Goal: Task Accomplishment & Management: Manage account settings

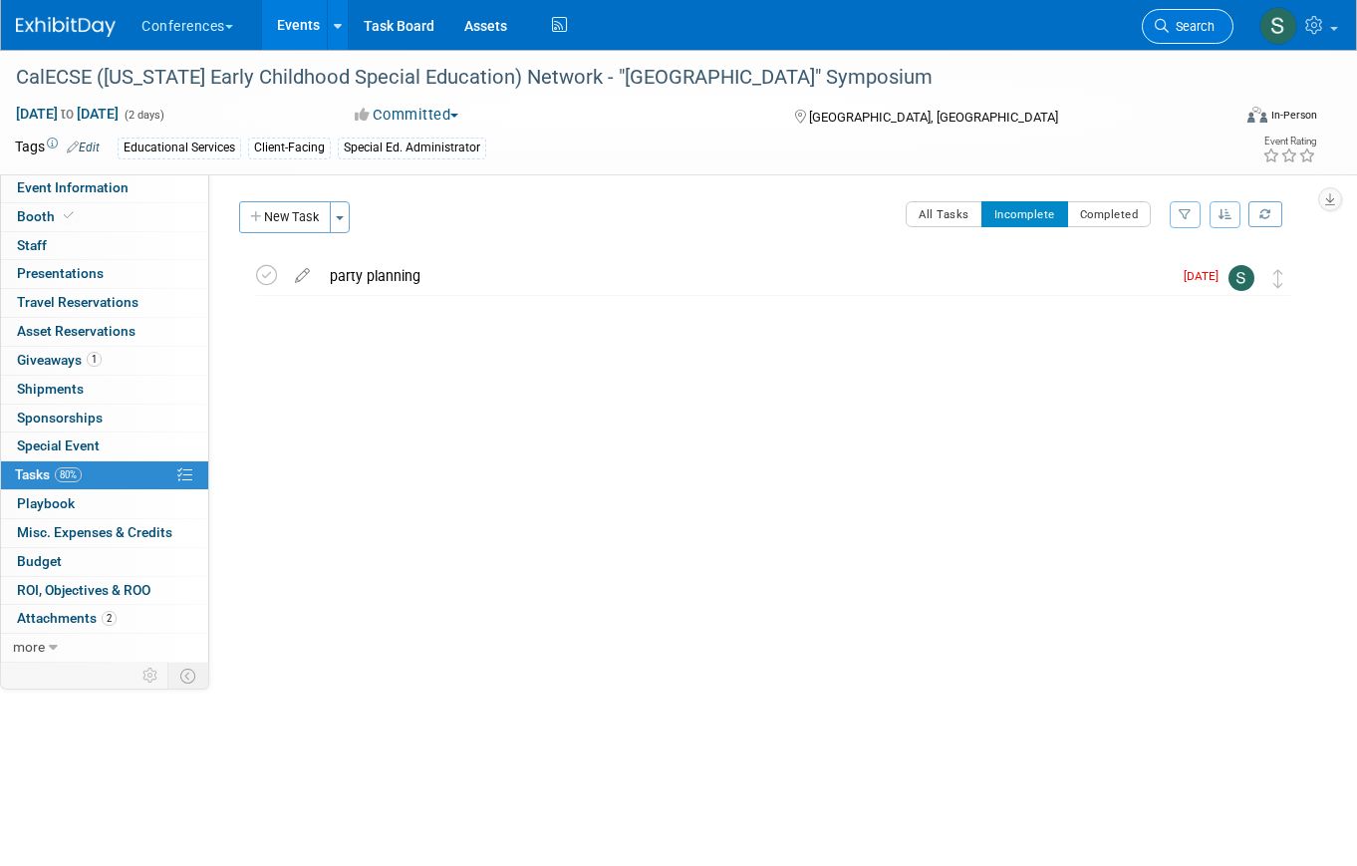
click at [1215, 19] on link "Search" at bounding box center [1188, 26] width 92 height 35
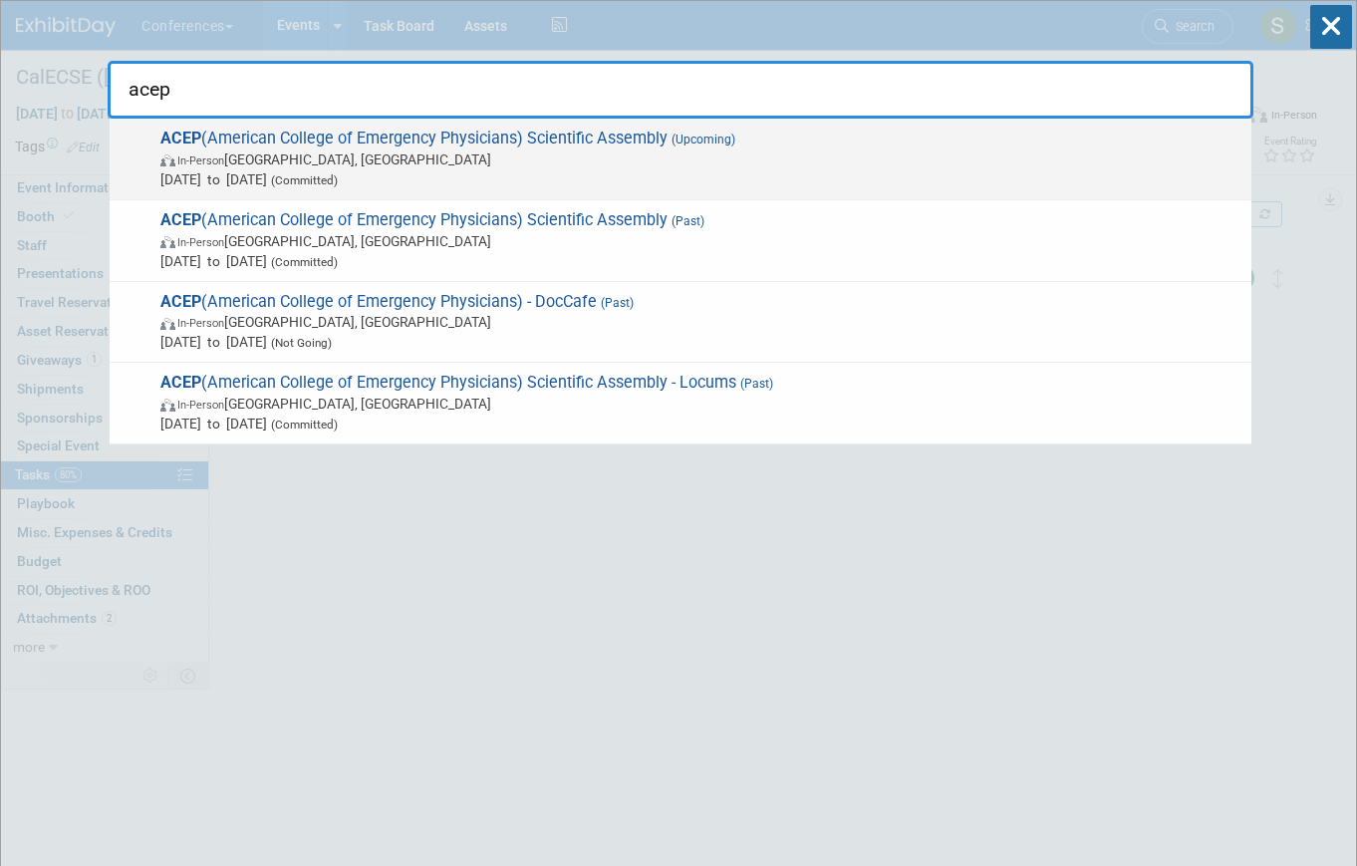
type input "acep"
click at [752, 151] on span "In-Person Salt Lake City, UT" at bounding box center [700, 159] width 1081 height 20
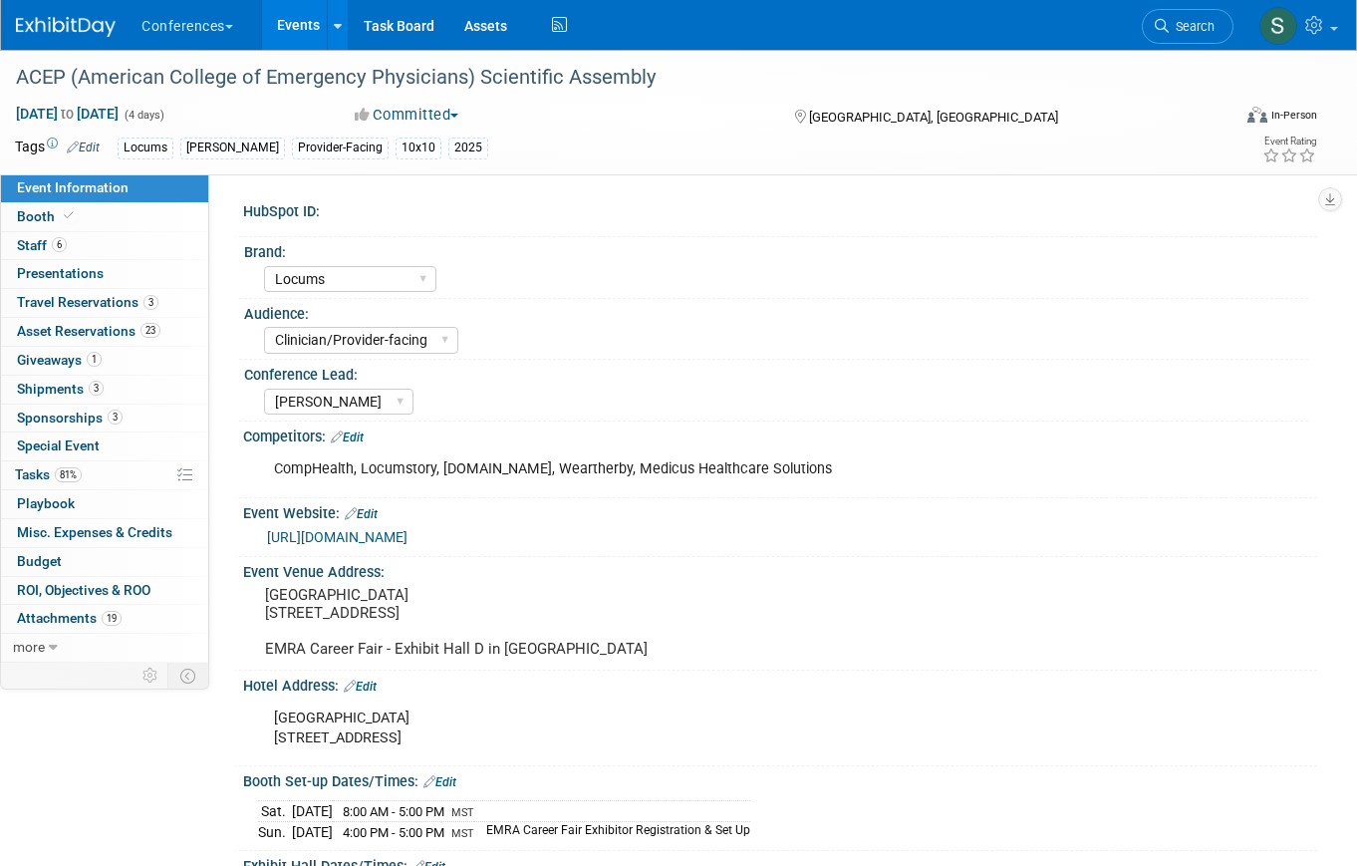
select select "Locums"
select select "Clinician/Provider-facing"
select select "[PERSON_NAME]"
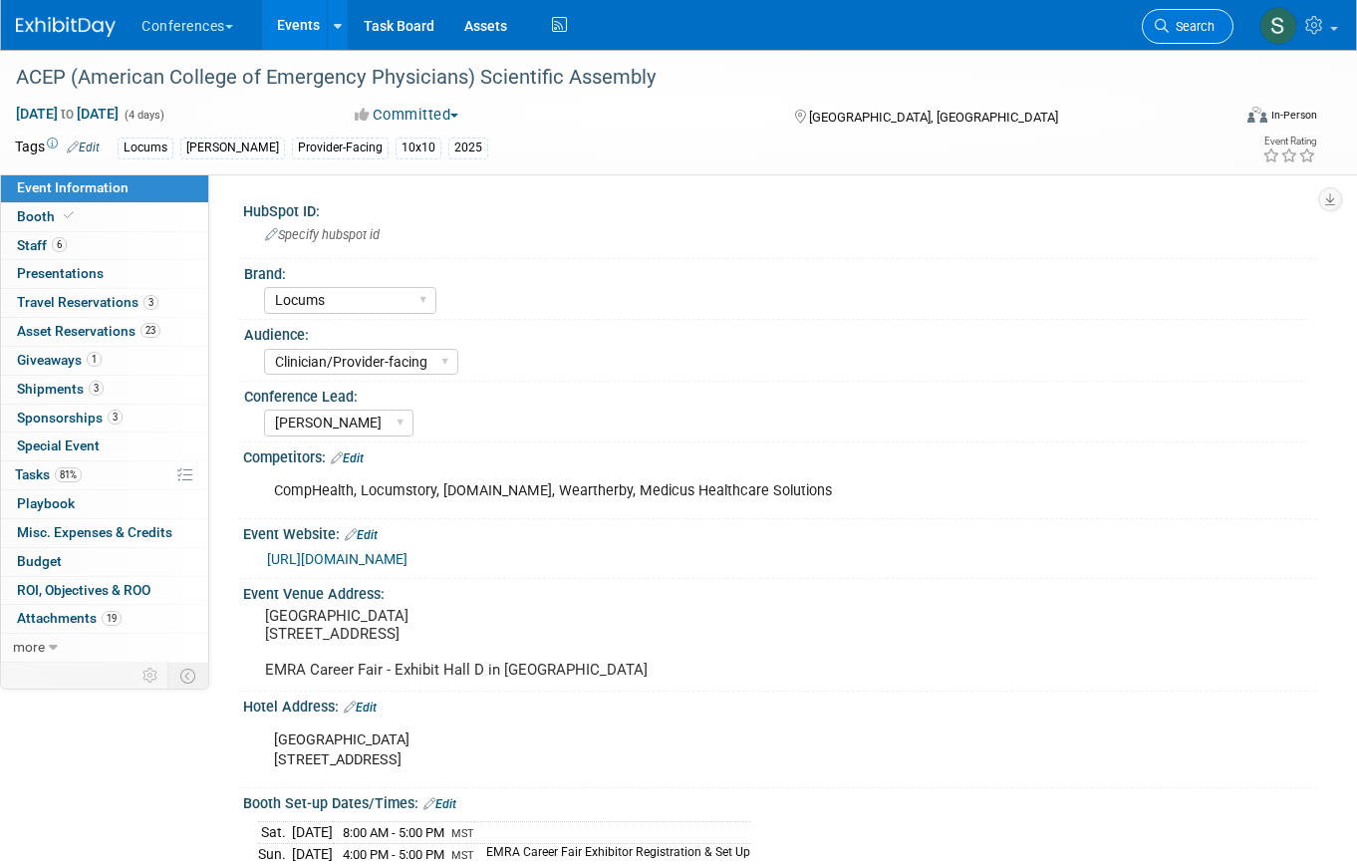
click at [1172, 36] on link "Search" at bounding box center [1188, 26] width 92 height 35
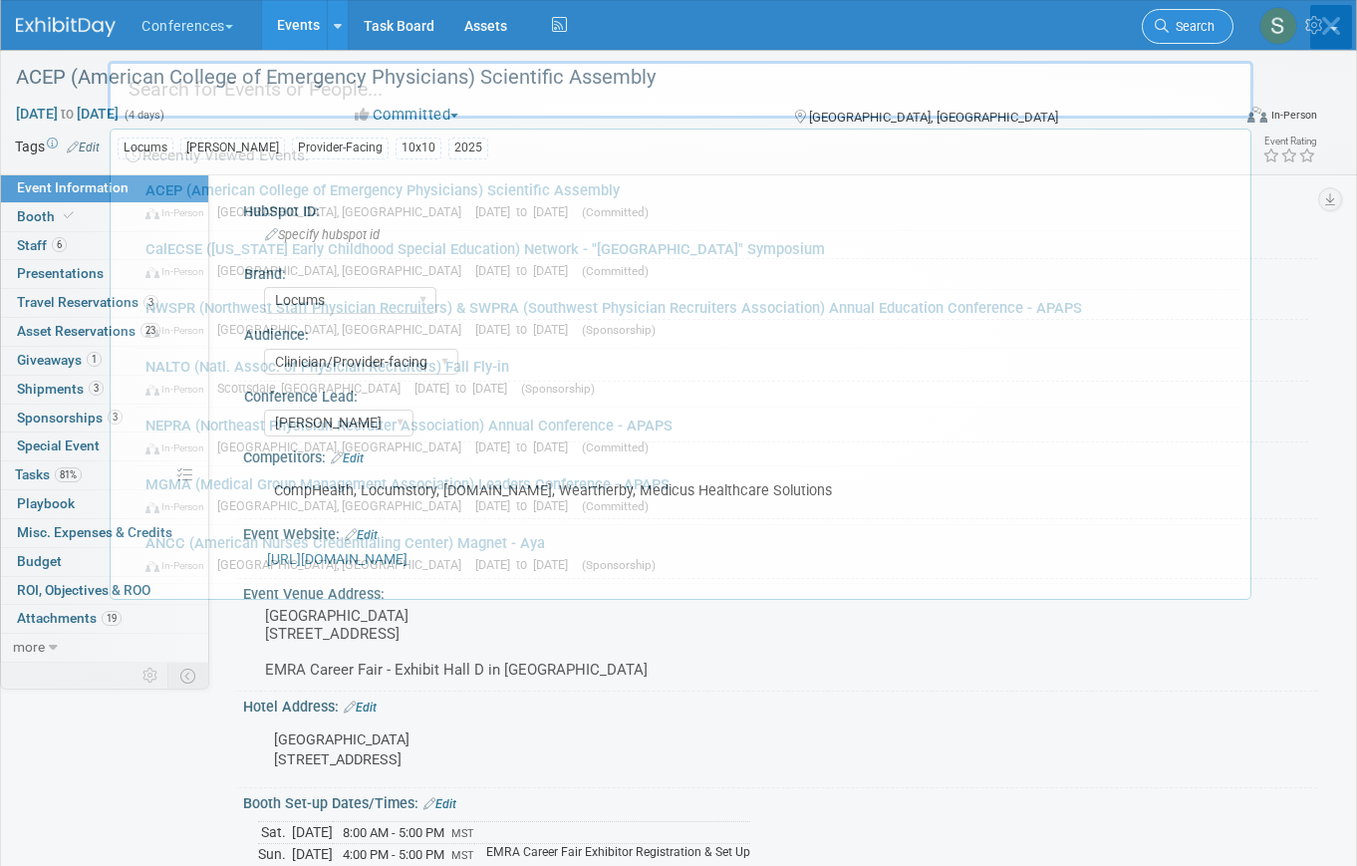
type input "r"
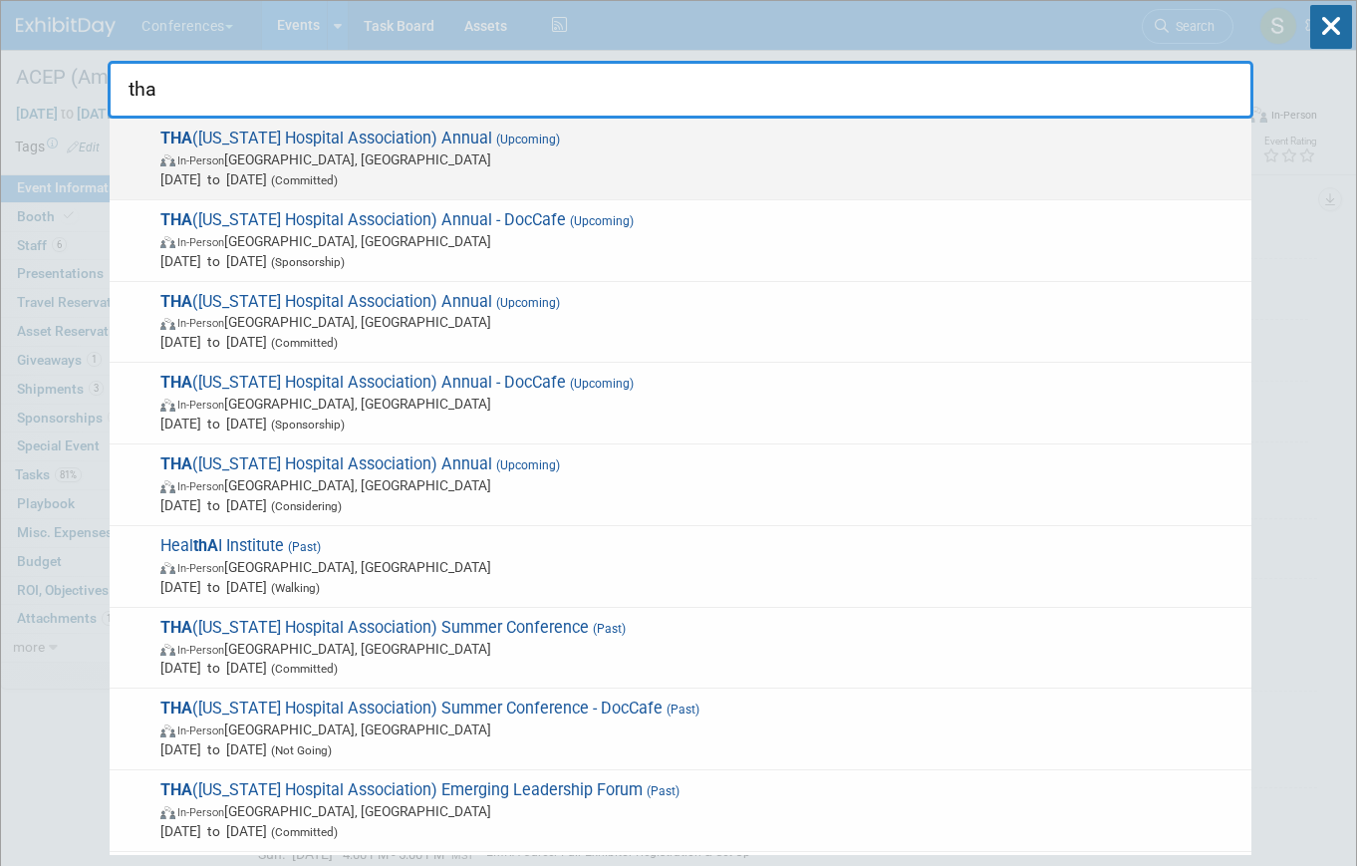
type input "tha"
click at [461, 154] on span "In-Person Nashville, TN" at bounding box center [700, 159] width 1081 height 20
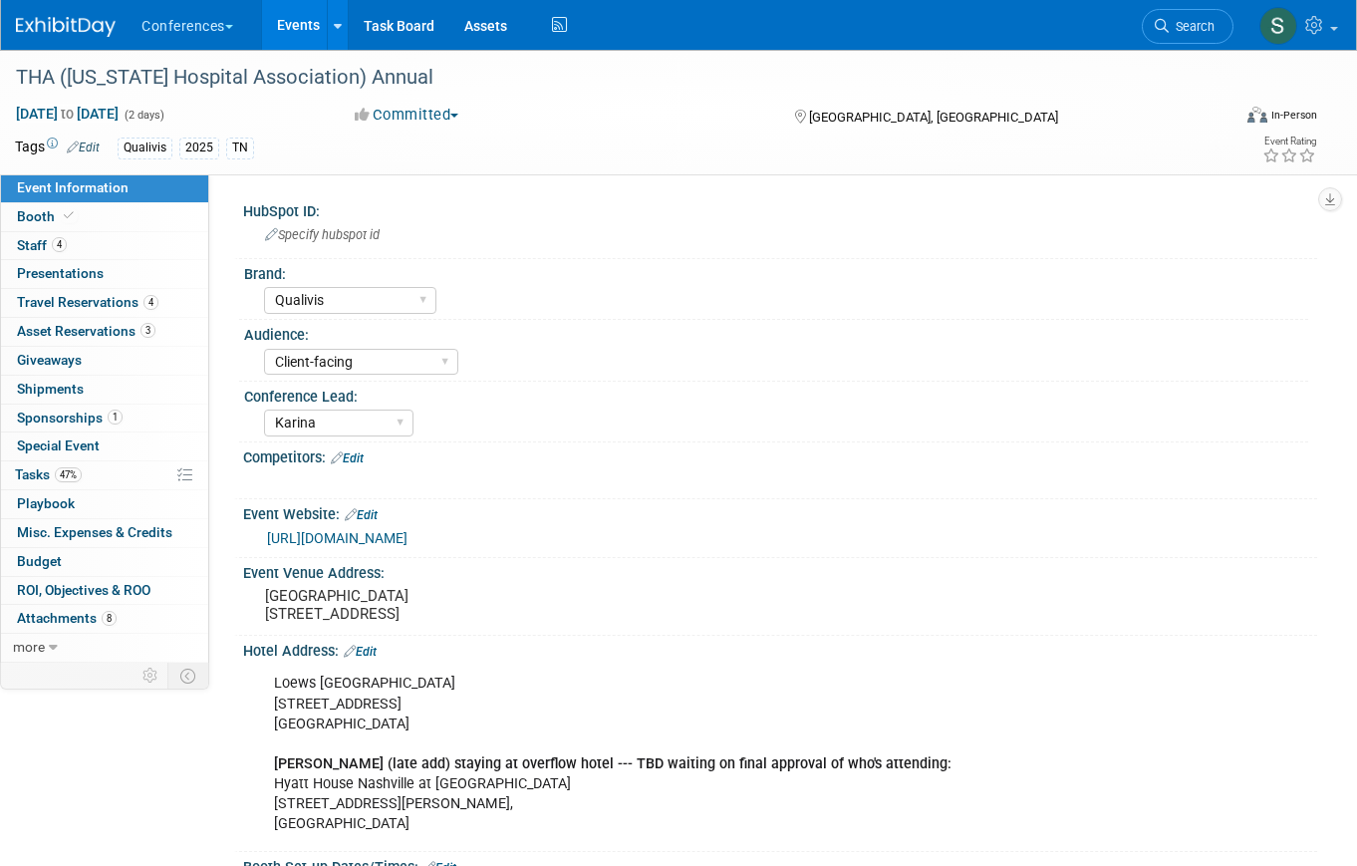
select select "Qualivis"
select select "Client-facing"
select select "Karina"
click at [1187, 20] on span "Search" at bounding box center [1192, 26] width 46 height 15
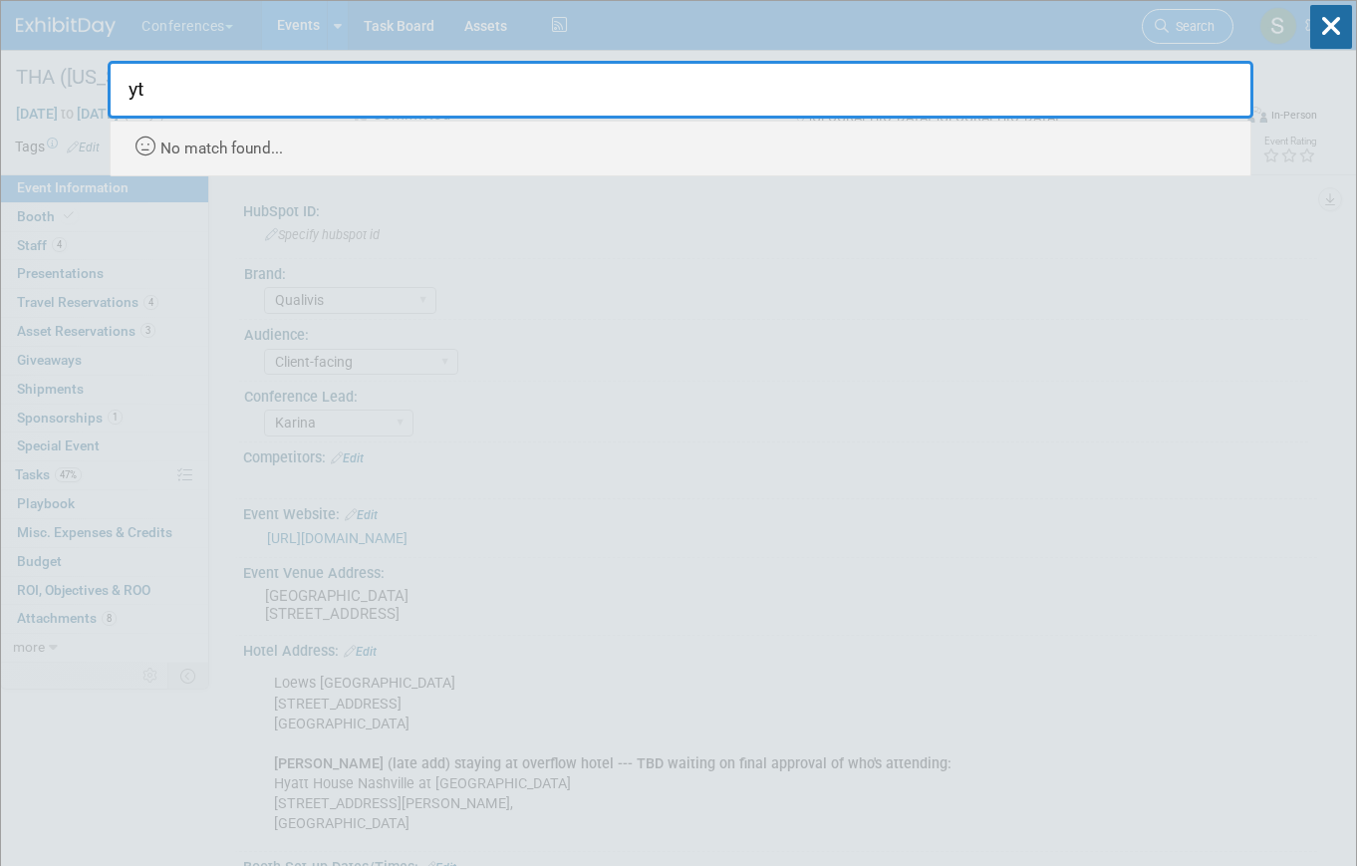
type input "y"
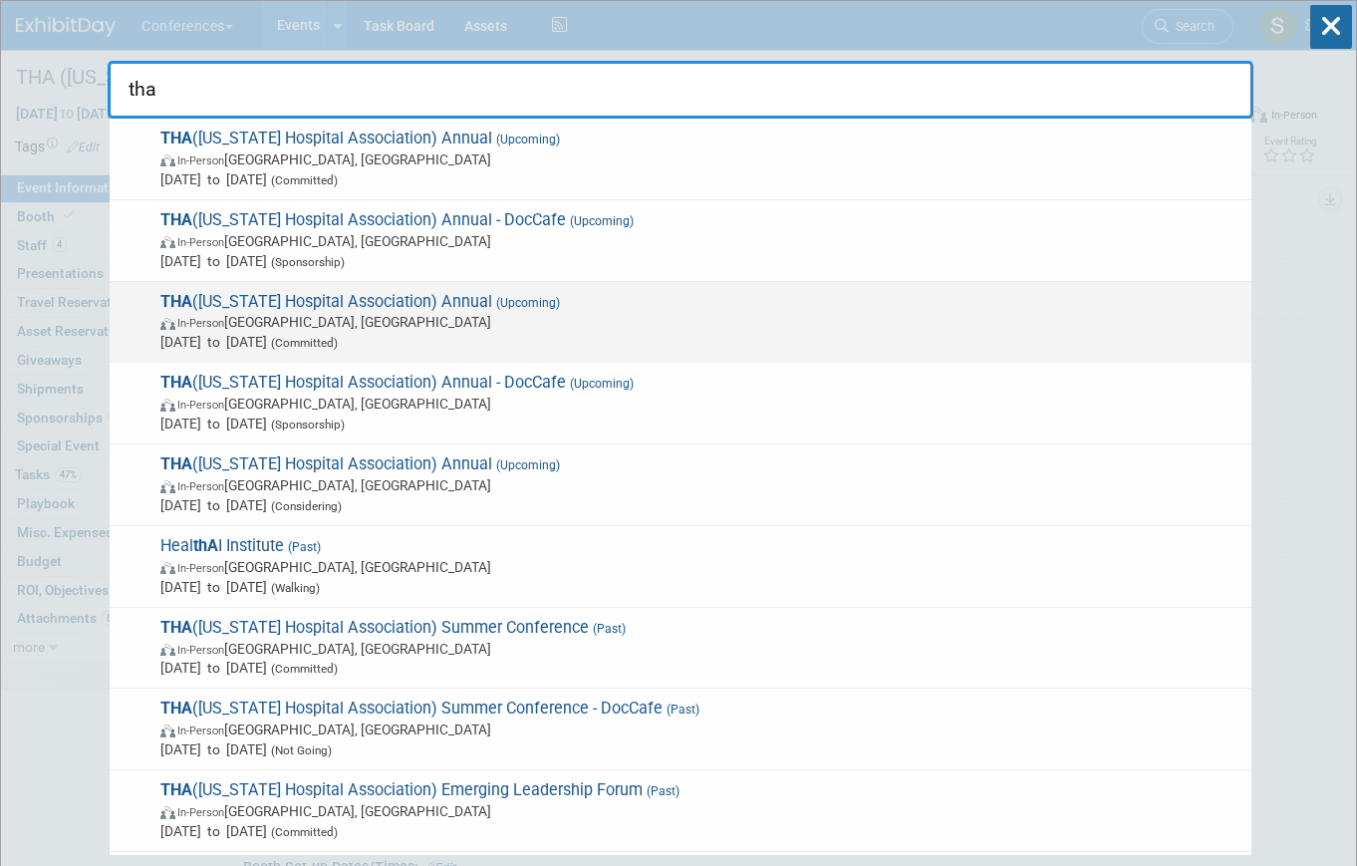
type input "tha"
click at [646, 317] on span "In-Person San Antonio, TX" at bounding box center [700, 322] width 1081 height 20
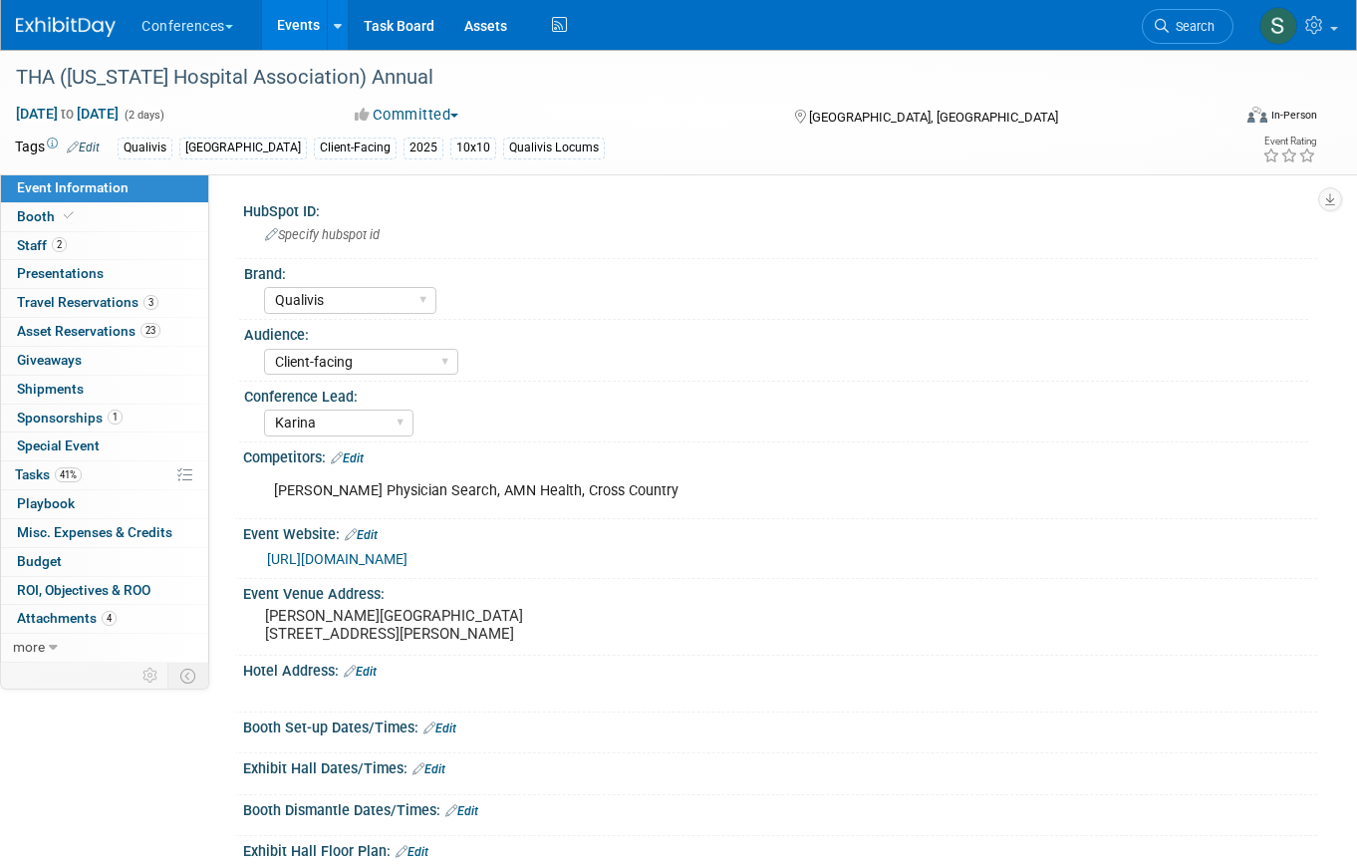
select select "Qualivis"
select select "Client-facing"
select select "Karina"
click at [156, 326] on span "23" at bounding box center [150, 330] width 20 height 15
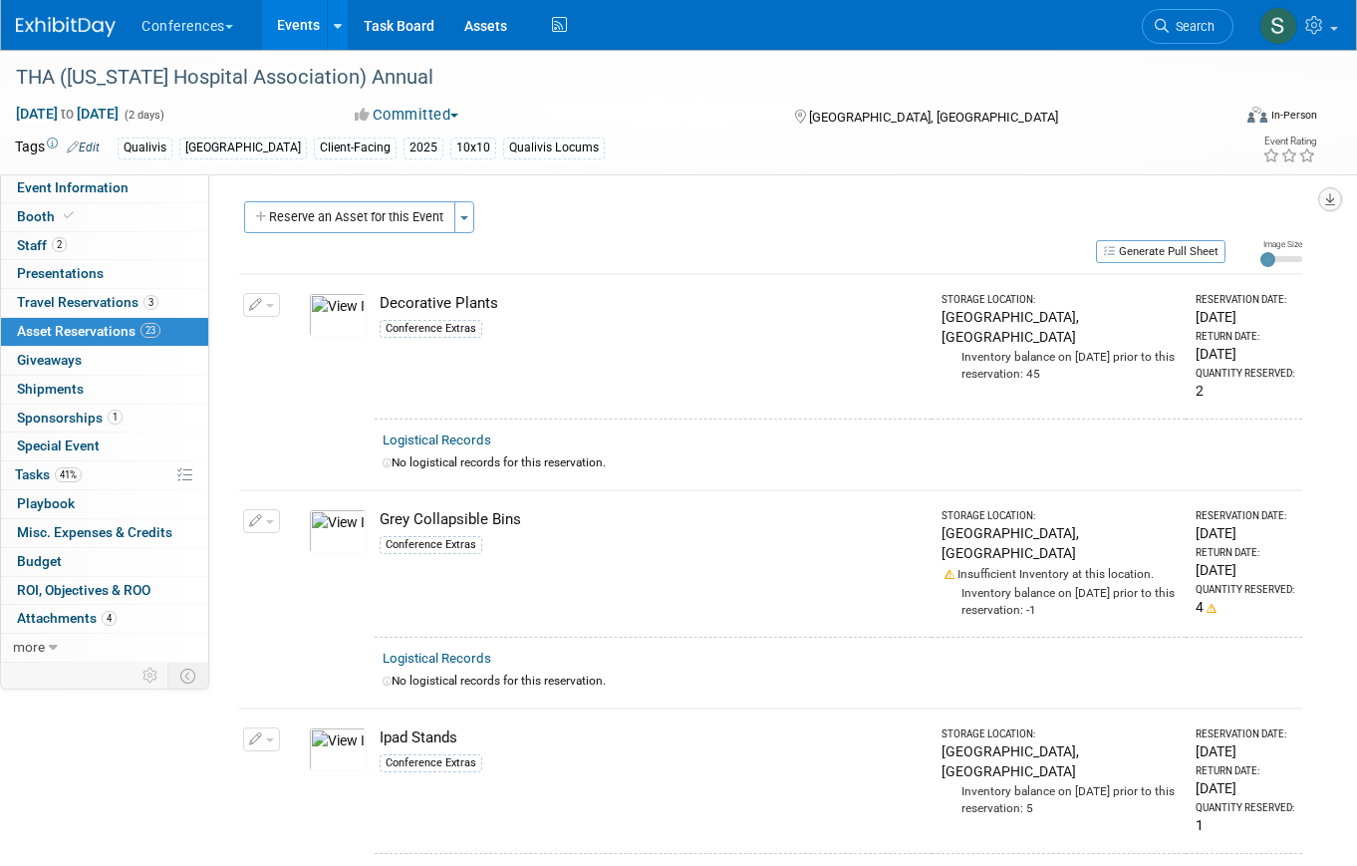
click at [1331, 197] on icon "button" at bounding box center [1330, 199] width 10 height 13
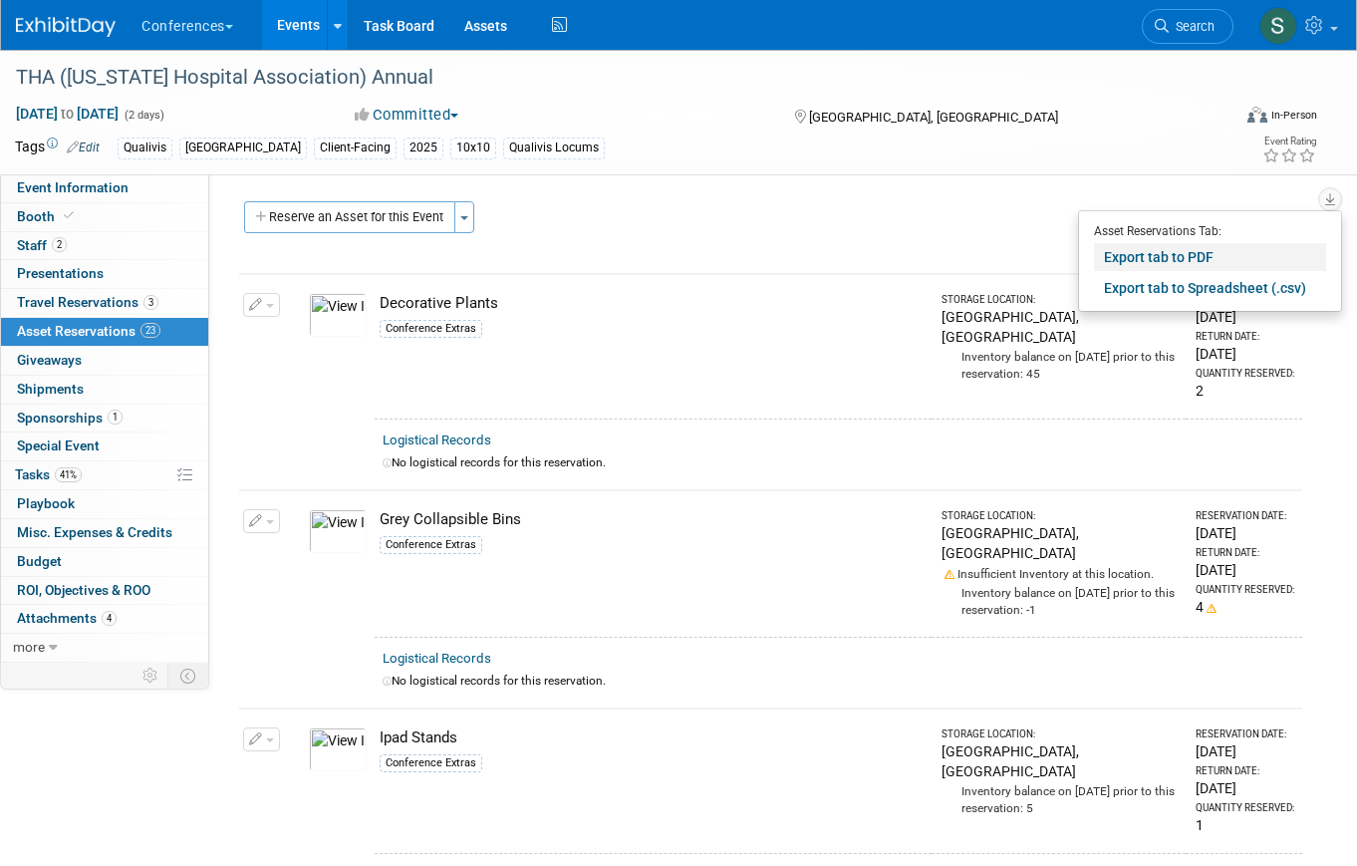
click at [1263, 256] on link "Export tab to PDF" at bounding box center [1210, 257] width 232 height 28
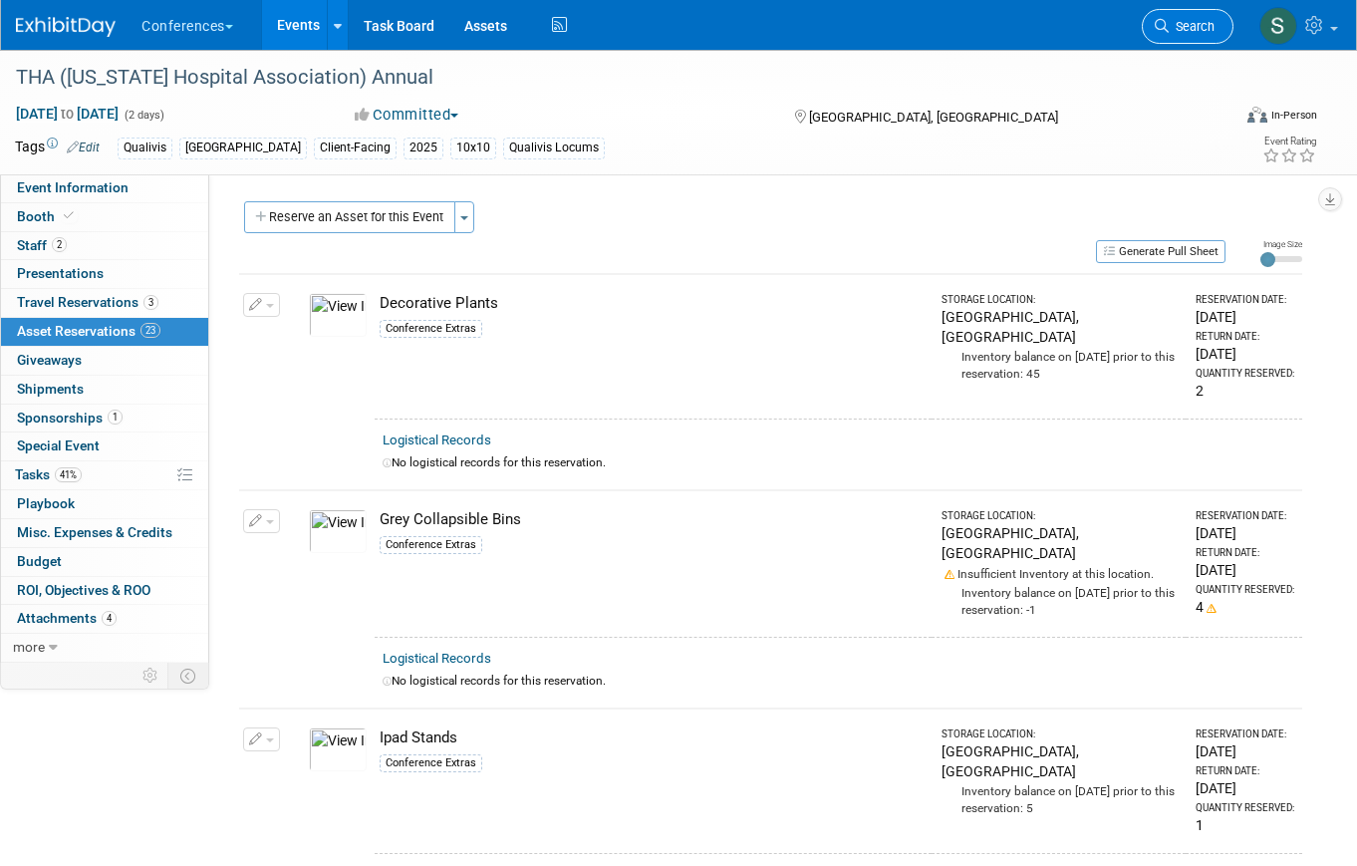
click at [1155, 40] on link "Search" at bounding box center [1188, 26] width 92 height 35
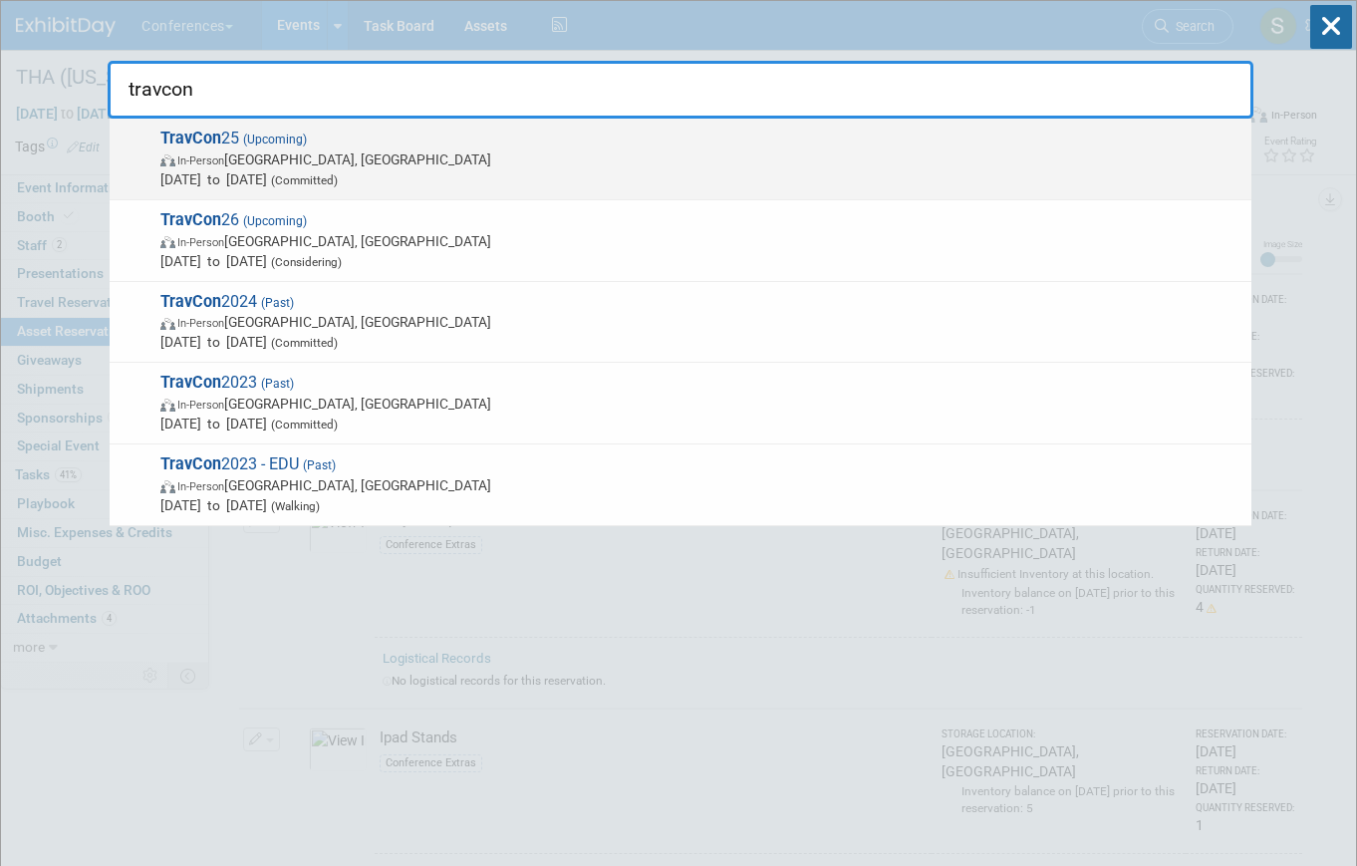
type input "travcon"
click at [557, 175] on span "Sep 21, 2025 to Sep 24, 2025 (Committed)" at bounding box center [700, 179] width 1081 height 20
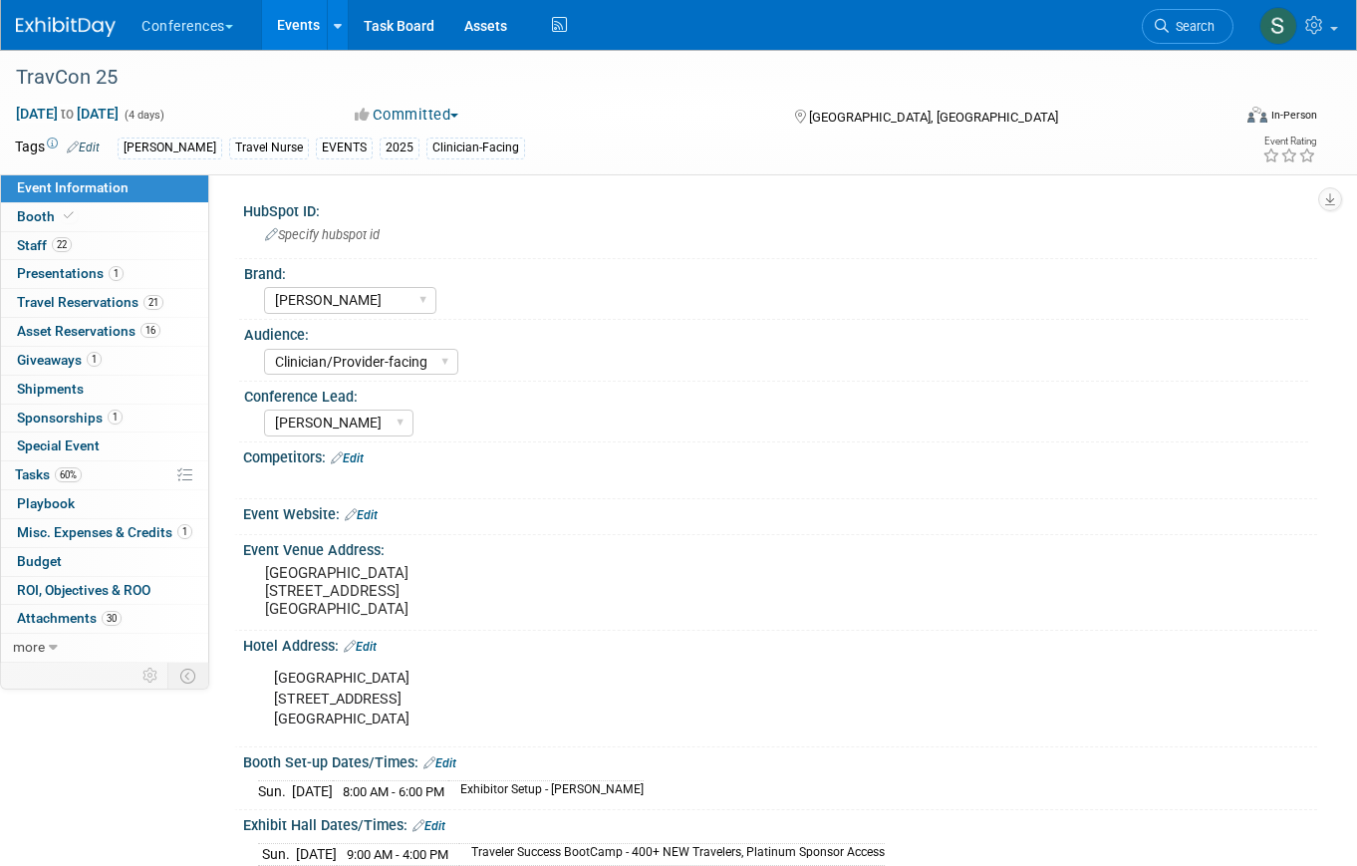
select select "[PERSON_NAME]"
select select "Clinician/Provider-facing"
select select "[PERSON_NAME]"
click at [120, 331] on span "Asset Reservations 16" at bounding box center [88, 331] width 143 height 16
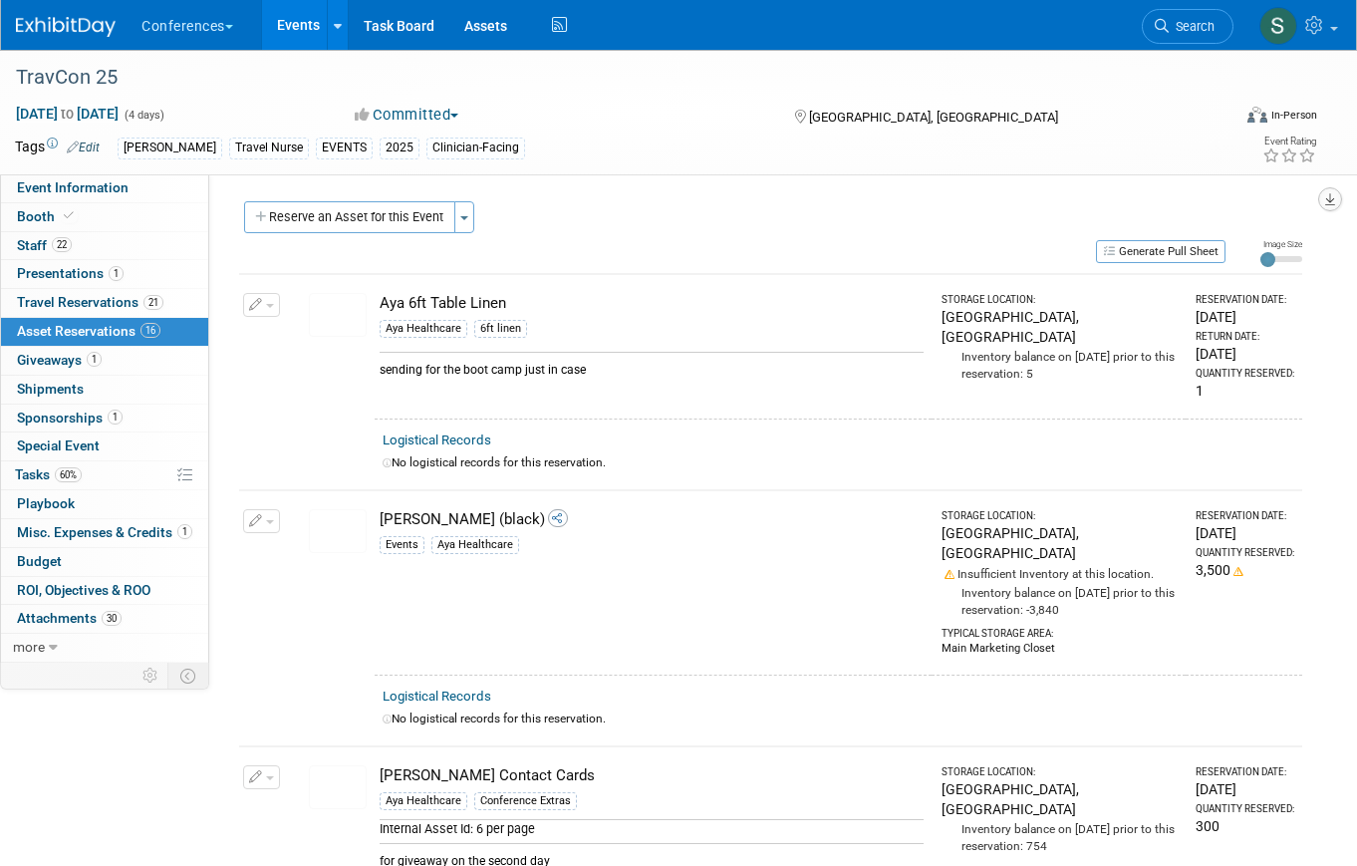
click at [1336, 201] on button "button" at bounding box center [1330, 199] width 24 height 24
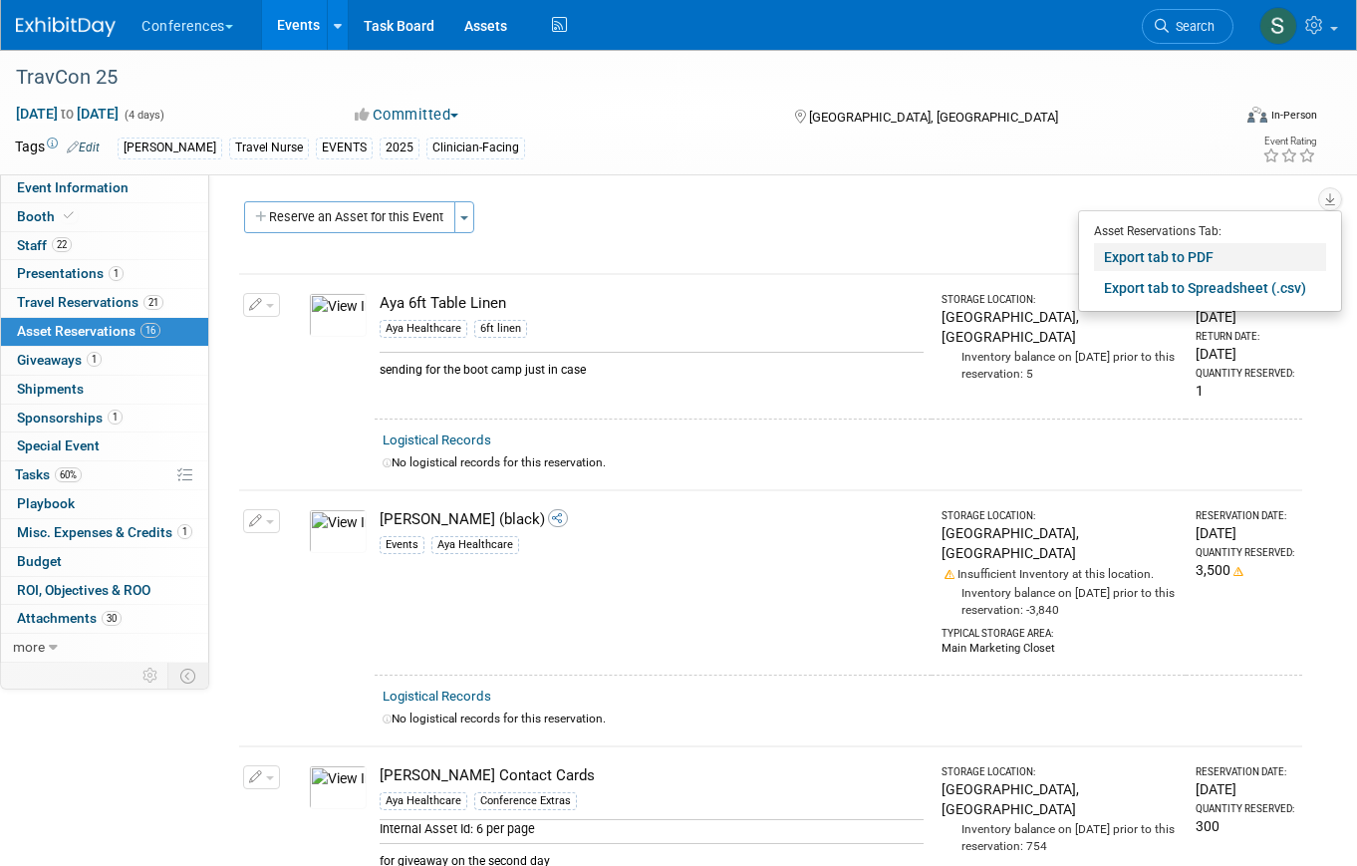
click at [1235, 264] on link "Export tab to PDF" at bounding box center [1210, 257] width 232 height 28
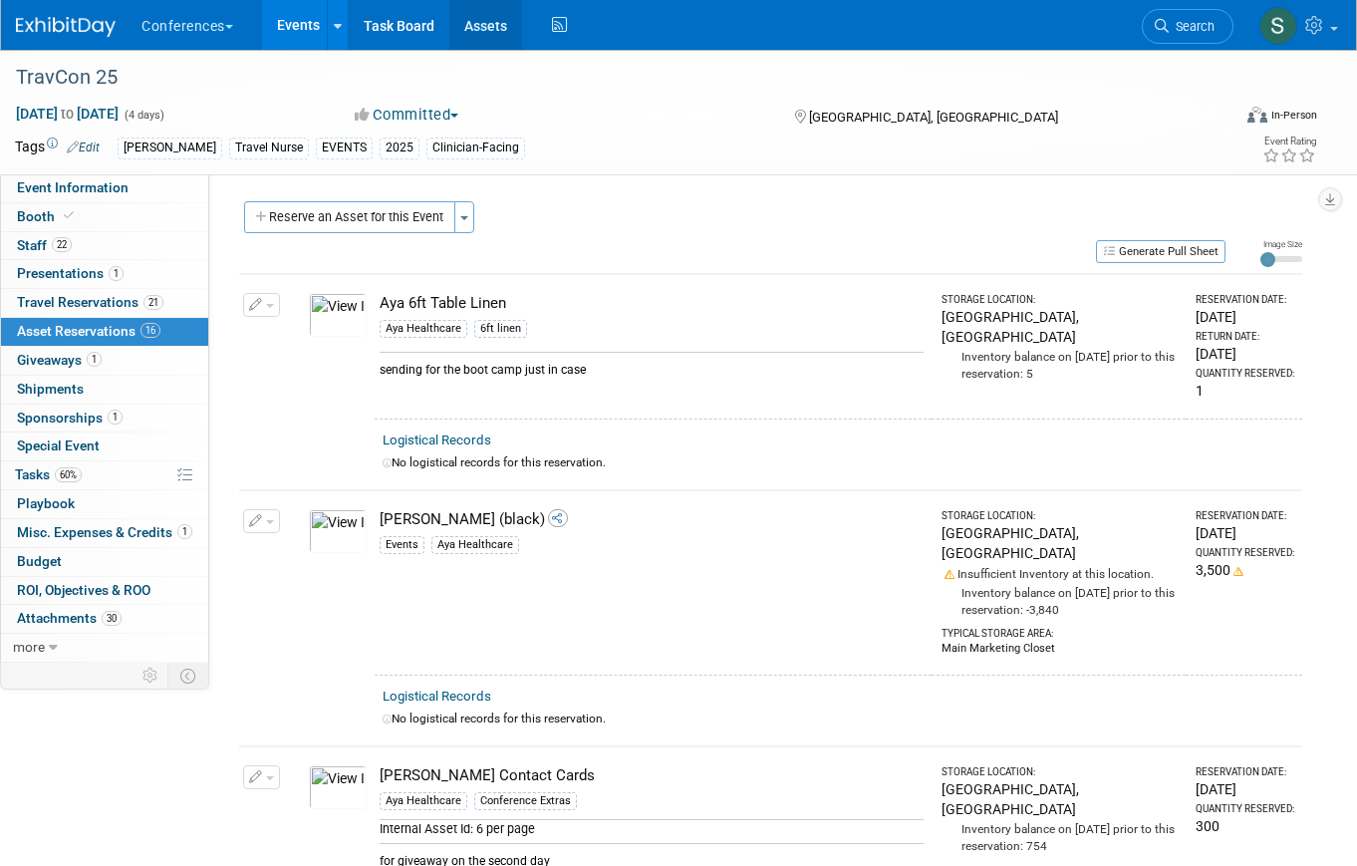
click at [477, 29] on link "Assets" at bounding box center [485, 25] width 73 height 50
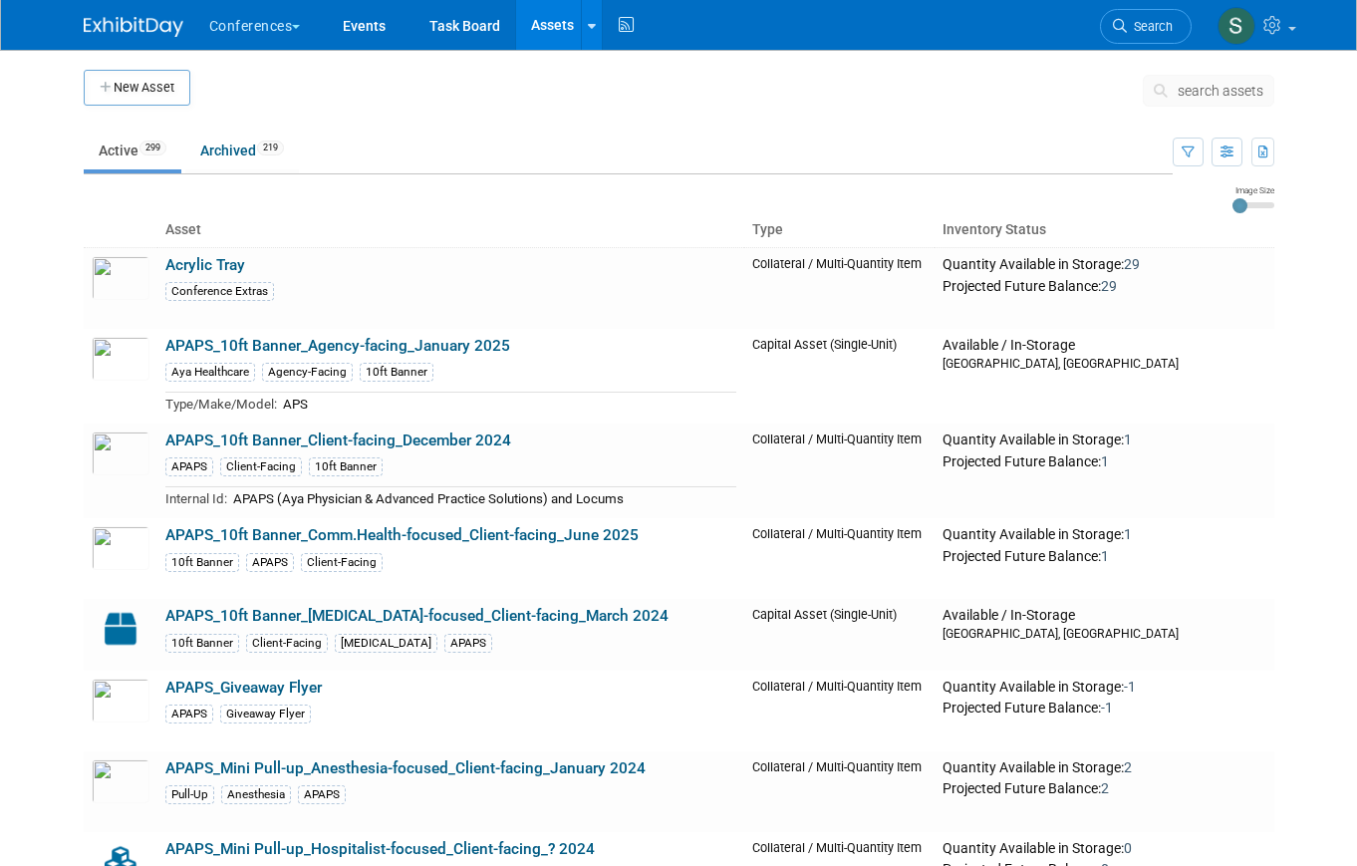
click at [1193, 90] on span "search assets" at bounding box center [1221, 91] width 86 height 16
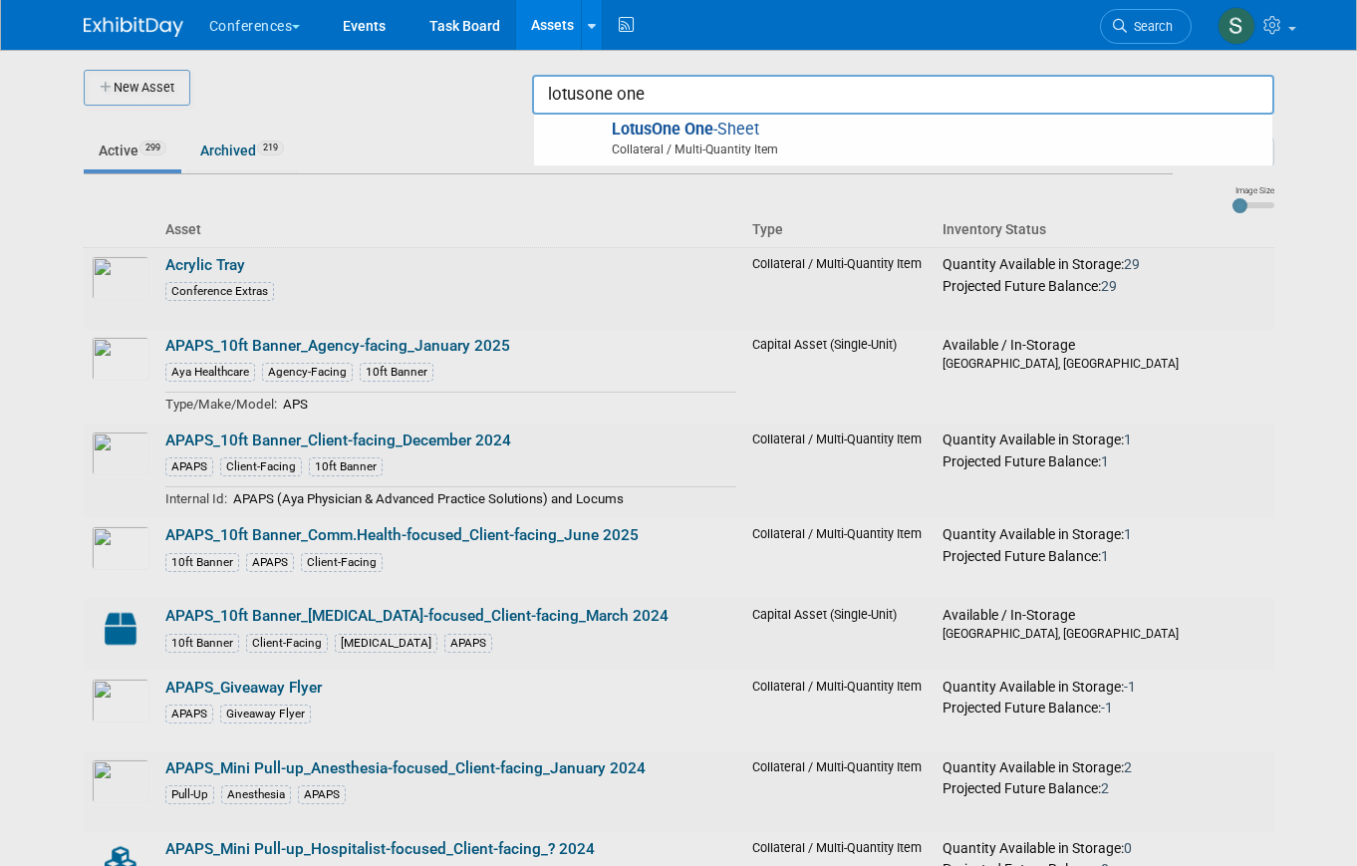
click at [1043, 102] on input "lotusone one" at bounding box center [903, 95] width 742 height 40
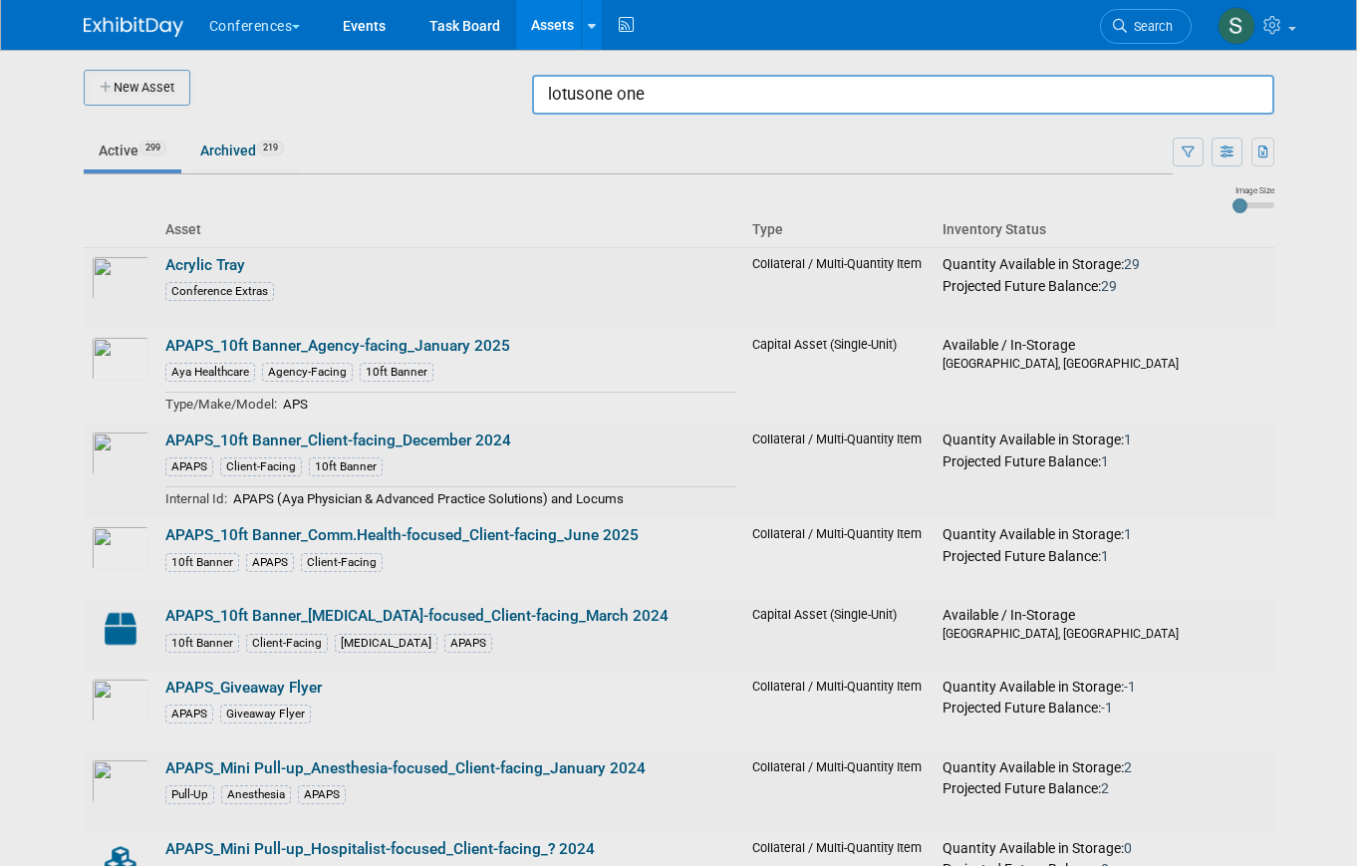
click at [927, 100] on input "lotusone one" at bounding box center [903, 95] width 742 height 40
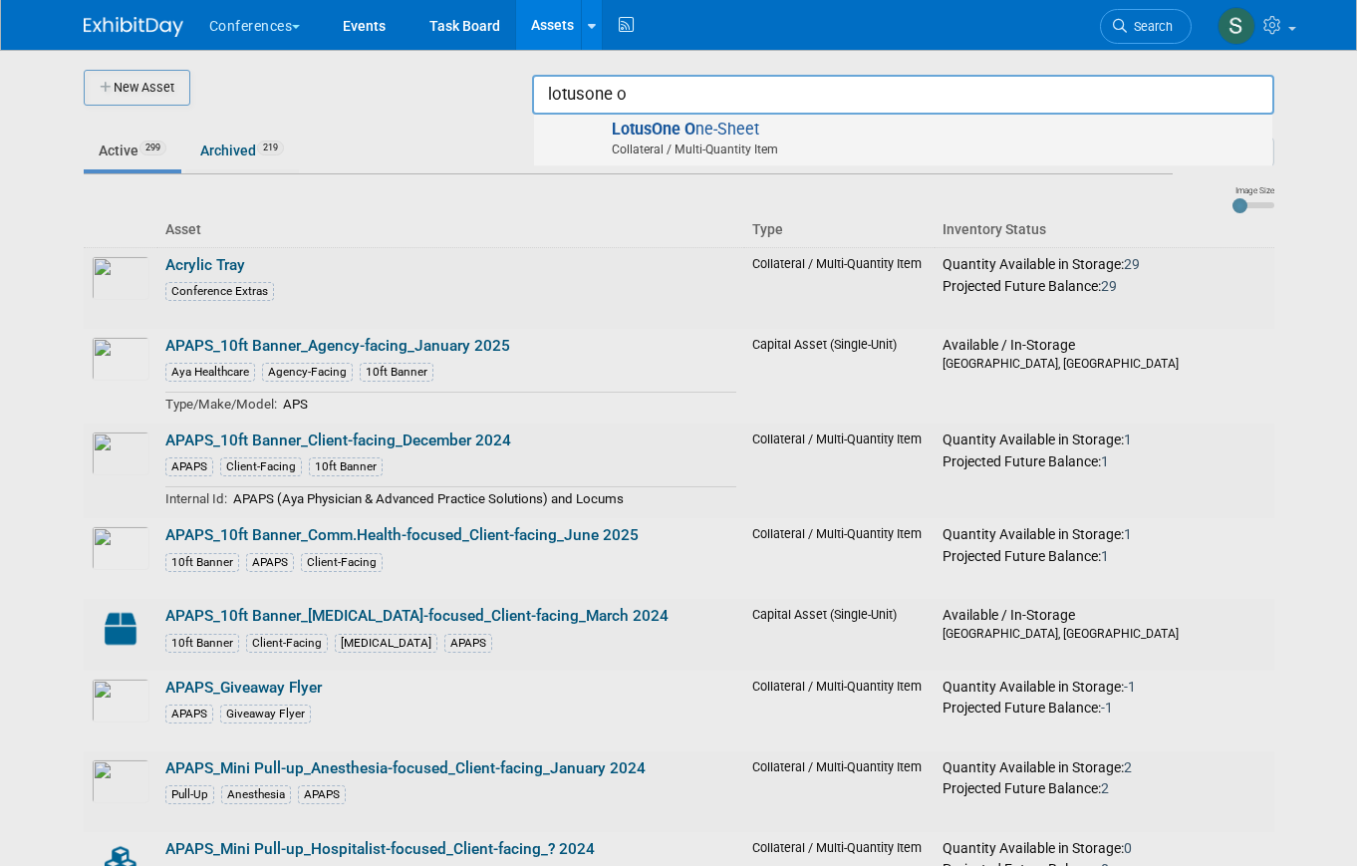
click at [850, 158] on span at bounding box center [906, 159] width 712 height 2
type input "LotusOne One-Sheet"
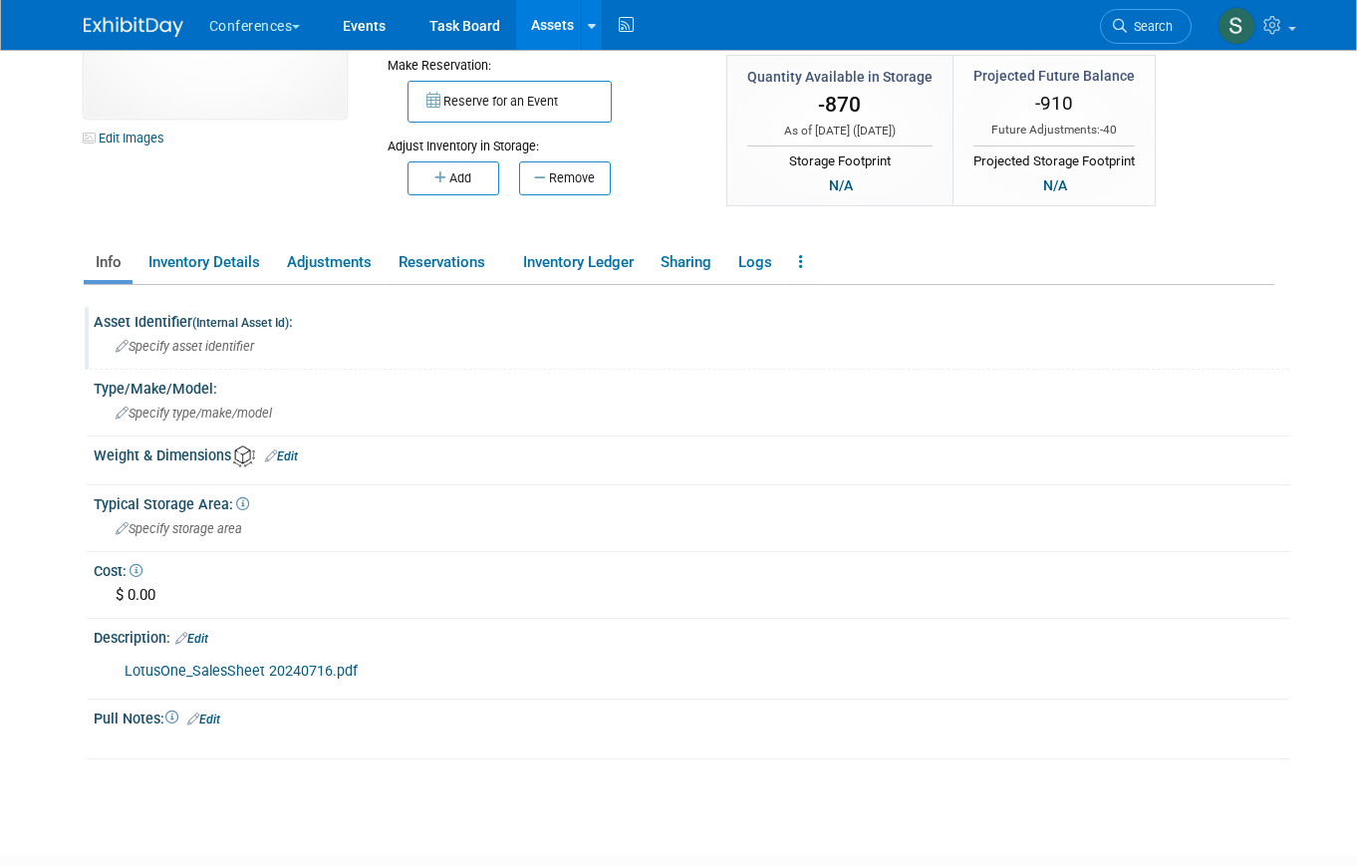
scroll to position [161, 0]
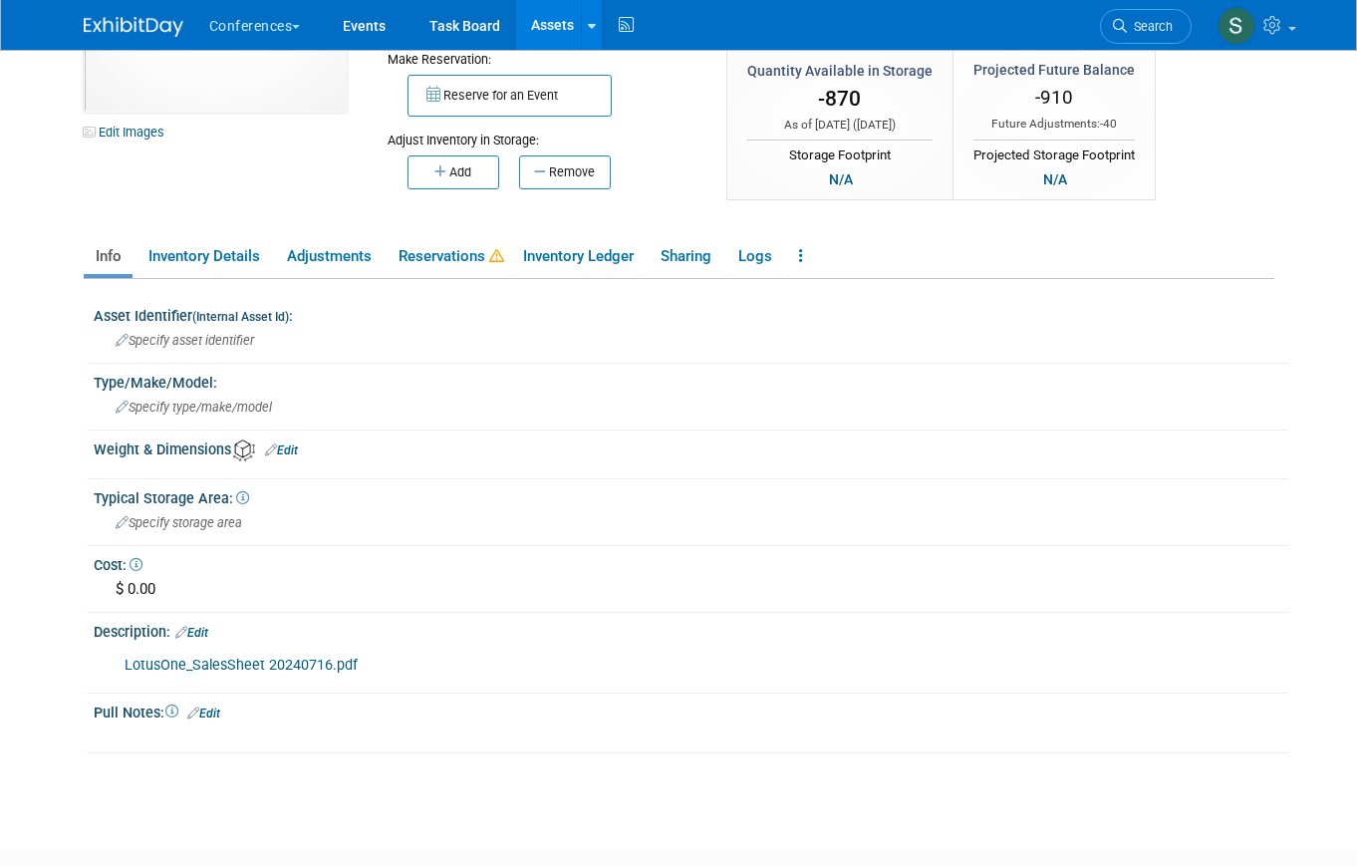
click at [233, 666] on link "LotusOne_SalesSheet 20240716.pdf" at bounding box center [241, 664] width 233 height 17
click at [529, 36] on link "Assets" at bounding box center [552, 25] width 73 height 50
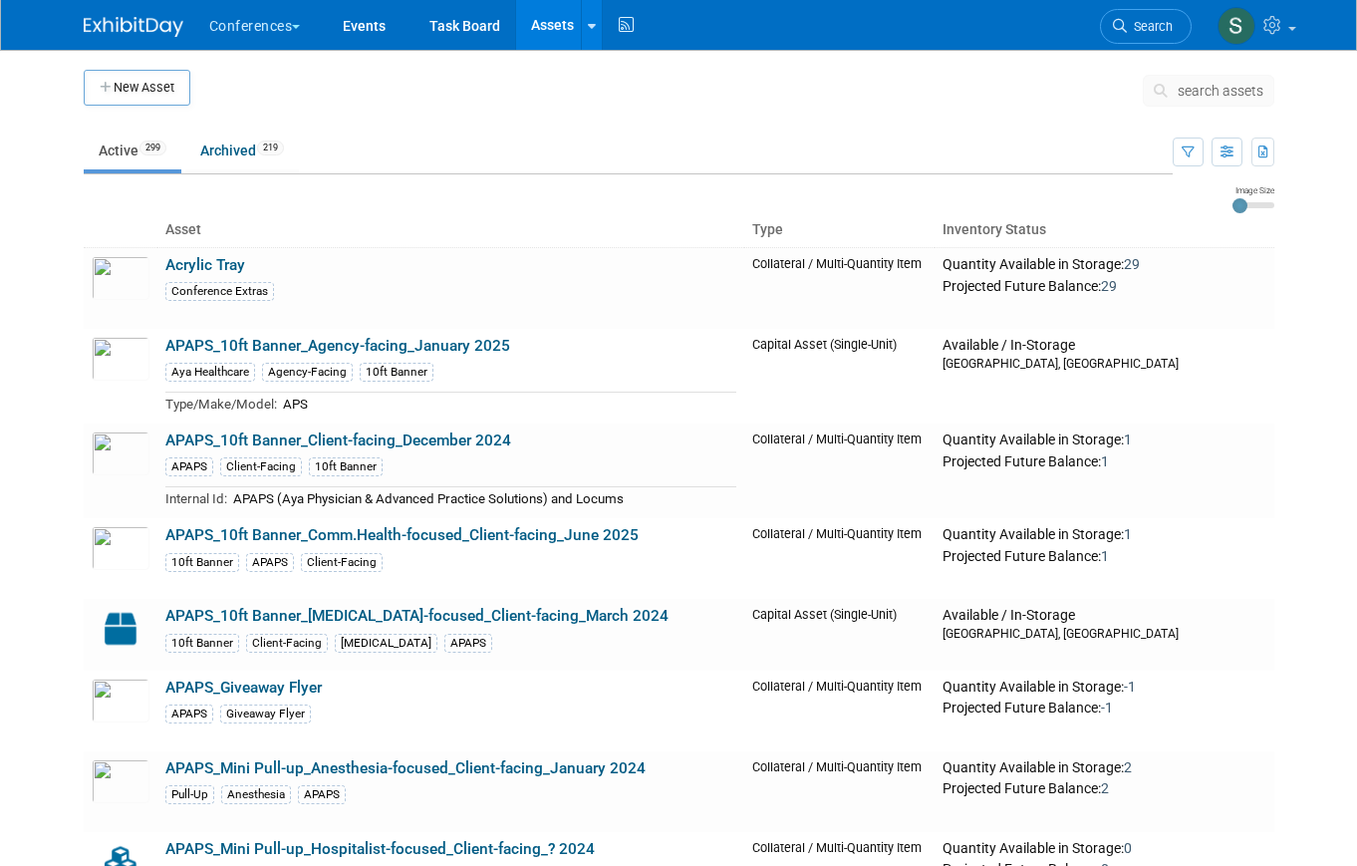
click at [1223, 100] on button "search assets" at bounding box center [1208, 91] width 131 height 32
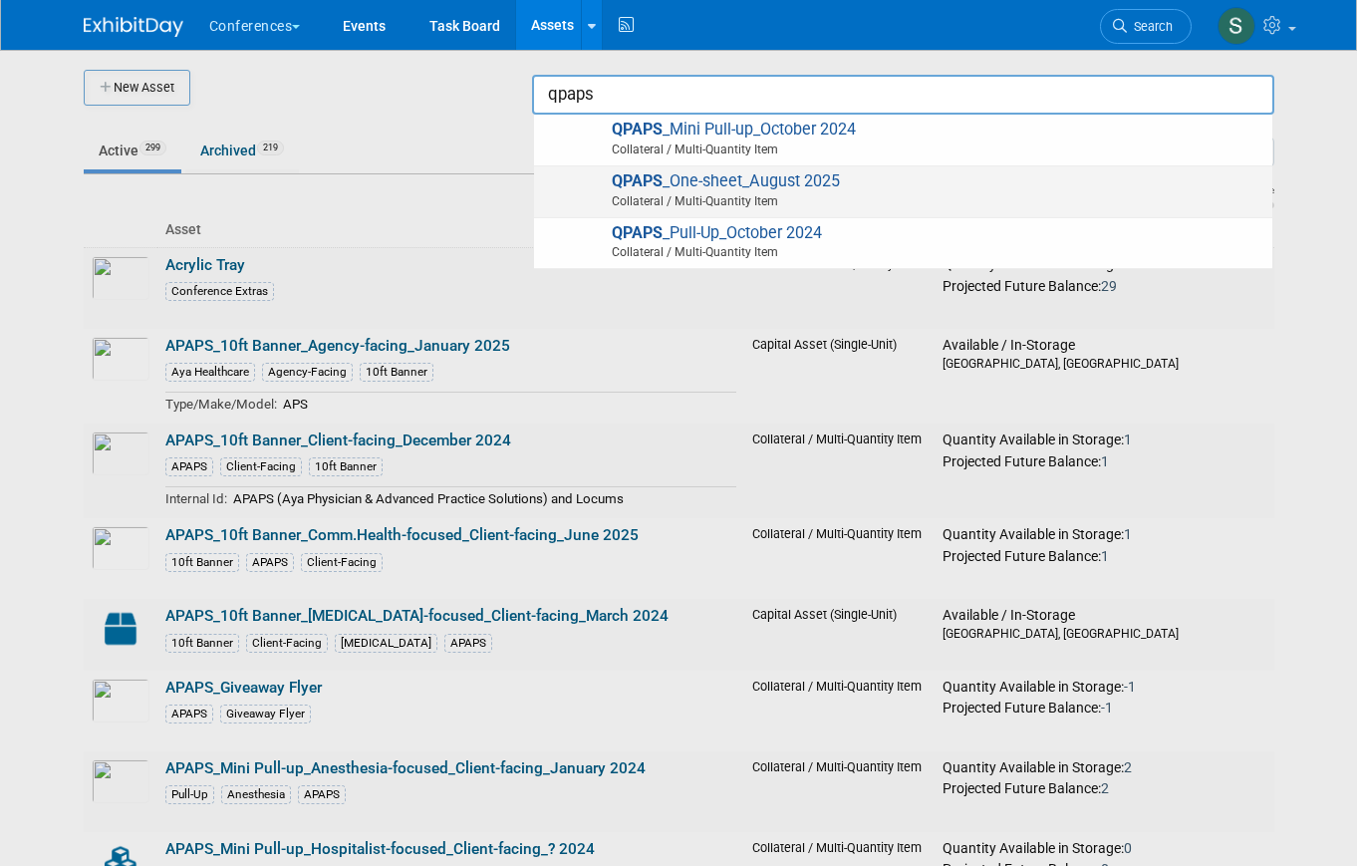
click at [1039, 182] on span "QPAPS _One-sheet_August 2025 Collateral / Multi-Quantity Item" at bounding box center [903, 191] width 718 height 41
type input "QPAPS_One-sheet_August 2025"
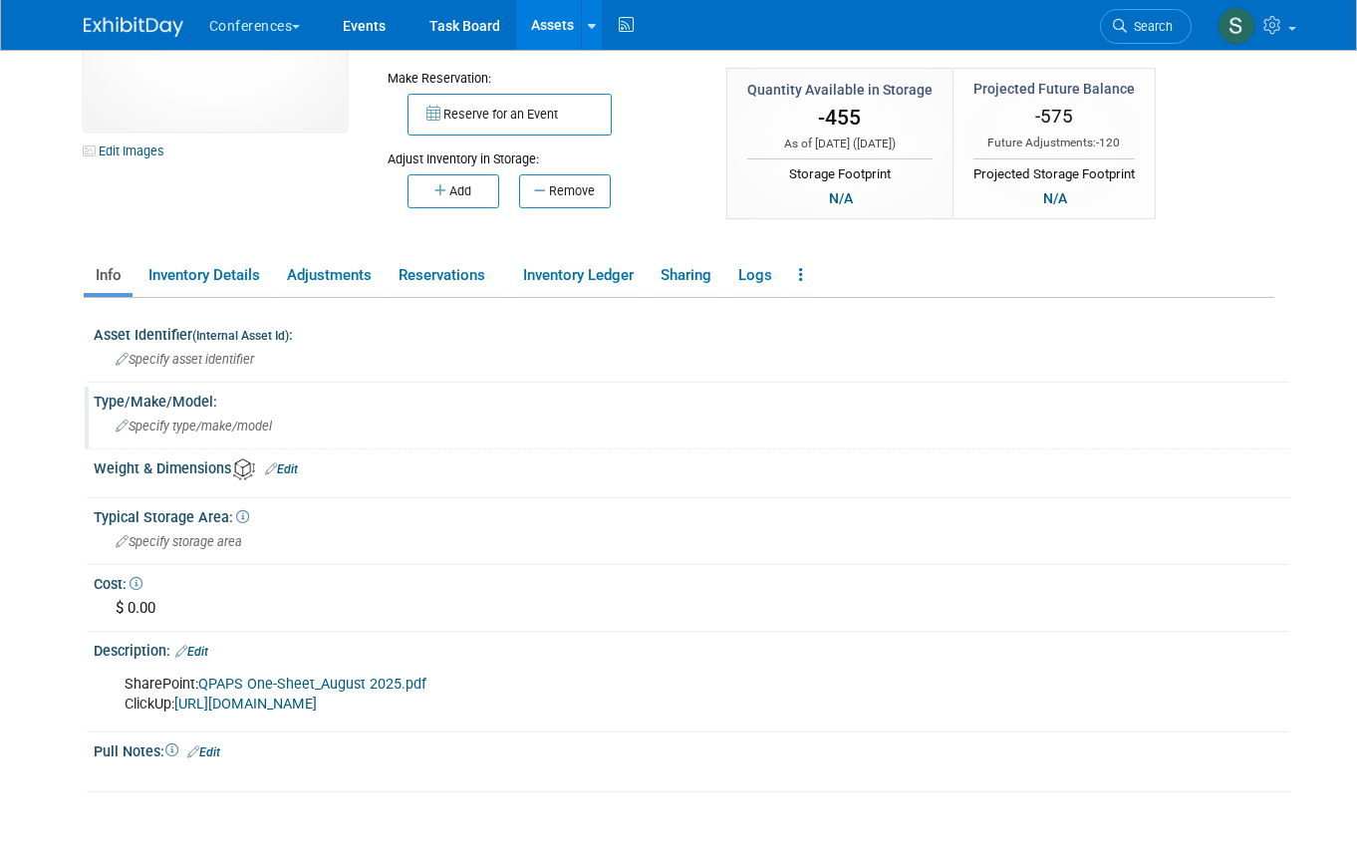
scroll to position [169, 0]
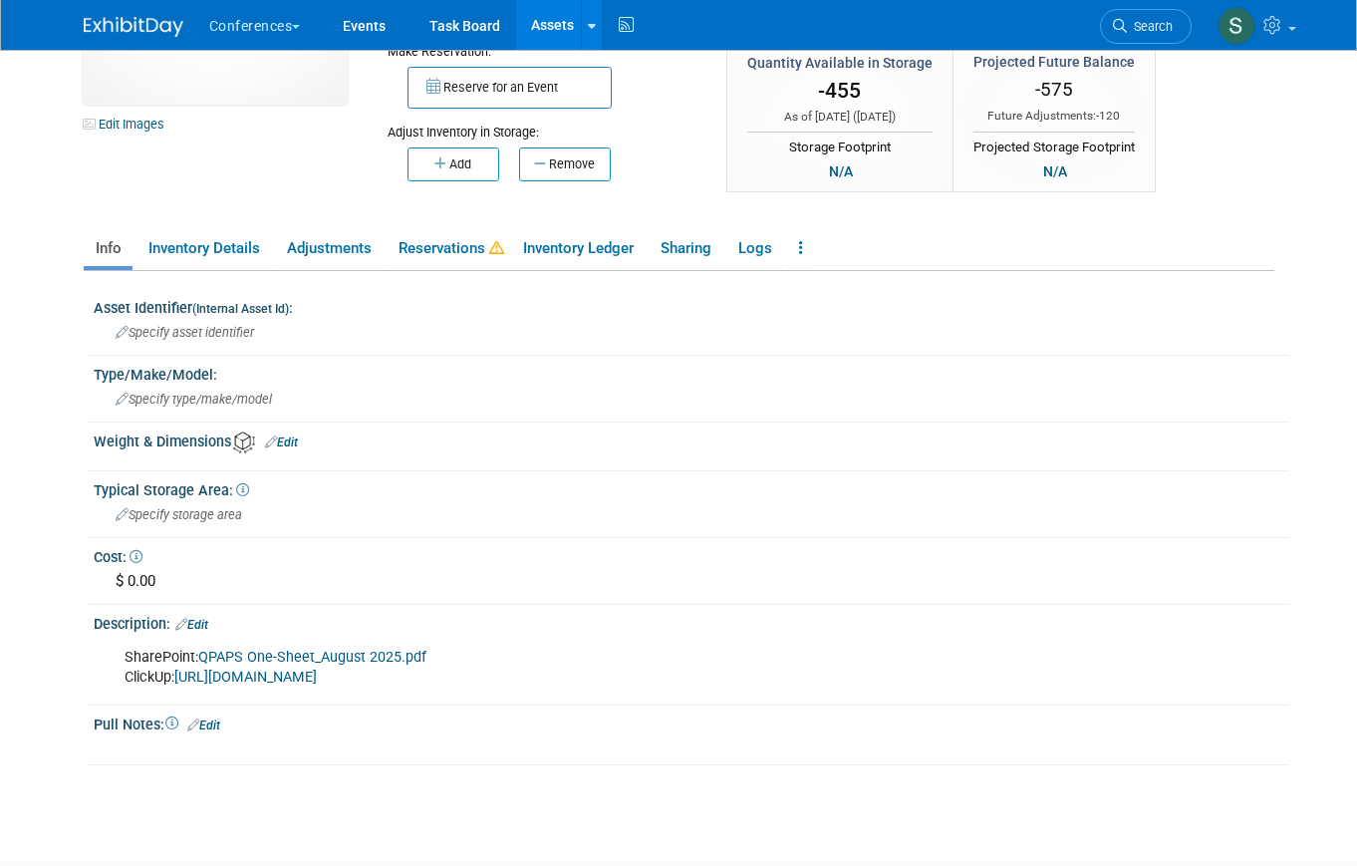
click at [264, 654] on link "QPAPS One-Sheet_August 2025.pdf" at bounding box center [312, 657] width 228 height 17
click at [568, 15] on link "Assets" at bounding box center [552, 25] width 73 height 50
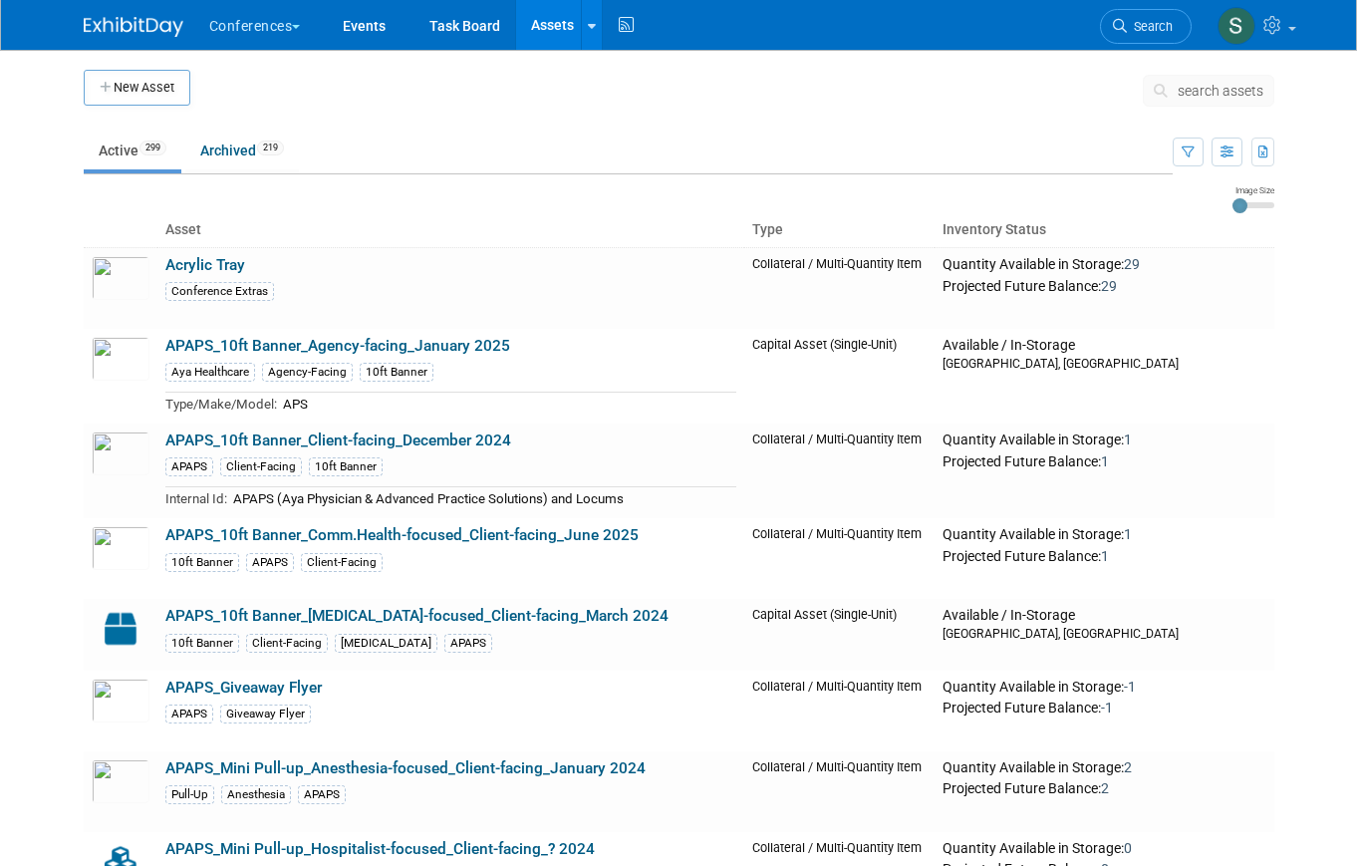
click at [1217, 88] on span "search assets" at bounding box center [1221, 91] width 86 height 16
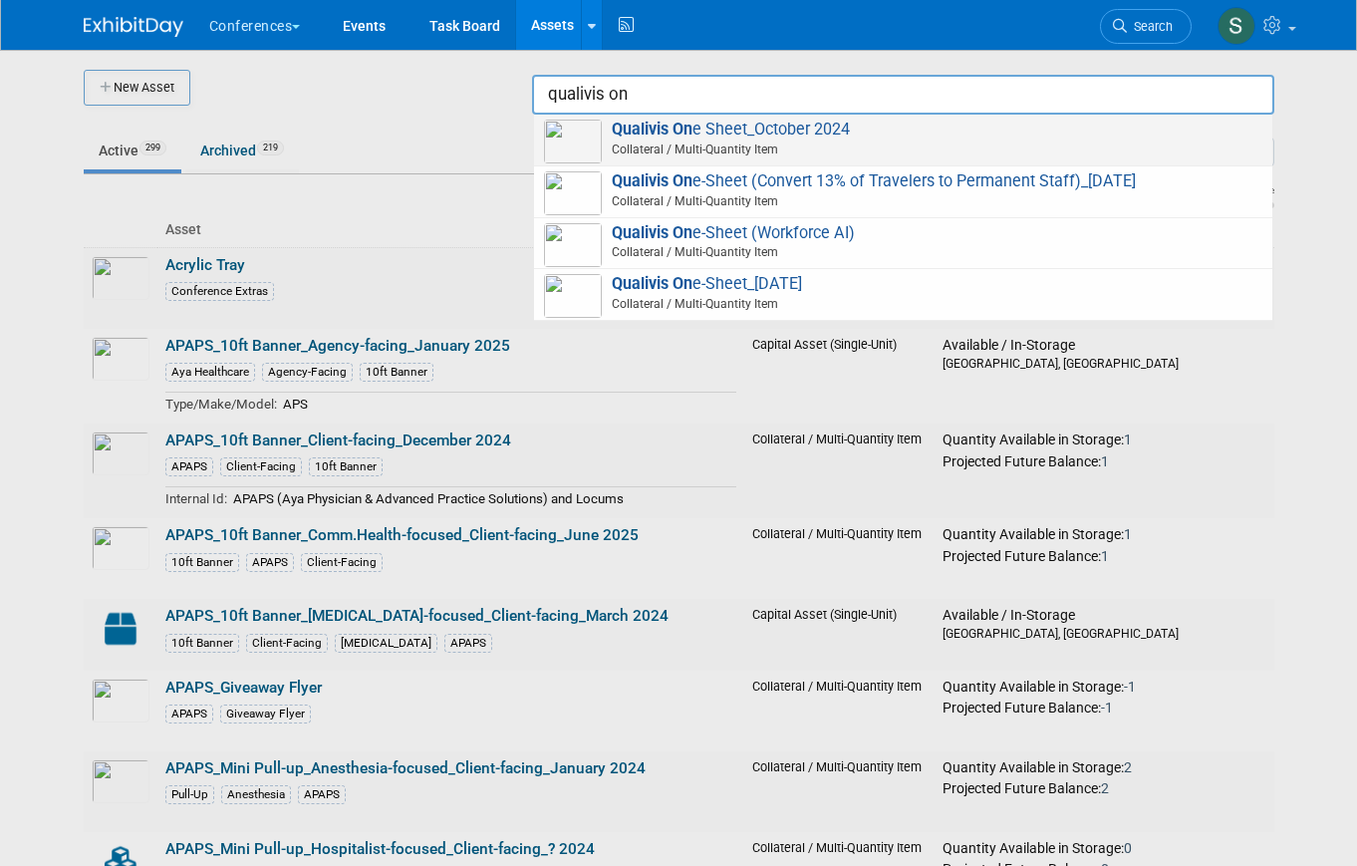
click at [1098, 134] on span "Qualivis On e Sheet_October 2024 Collateral / Multi-Quantity Item" at bounding box center [903, 140] width 718 height 41
type input "Qualivis One Sheet_October 2024"
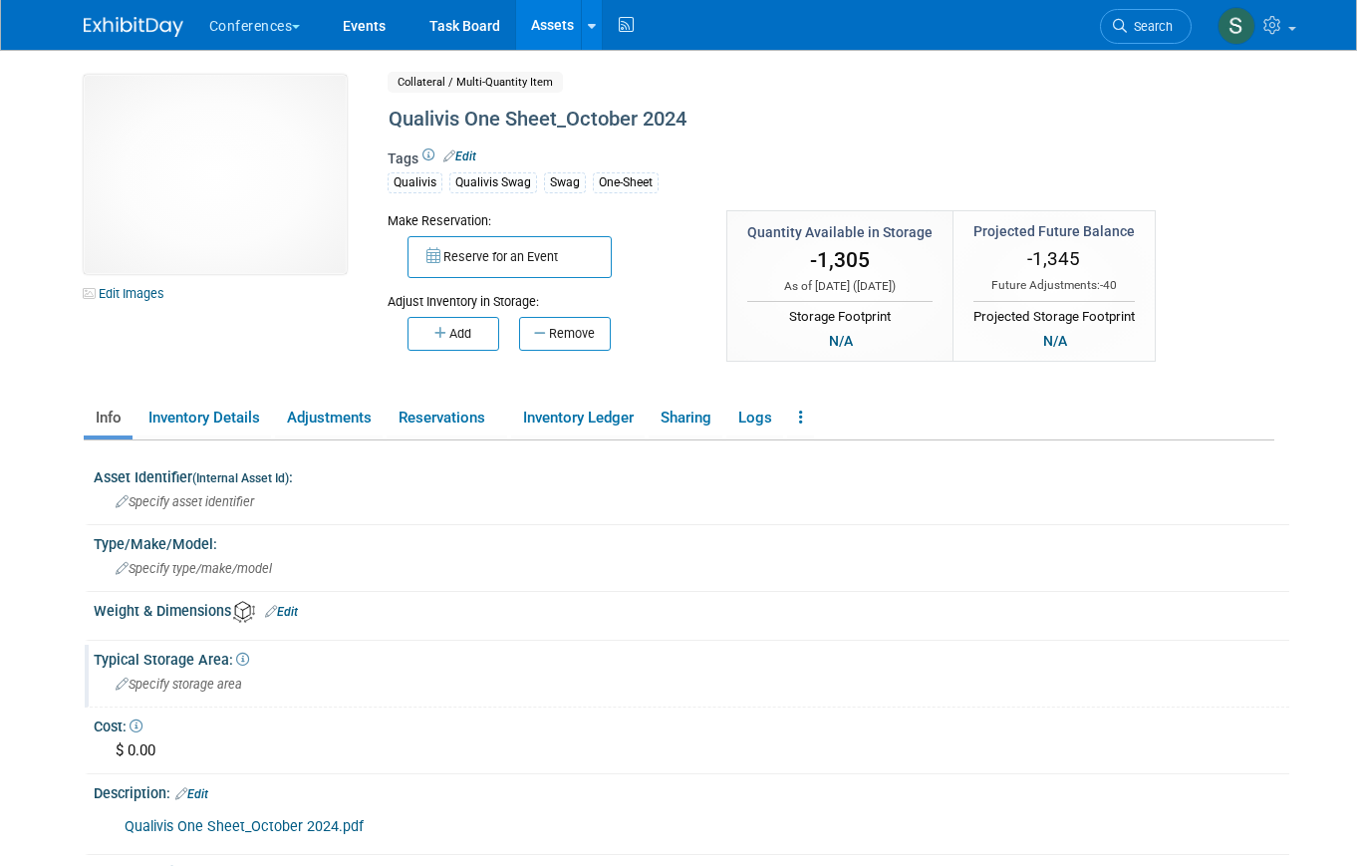
scroll to position [155, 0]
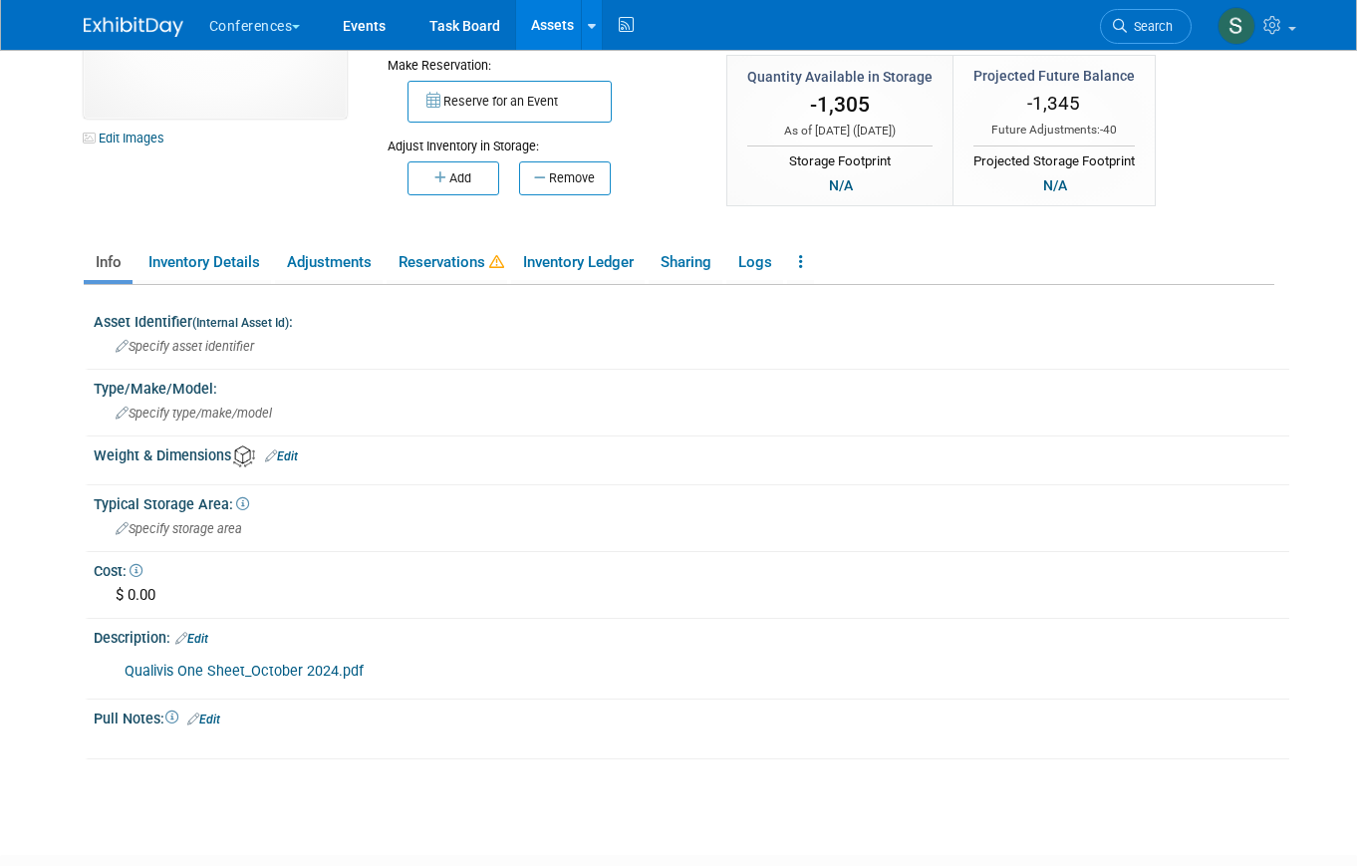
click at [311, 672] on link "Qualivis One Sheet_October 2024.pdf" at bounding box center [244, 670] width 239 height 17
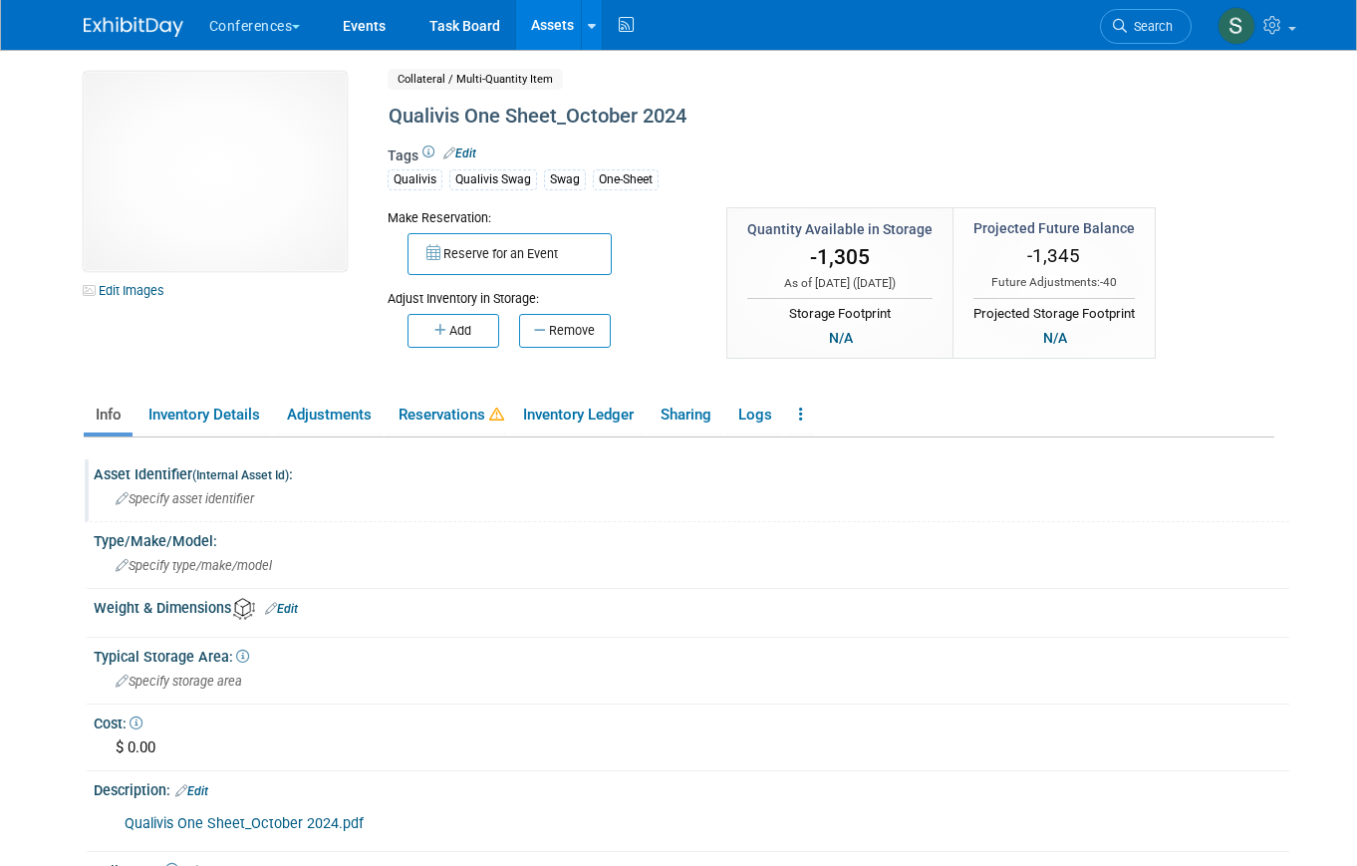
scroll to position [0, 0]
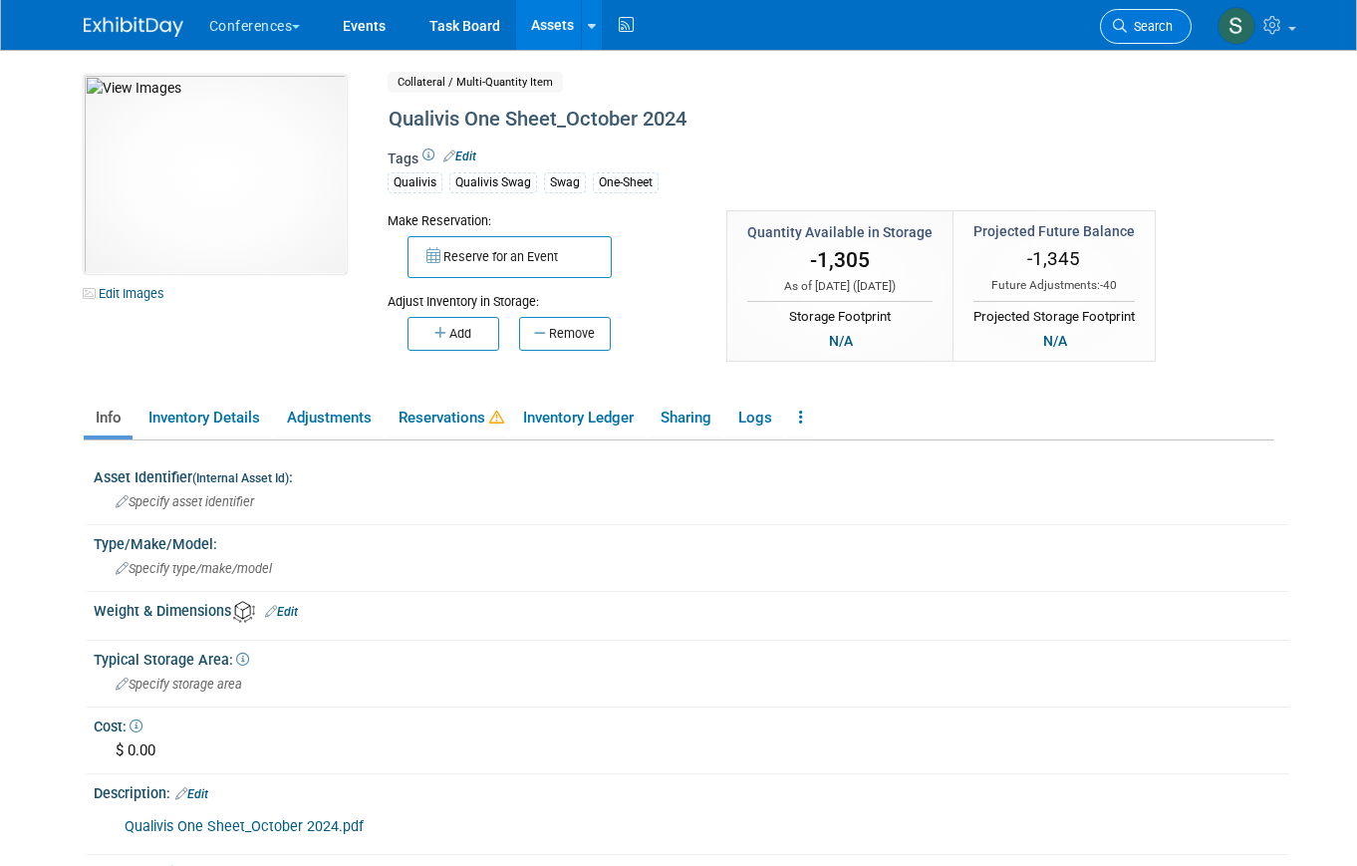
click at [1152, 16] on link "Search" at bounding box center [1146, 26] width 92 height 35
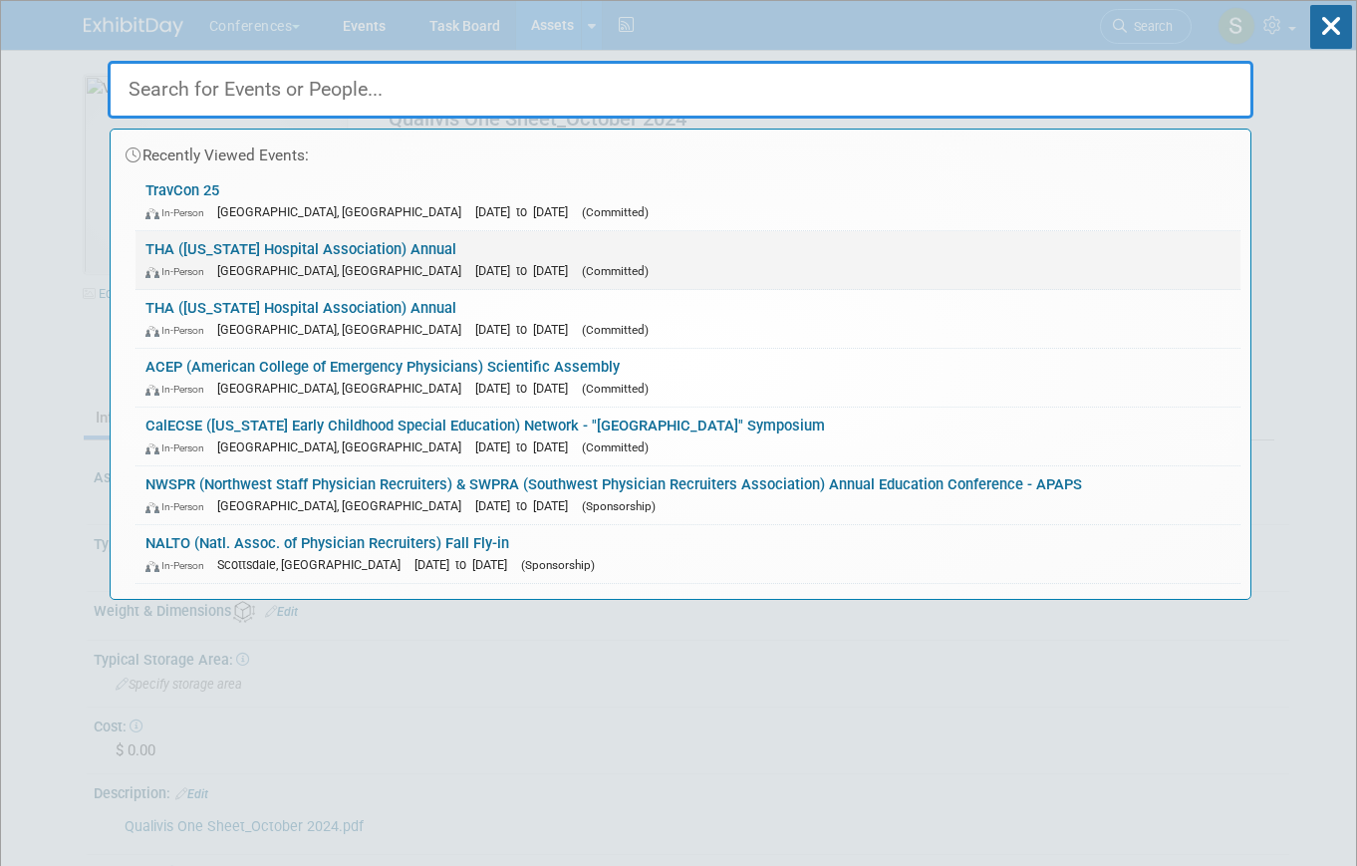
click at [222, 266] on span "[GEOGRAPHIC_DATA], [GEOGRAPHIC_DATA]" at bounding box center [344, 270] width 254 height 15
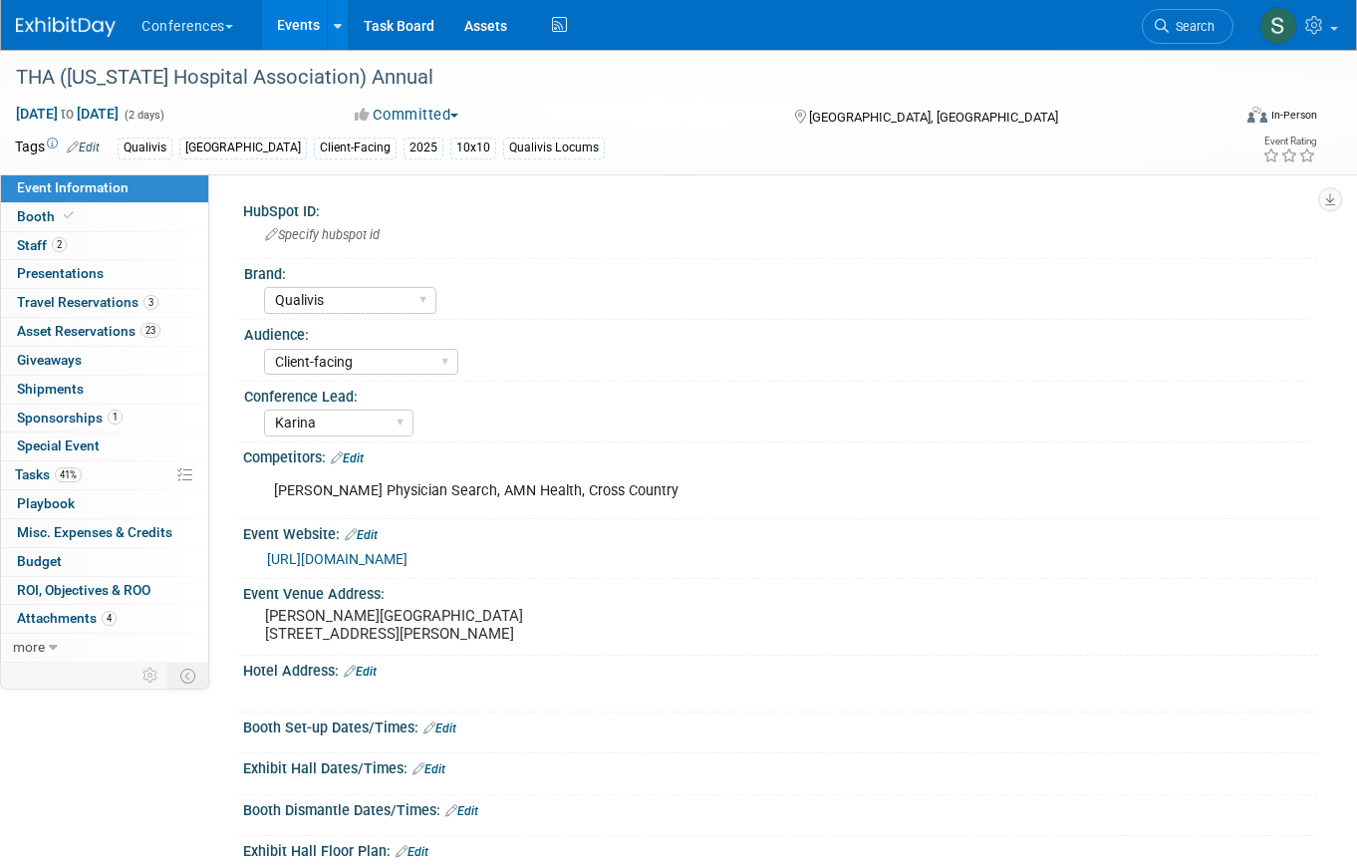
select select "Qualivis"
select select "Client-facing"
select select "Karina"
click at [98, 327] on span "Asset Reservations 23" at bounding box center [88, 331] width 143 height 16
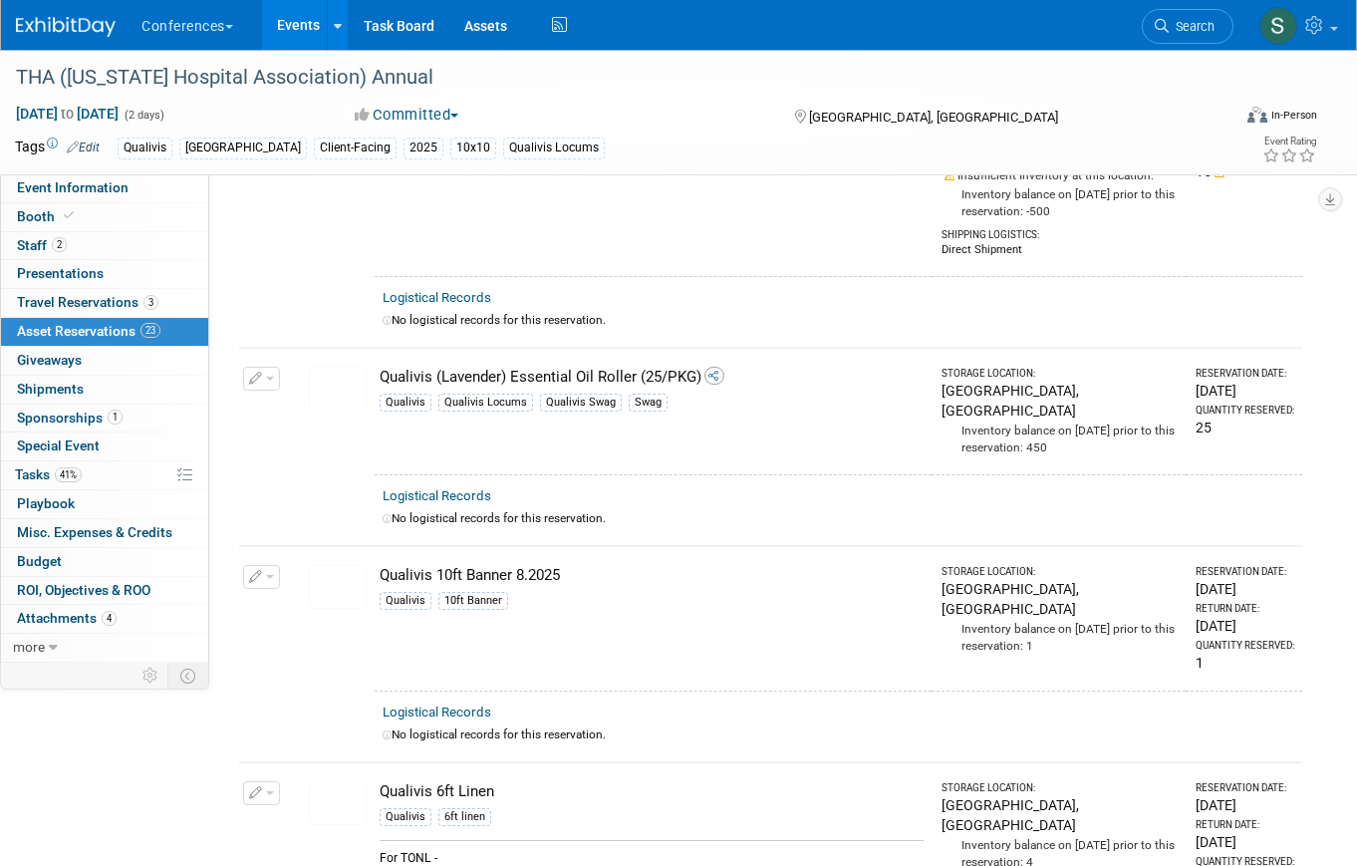
scroll to position [1742, 0]
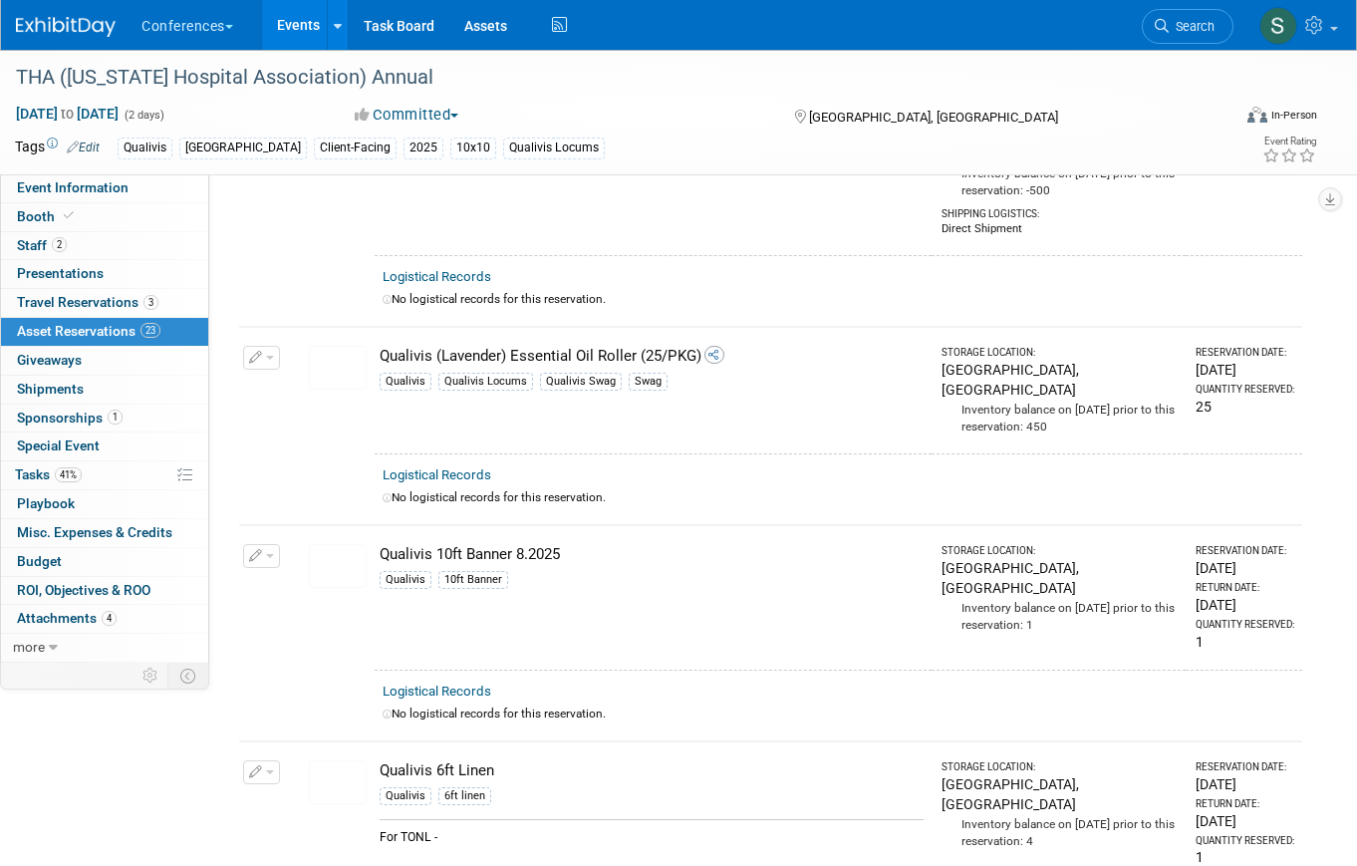
click at [340, 544] on img at bounding box center [338, 566] width 58 height 44
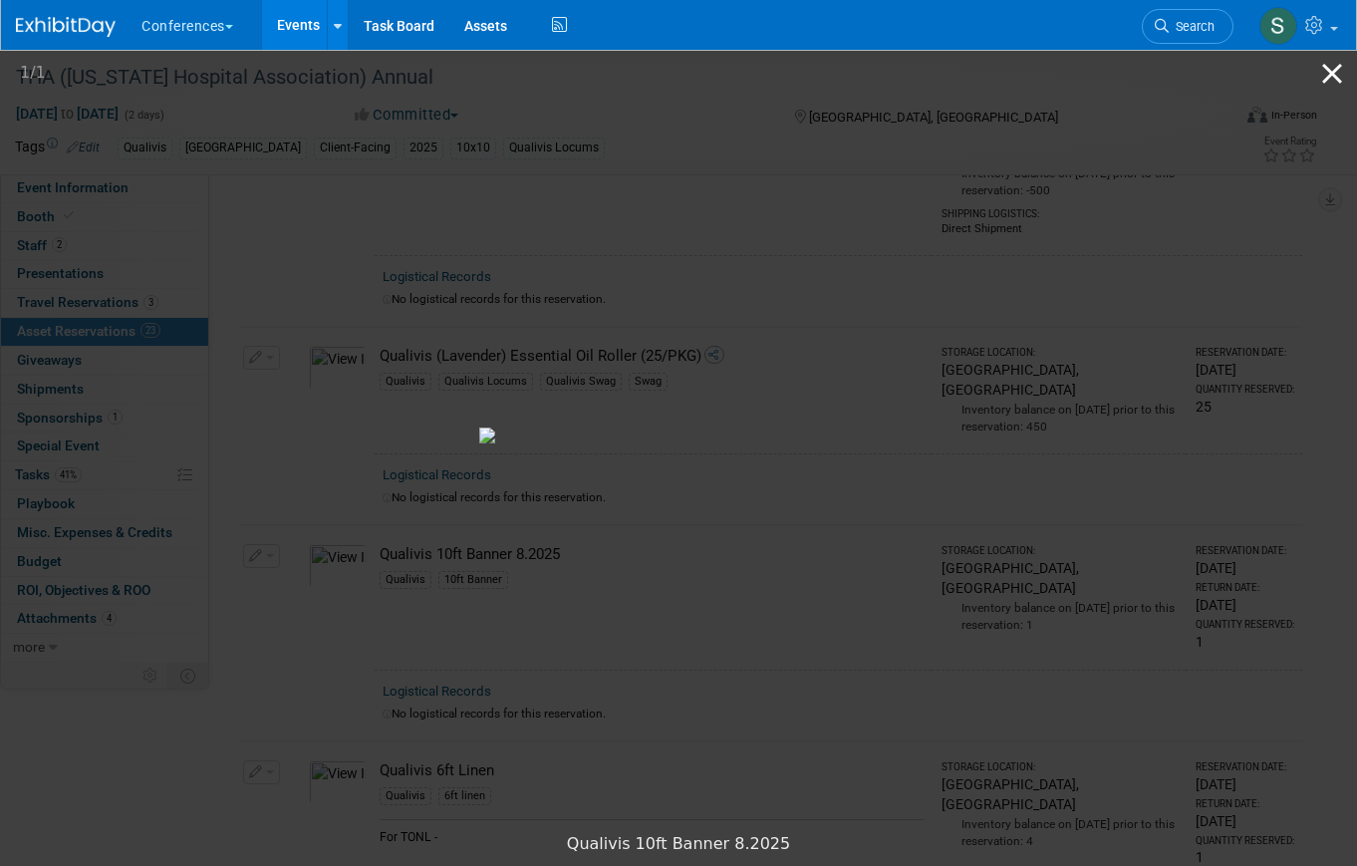
click at [1335, 76] on button "Close gallery" at bounding box center [1332, 73] width 50 height 47
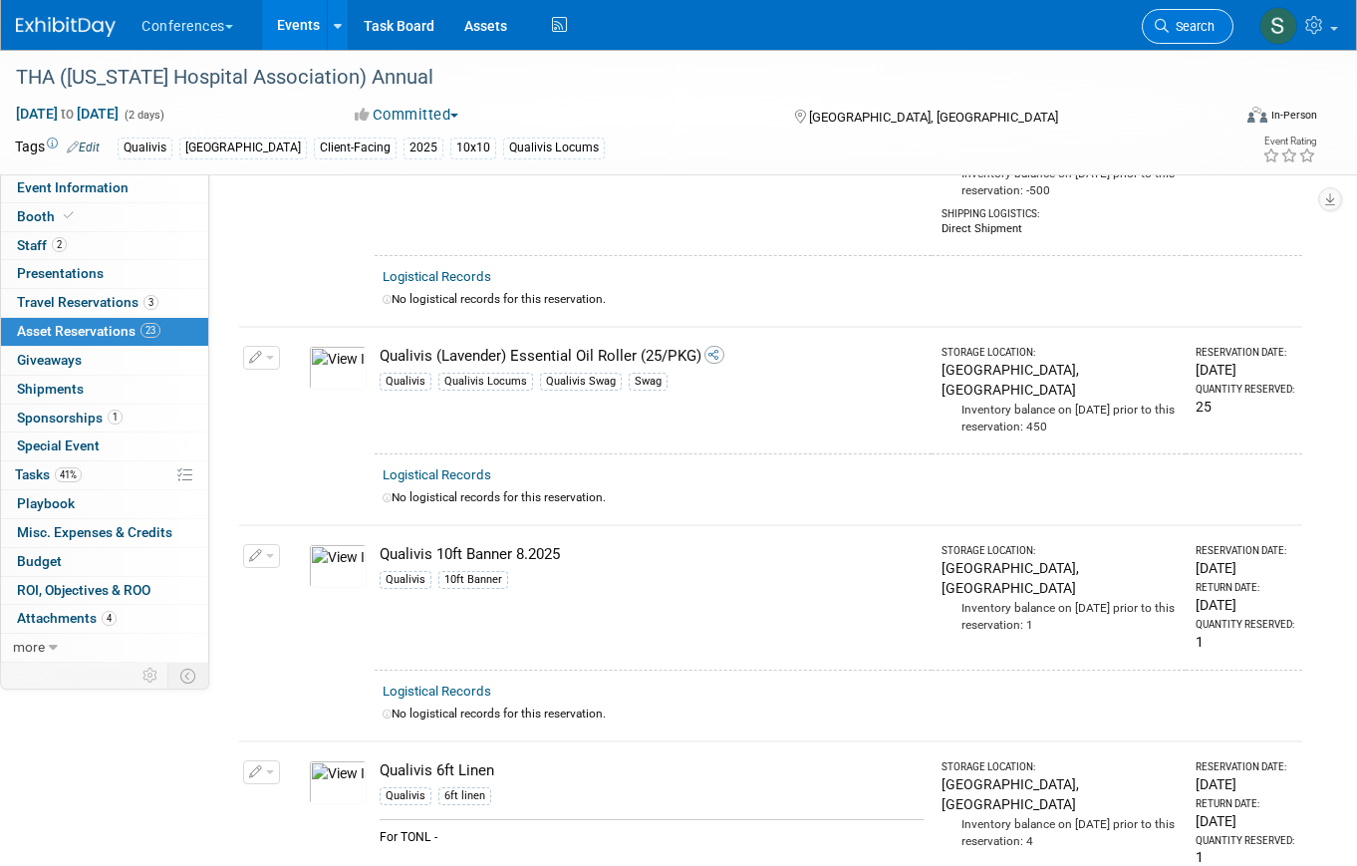
click at [1164, 31] on icon at bounding box center [1162, 26] width 14 height 14
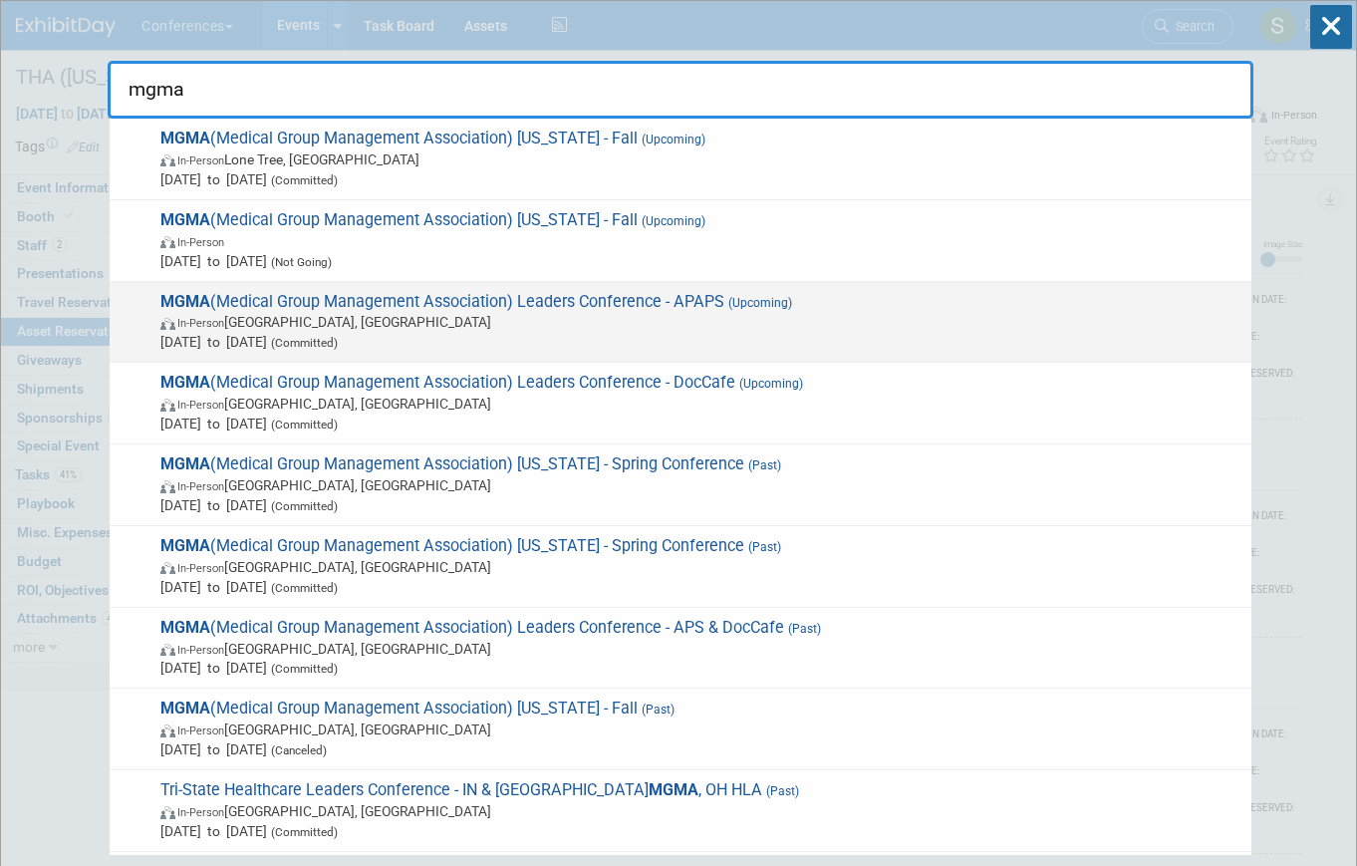
type input "mgma"
click at [739, 317] on span "In-Person Orlando, FL" at bounding box center [700, 322] width 1081 height 20
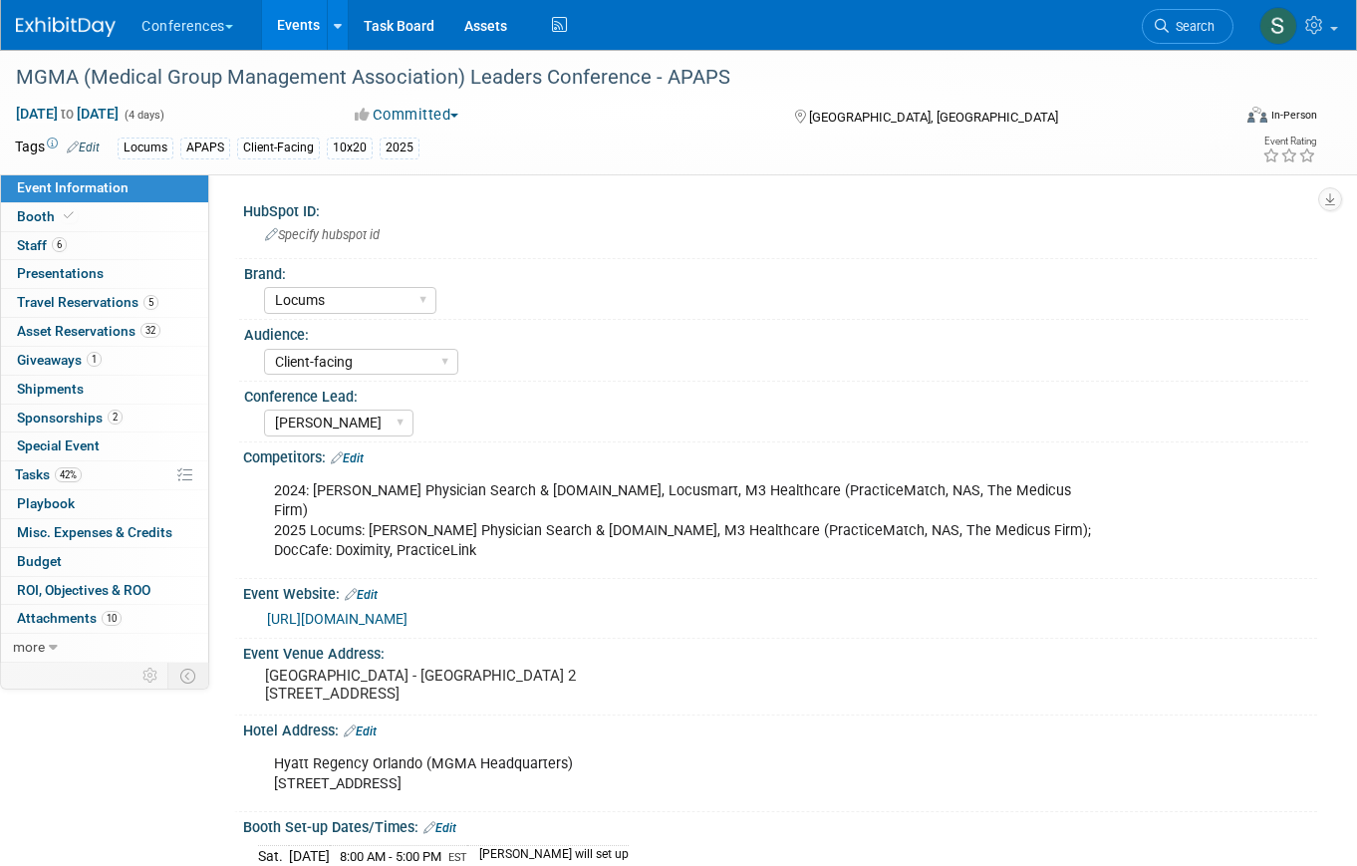
select select "Locums"
select select "Client-facing"
select select "[PERSON_NAME]"
click at [1179, 43] on link "Search" at bounding box center [1188, 26] width 92 height 35
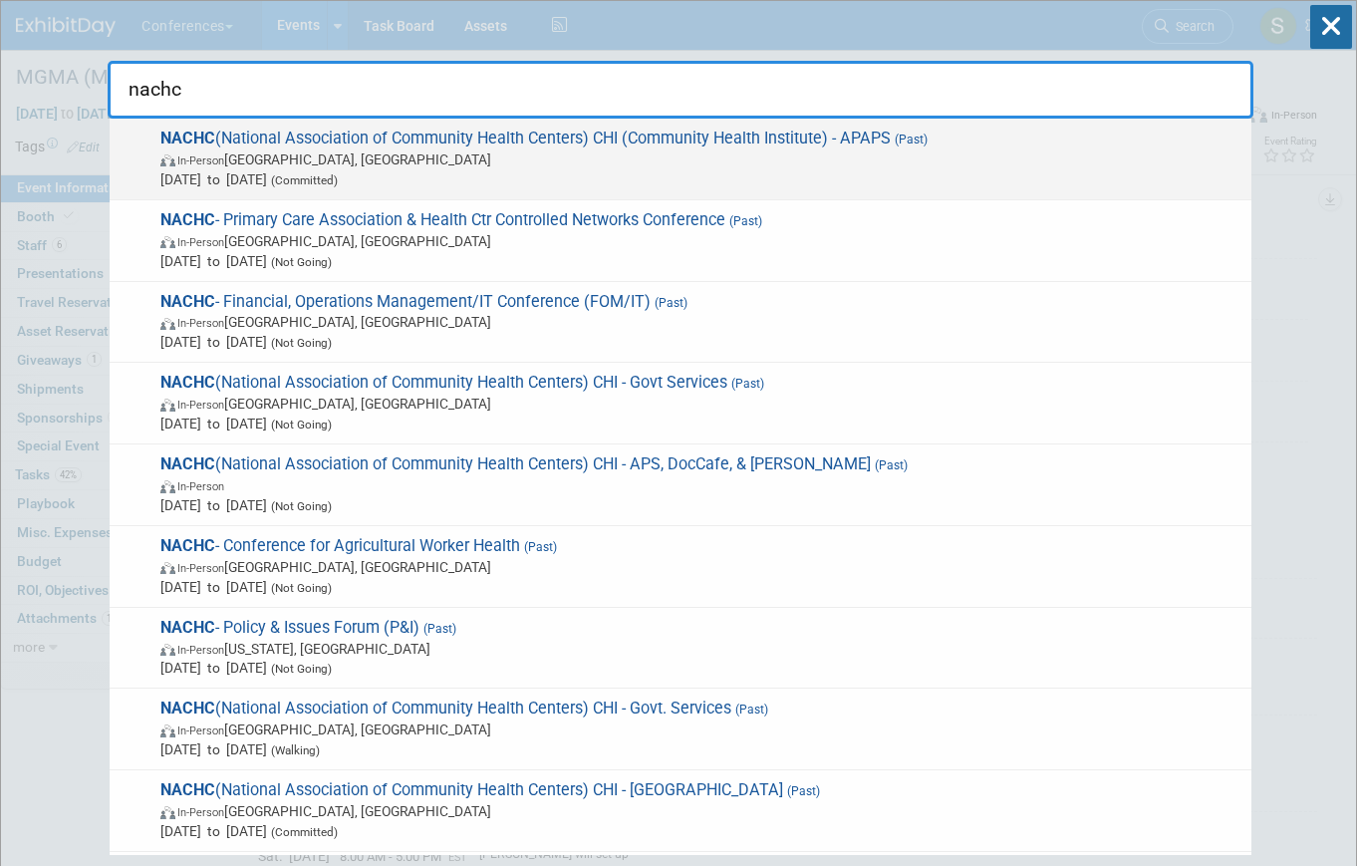
type input "nachc"
click at [435, 184] on span "Aug 17, 2025 to Aug 19, 2025 (Committed)" at bounding box center [700, 179] width 1081 height 20
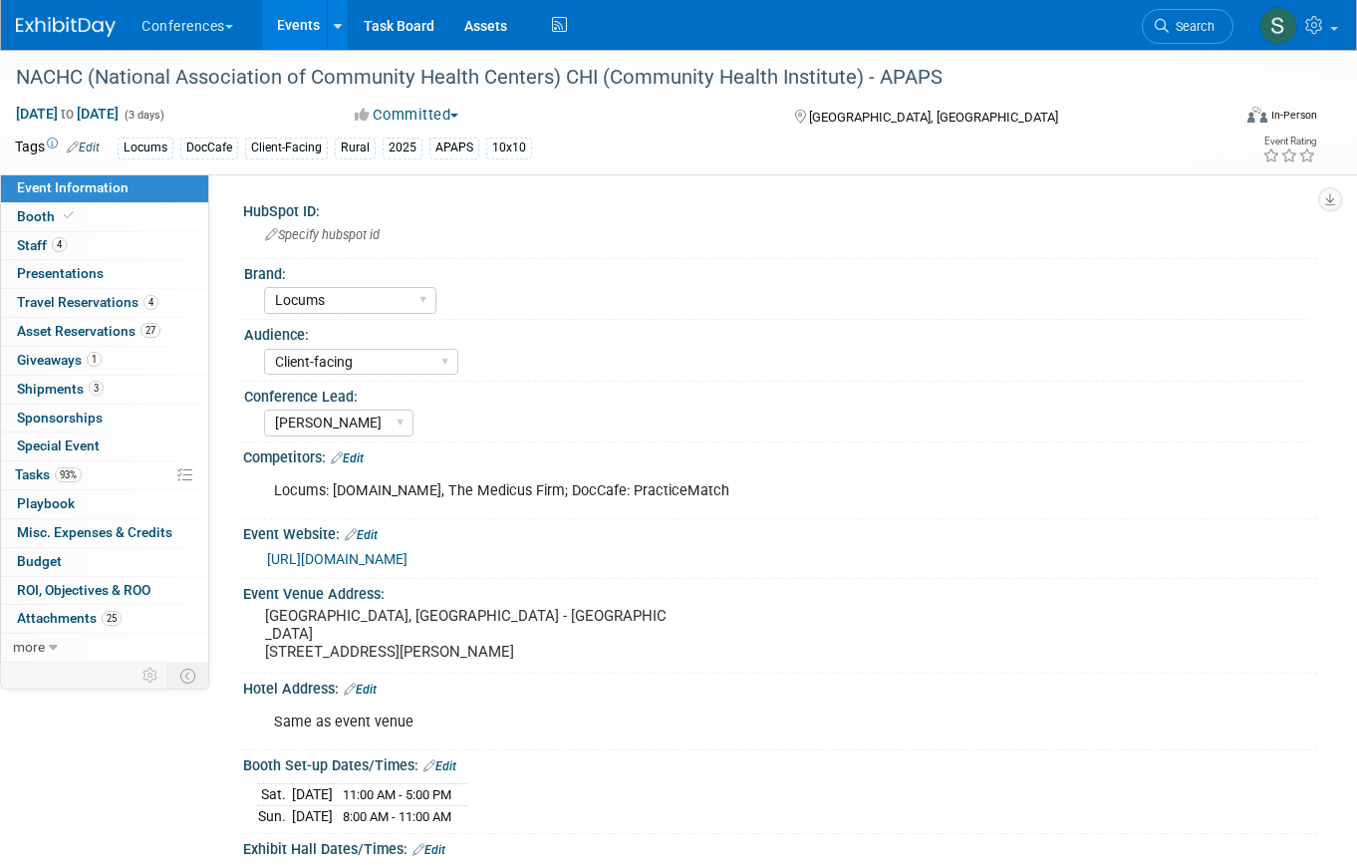
select select "Locums"
select select "Client-facing"
select select "[PERSON_NAME]"
click at [89, 383] on span "3" at bounding box center [96, 388] width 15 height 15
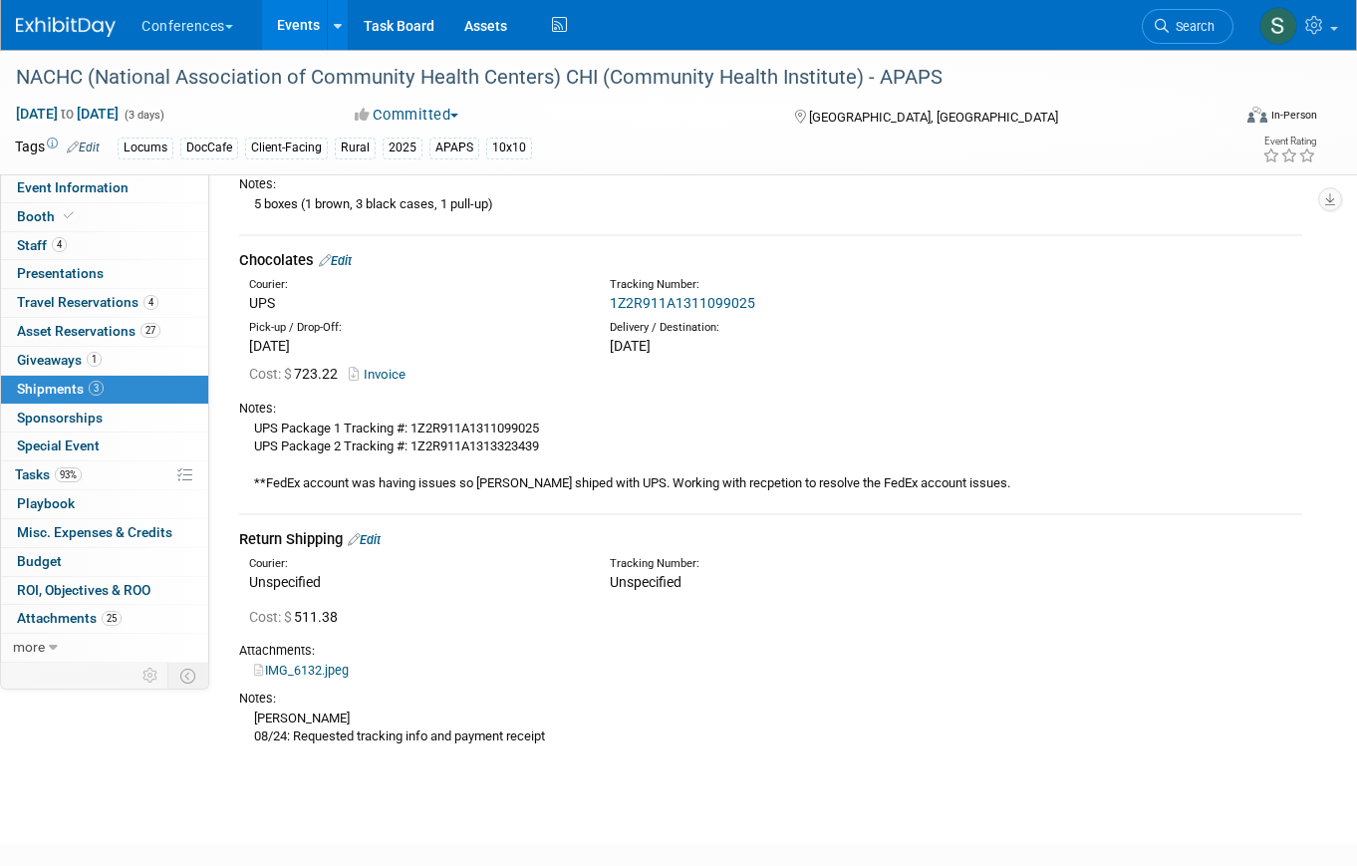
scroll to position [390, 0]
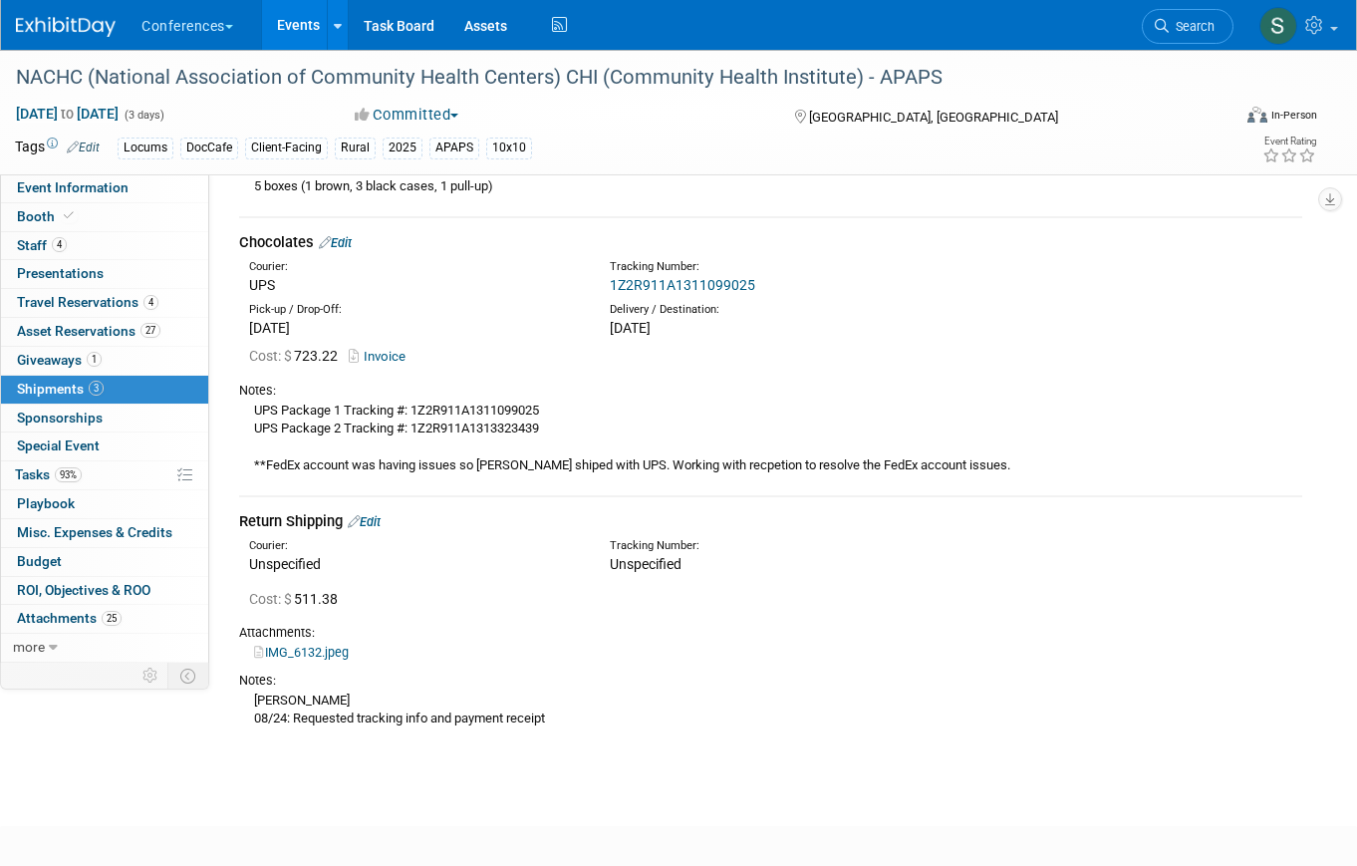
click at [315, 655] on link "IMG_6132.jpeg" at bounding box center [301, 652] width 95 height 15
click at [313, 656] on link "IMG_6132.jpeg" at bounding box center [301, 652] width 95 height 15
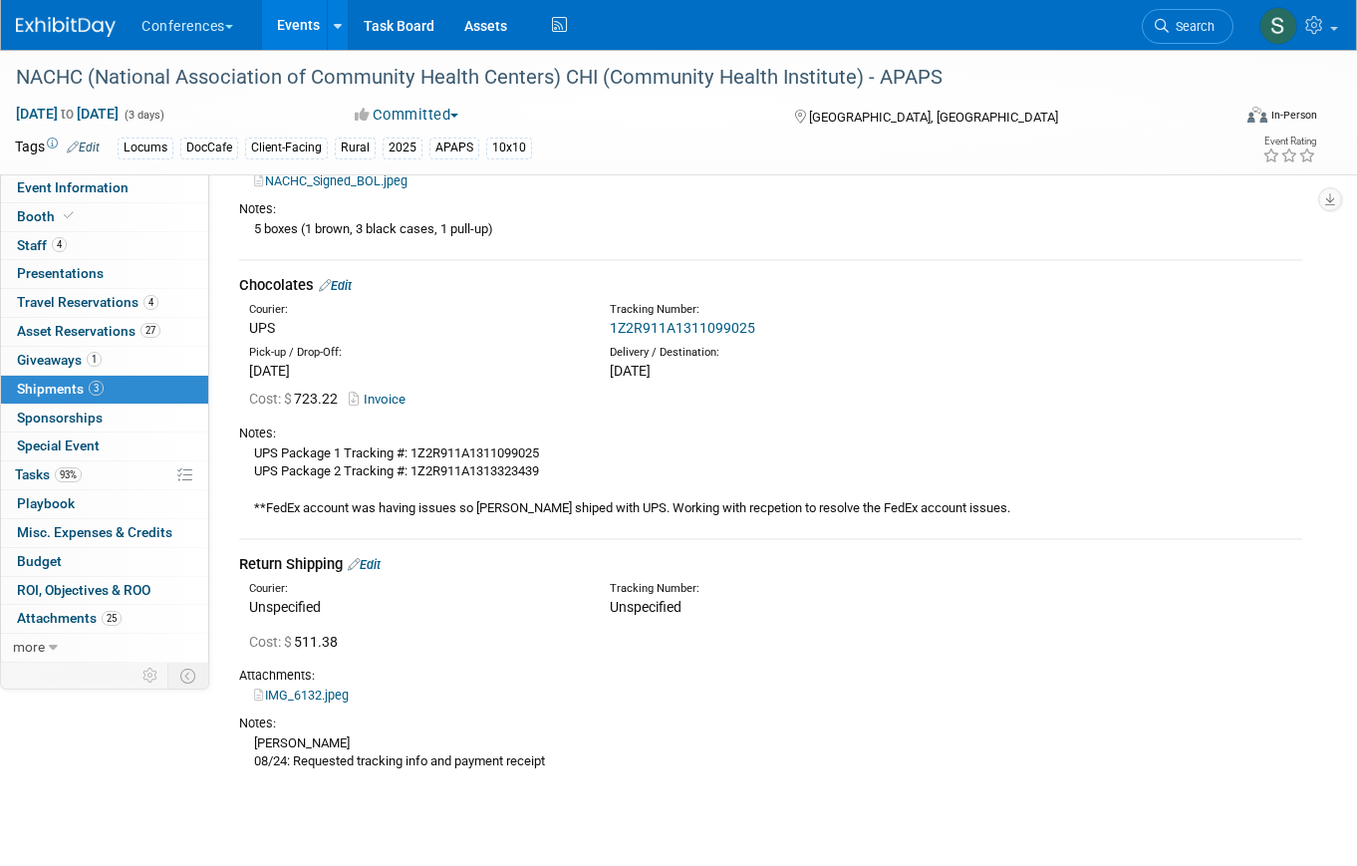
scroll to position [372, 0]
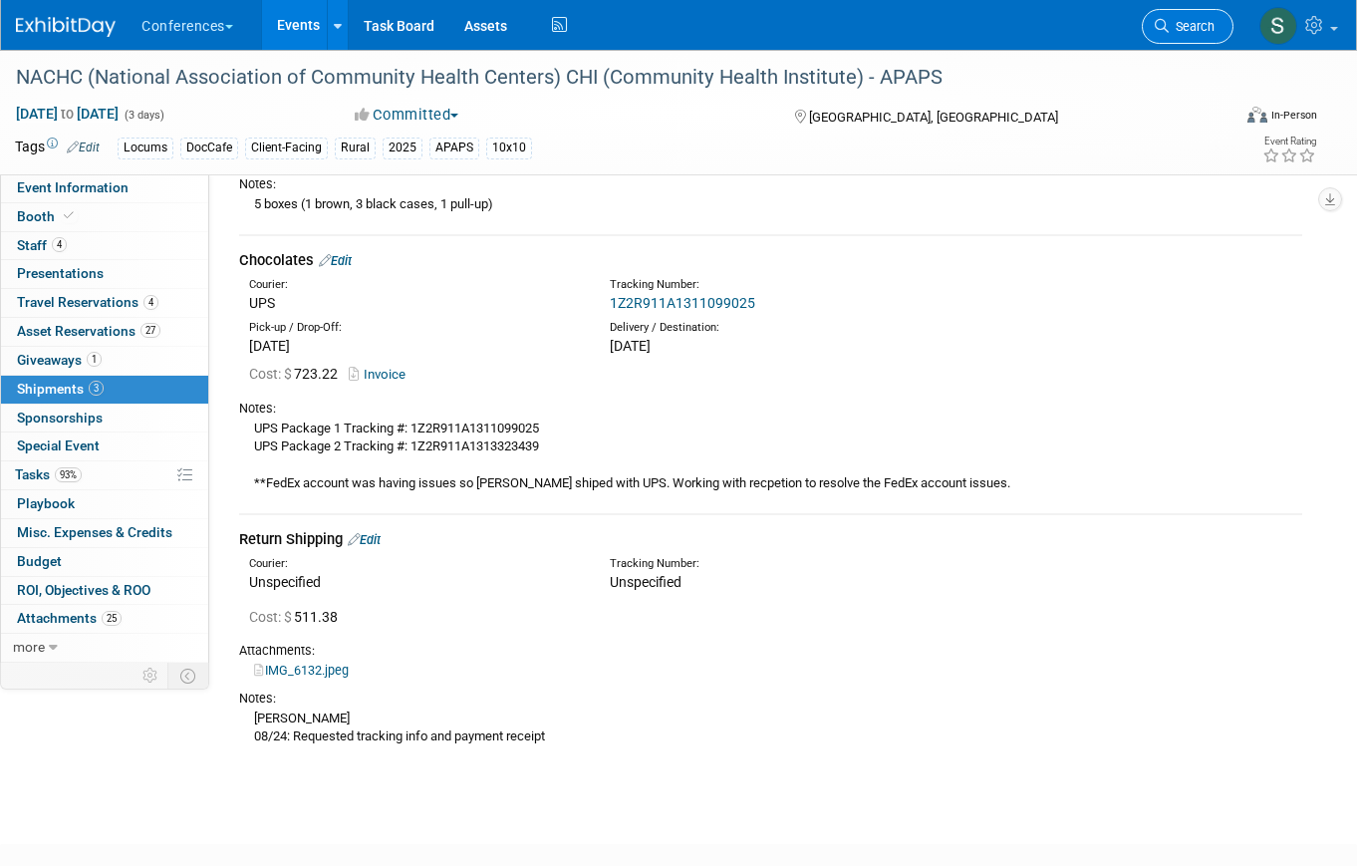
click at [1197, 30] on span "Search" at bounding box center [1192, 26] width 46 height 15
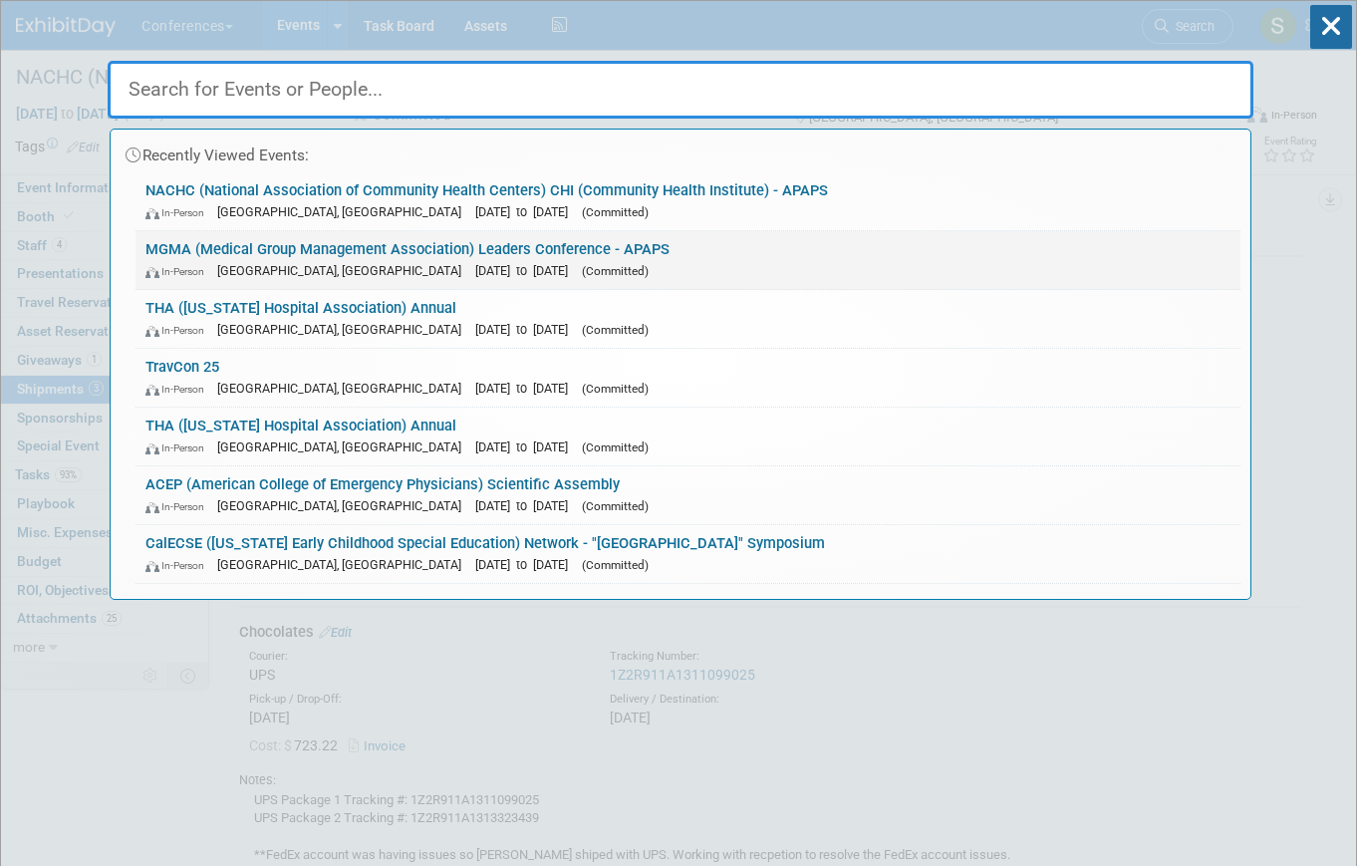
click at [541, 256] on link "MGMA (Medical Group Management Association) Leaders Conference - APAPS In-Perso…" at bounding box center [687, 260] width 1105 height 58
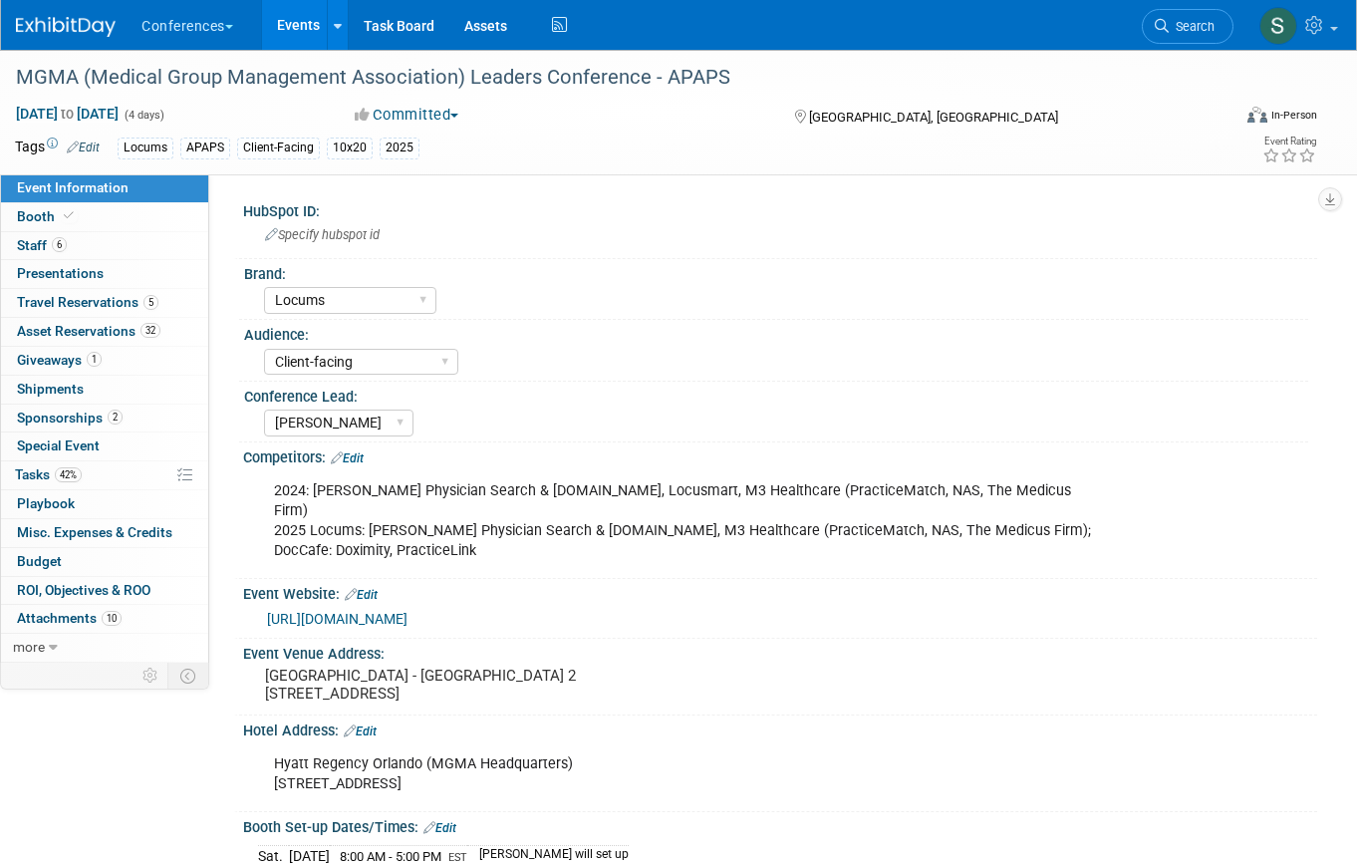
select select "Locums"
select select "Client-facing"
select select "[PERSON_NAME]"
click at [134, 336] on span "Asset Reservations 32" at bounding box center [88, 331] width 143 height 16
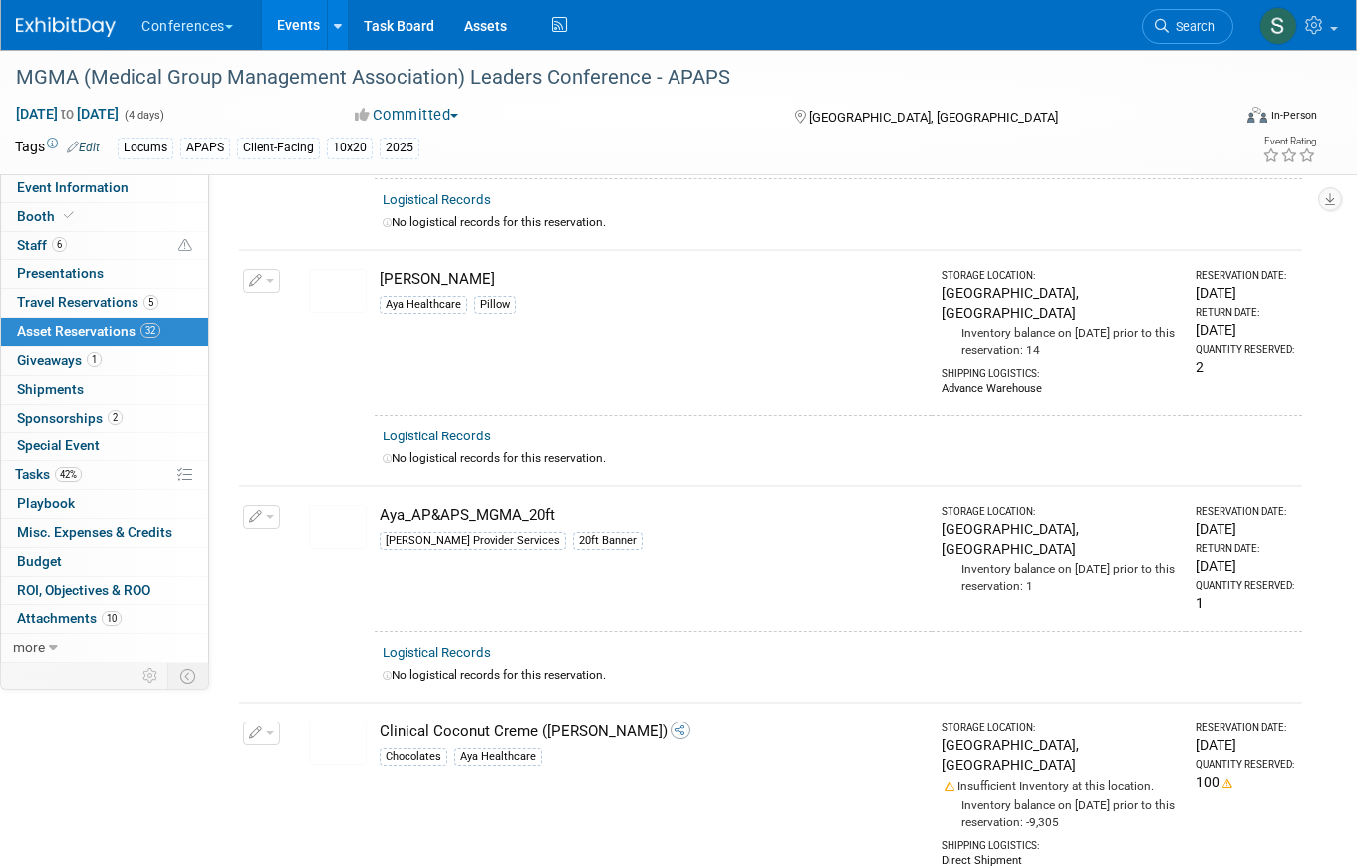
scroll to position [1738, 0]
click at [325, 503] on img at bounding box center [338, 525] width 58 height 44
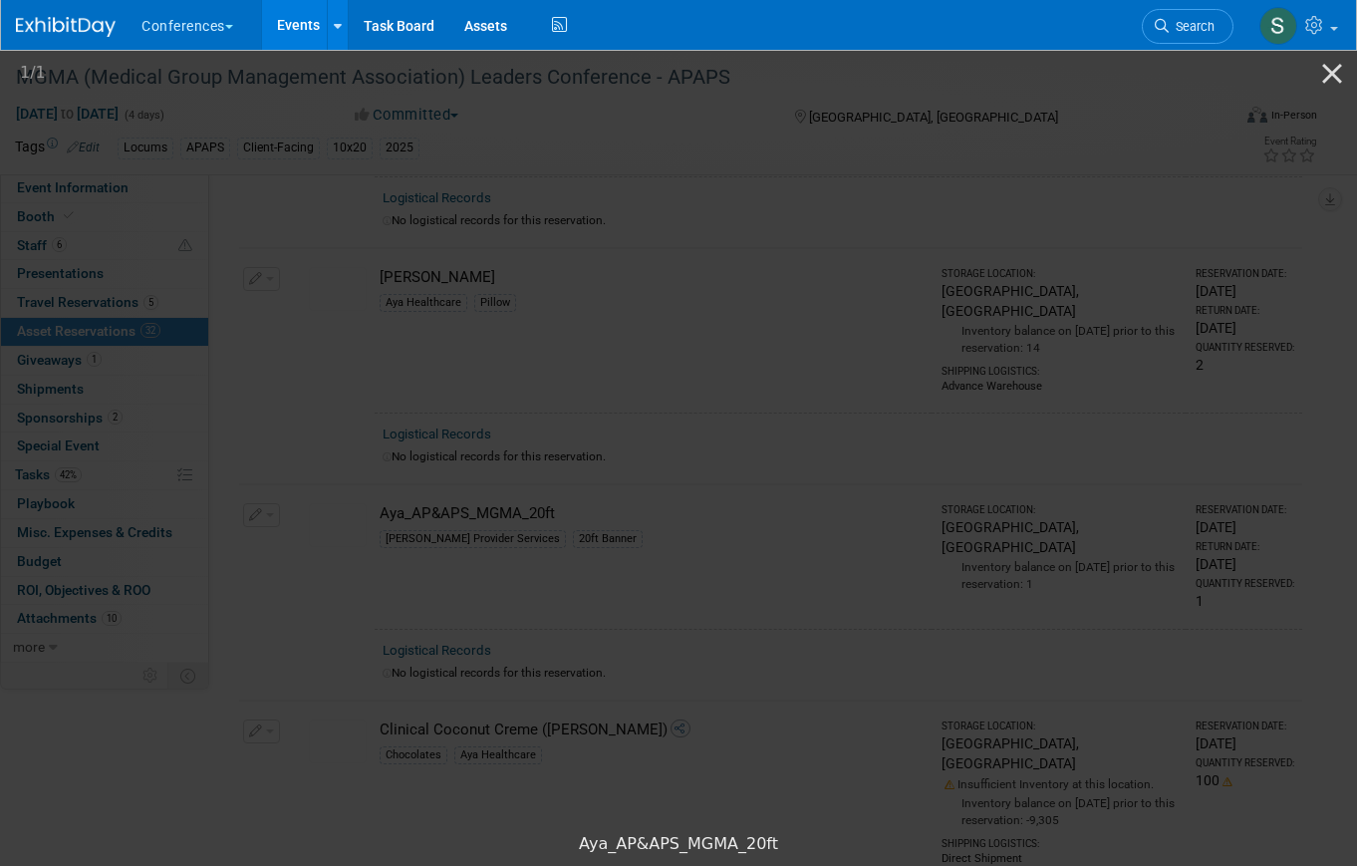
click at [1315, 417] on picture at bounding box center [678, 435] width 1357 height 776
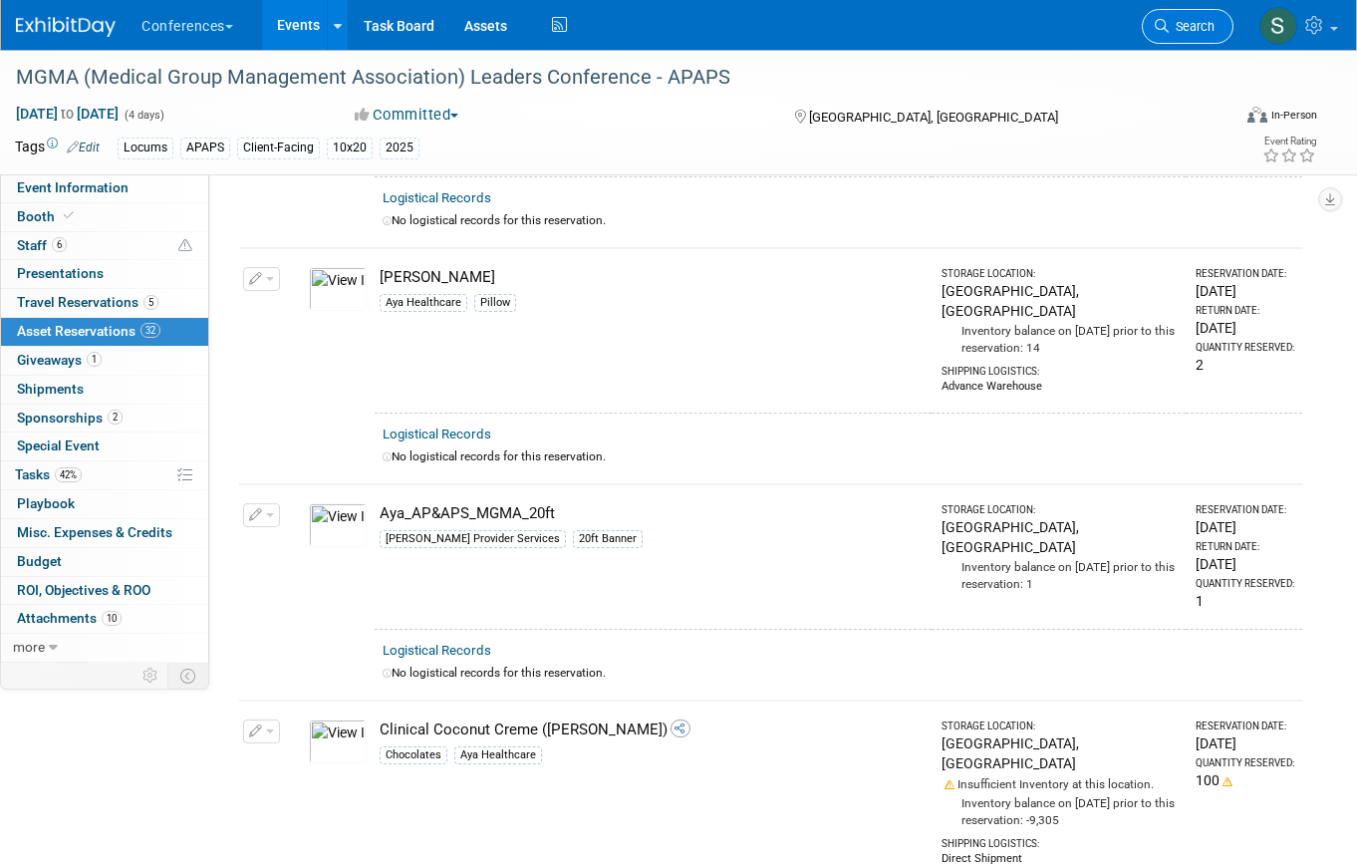
click at [1165, 28] on icon at bounding box center [1162, 26] width 14 height 14
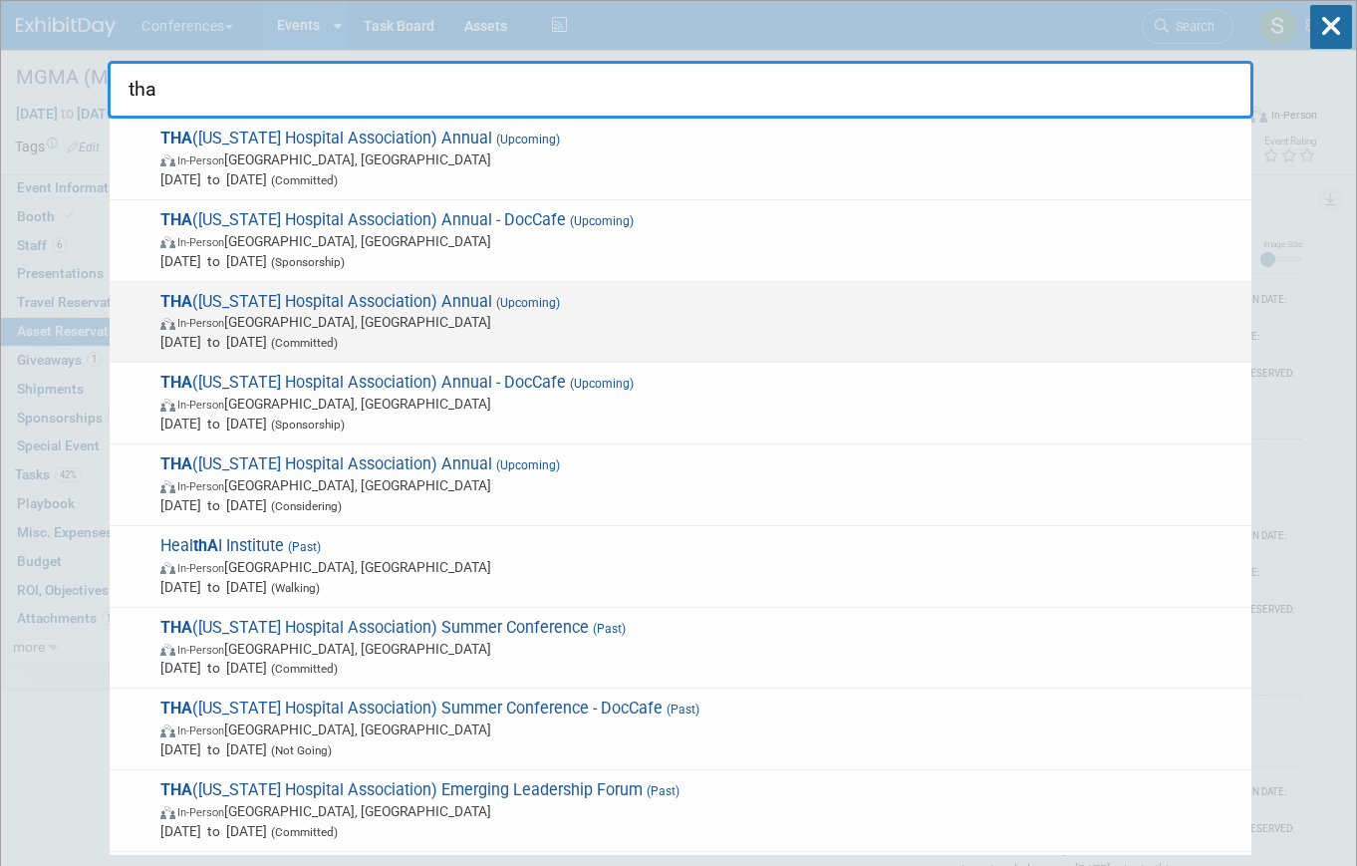
type input "tha"
click at [544, 312] on span "In-Person San Antonio, TX" at bounding box center [700, 322] width 1081 height 20
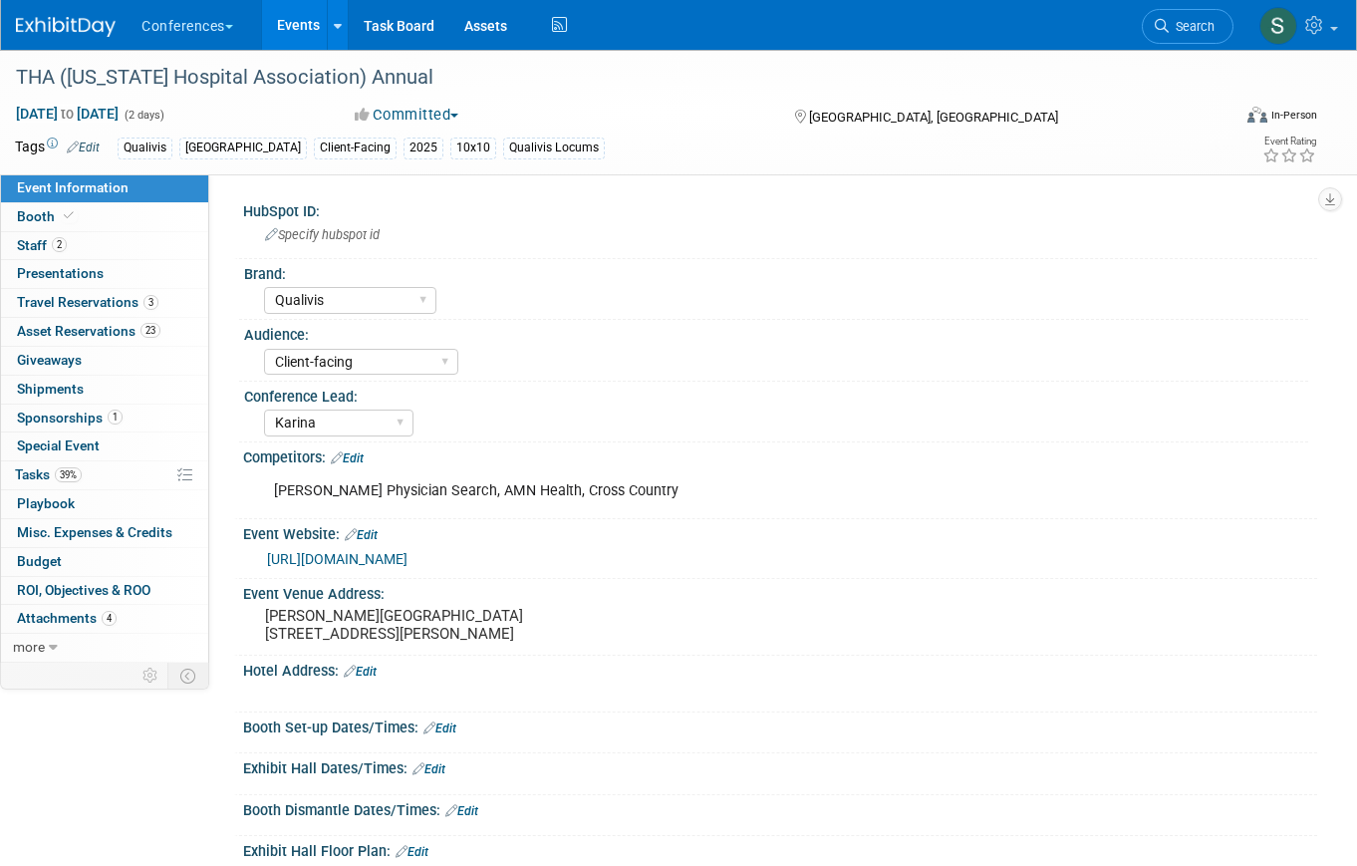
select select "Qualivis"
select select "Client-facing"
select select "Karina"
click at [97, 475] on link "39% Tasks 39%" at bounding box center [104, 475] width 207 height 28
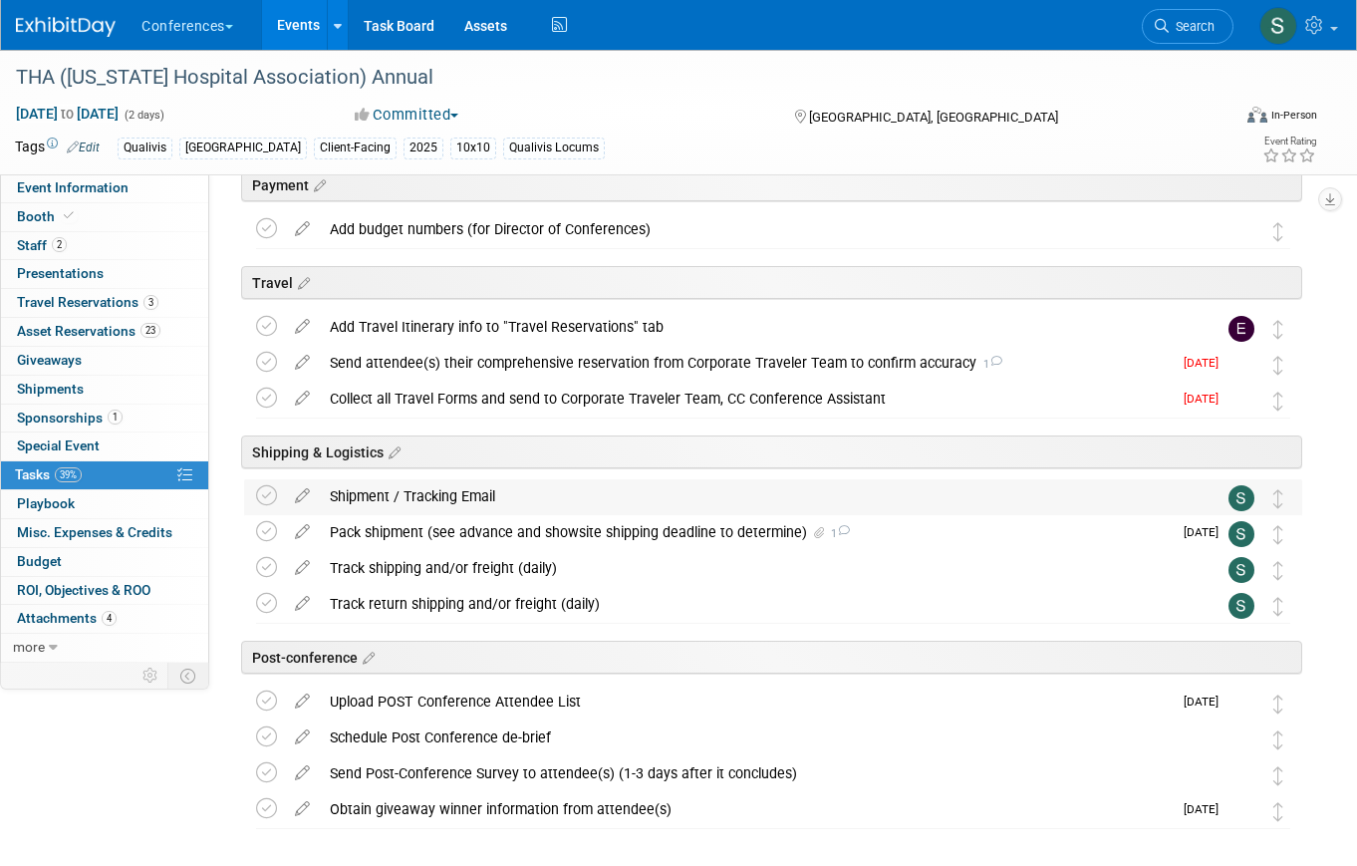
scroll to position [447, 0]
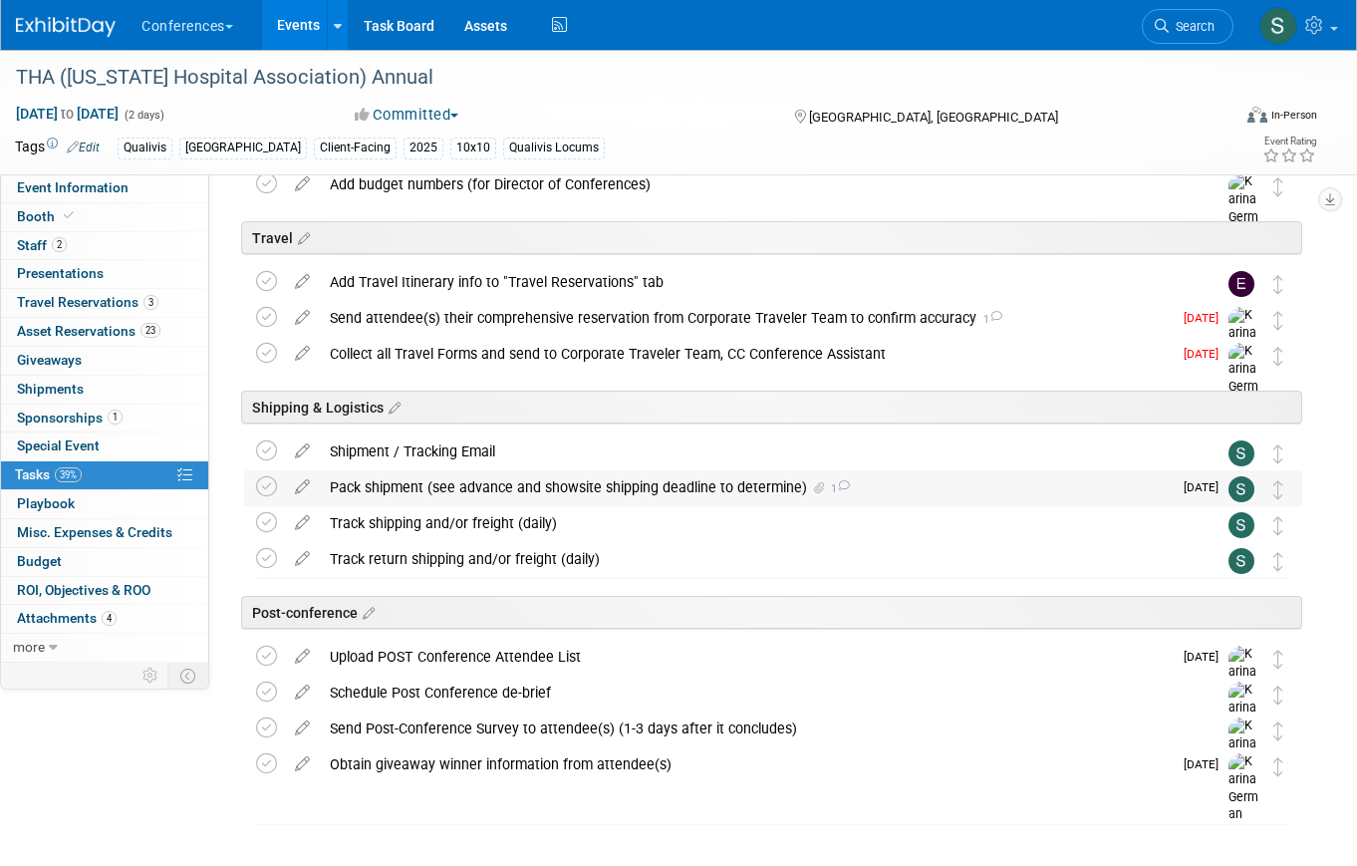
click at [486, 493] on div "Pack shipment (see advance and showsite shipping deadline to determine) 1" at bounding box center [746, 487] width 852 height 34
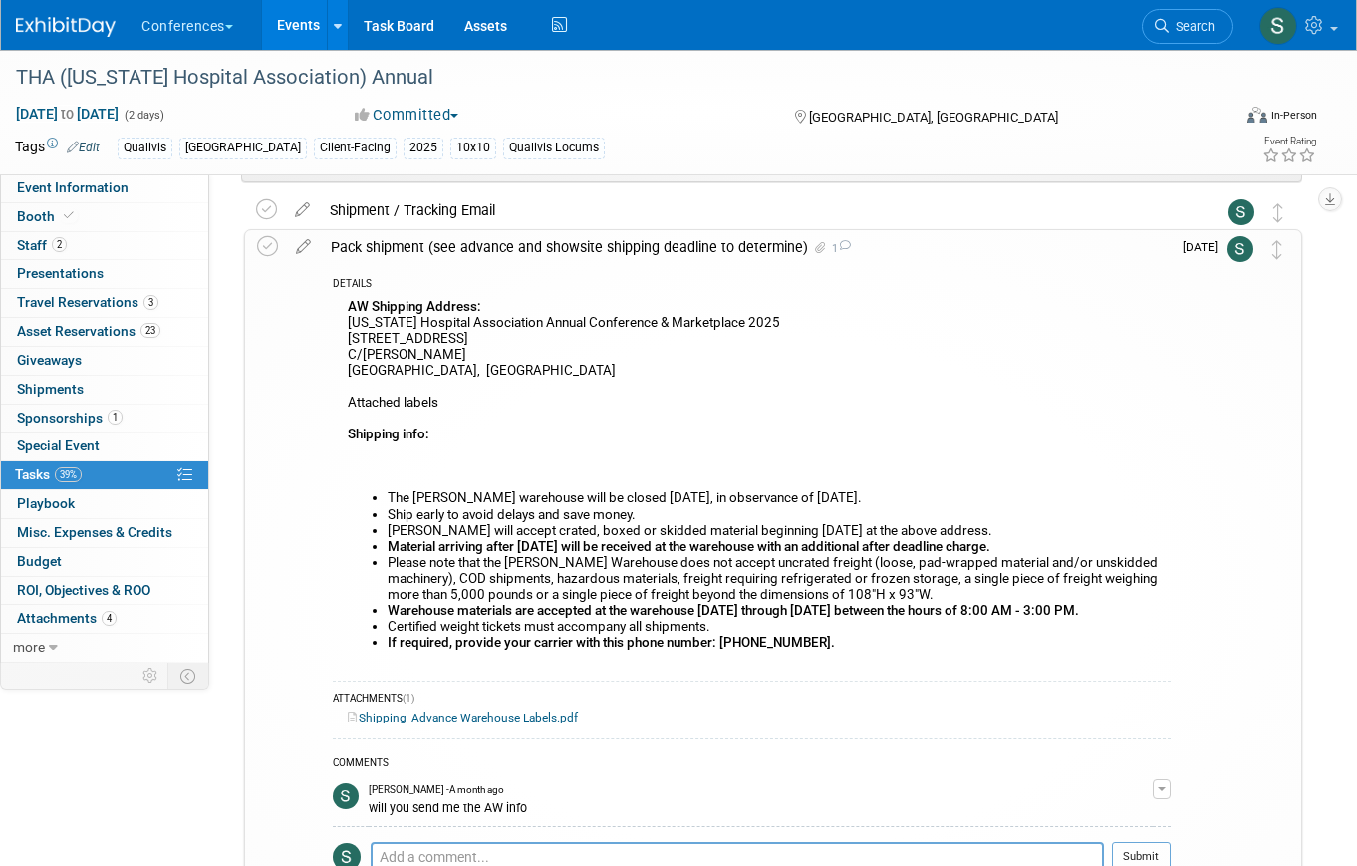
scroll to position [689, 0]
click at [465, 715] on link "Shipping_Advance Warehouse Labels.pdf" at bounding box center [463, 716] width 230 height 14
click at [1178, 35] on link "Search" at bounding box center [1188, 26] width 92 height 35
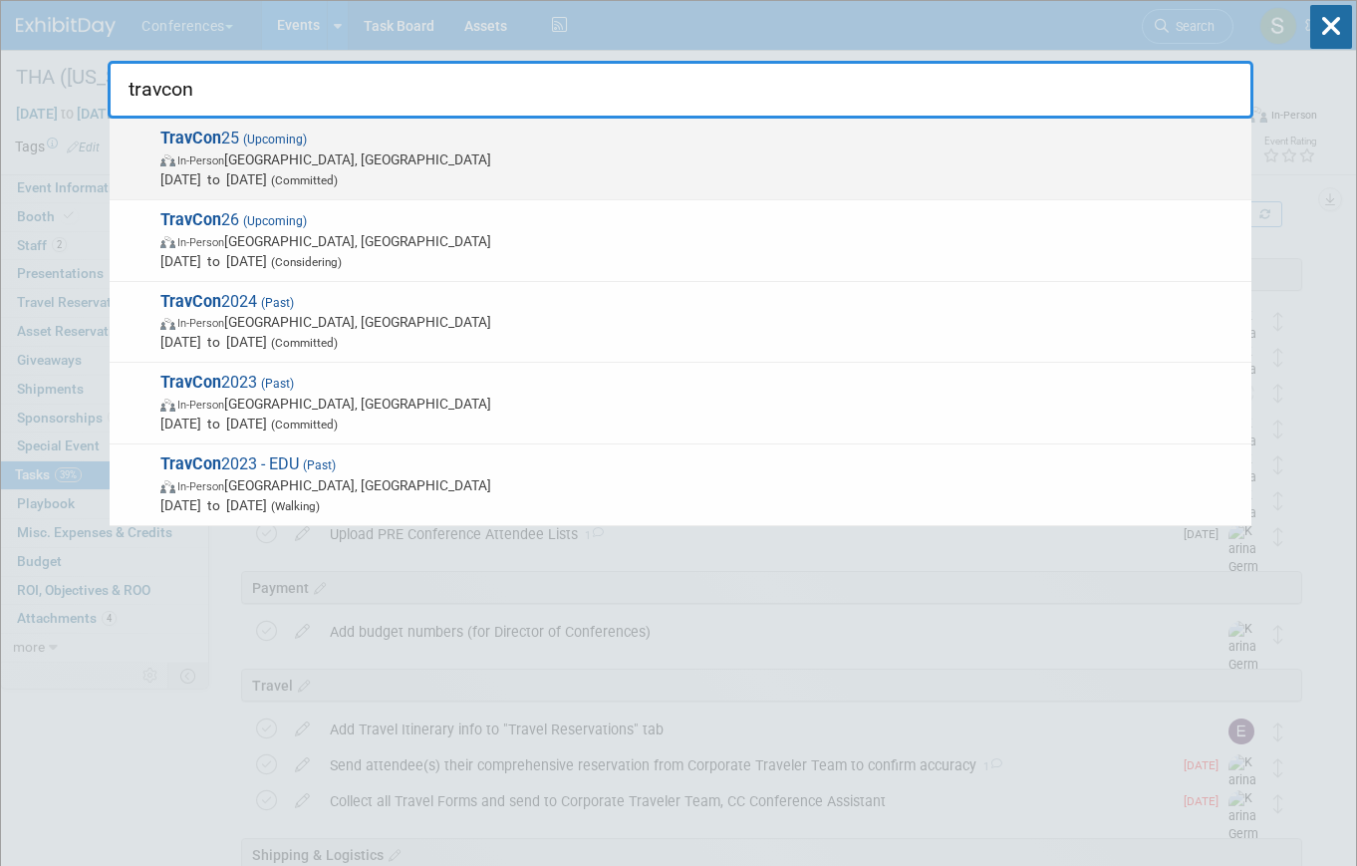
type input "travcon"
click at [455, 183] on span "Sep 21, 2025 to Sep 24, 2025 (Committed)" at bounding box center [700, 179] width 1081 height 20
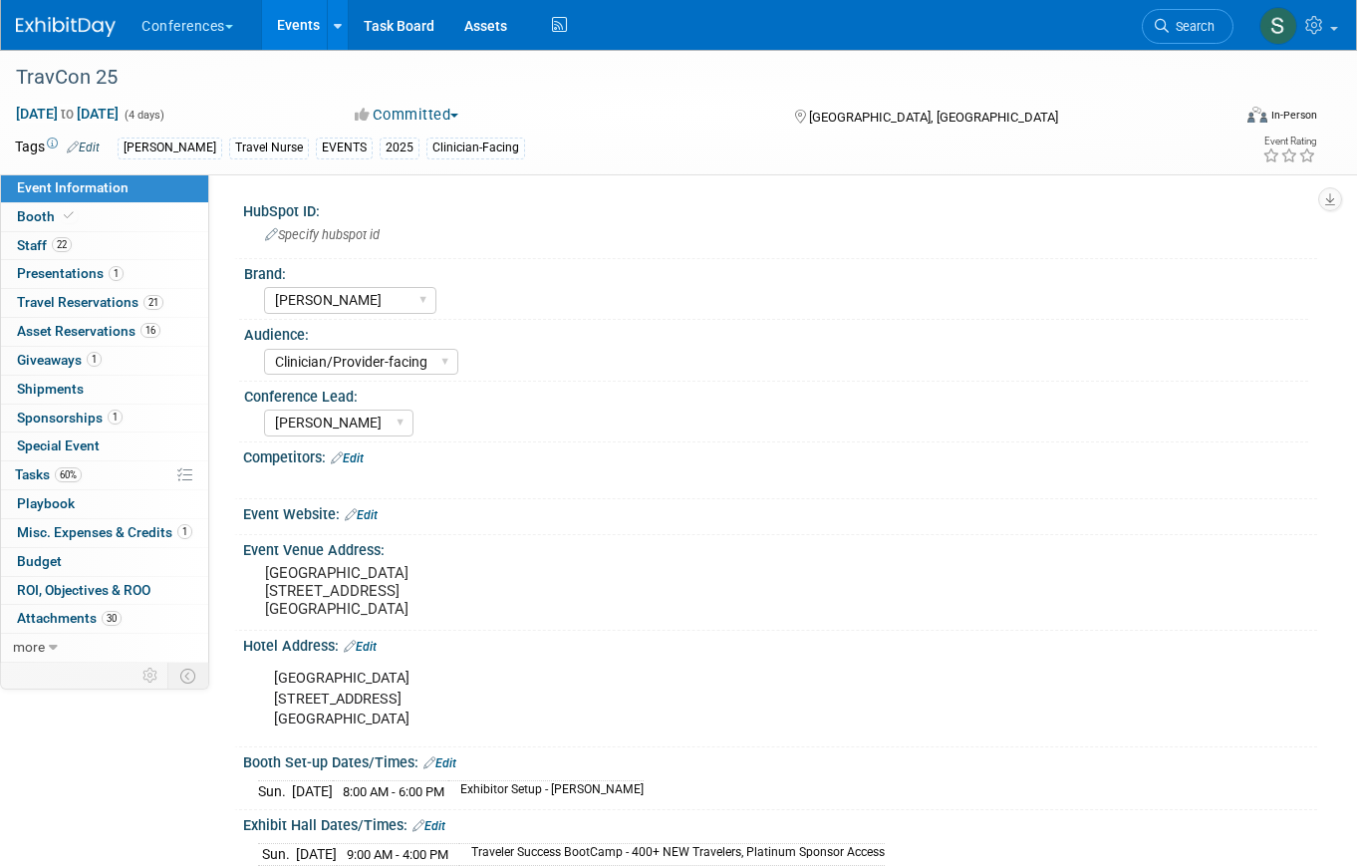
select select "[PERSON_NAME]"
select select "Clinician/Provider-facing"
select select "[PERSON_NAME]"
click at [127, 328] on span "Asset Reservations 16" at bounding box center [88, 331] width 143 height 16
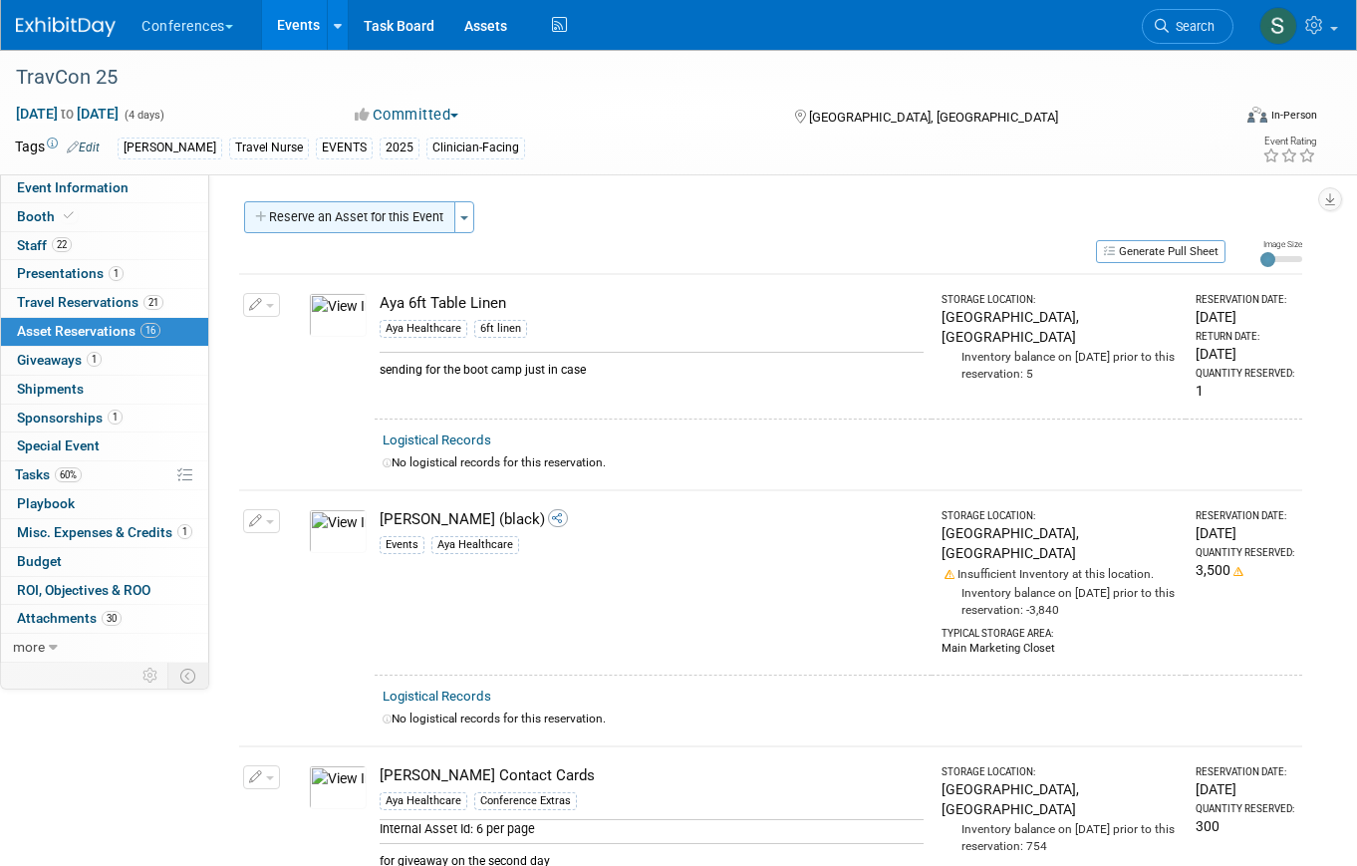
click at [351, 216] on button "Reserve an Asset for this Event" at bounding box center [349, 217] width 211 height 32
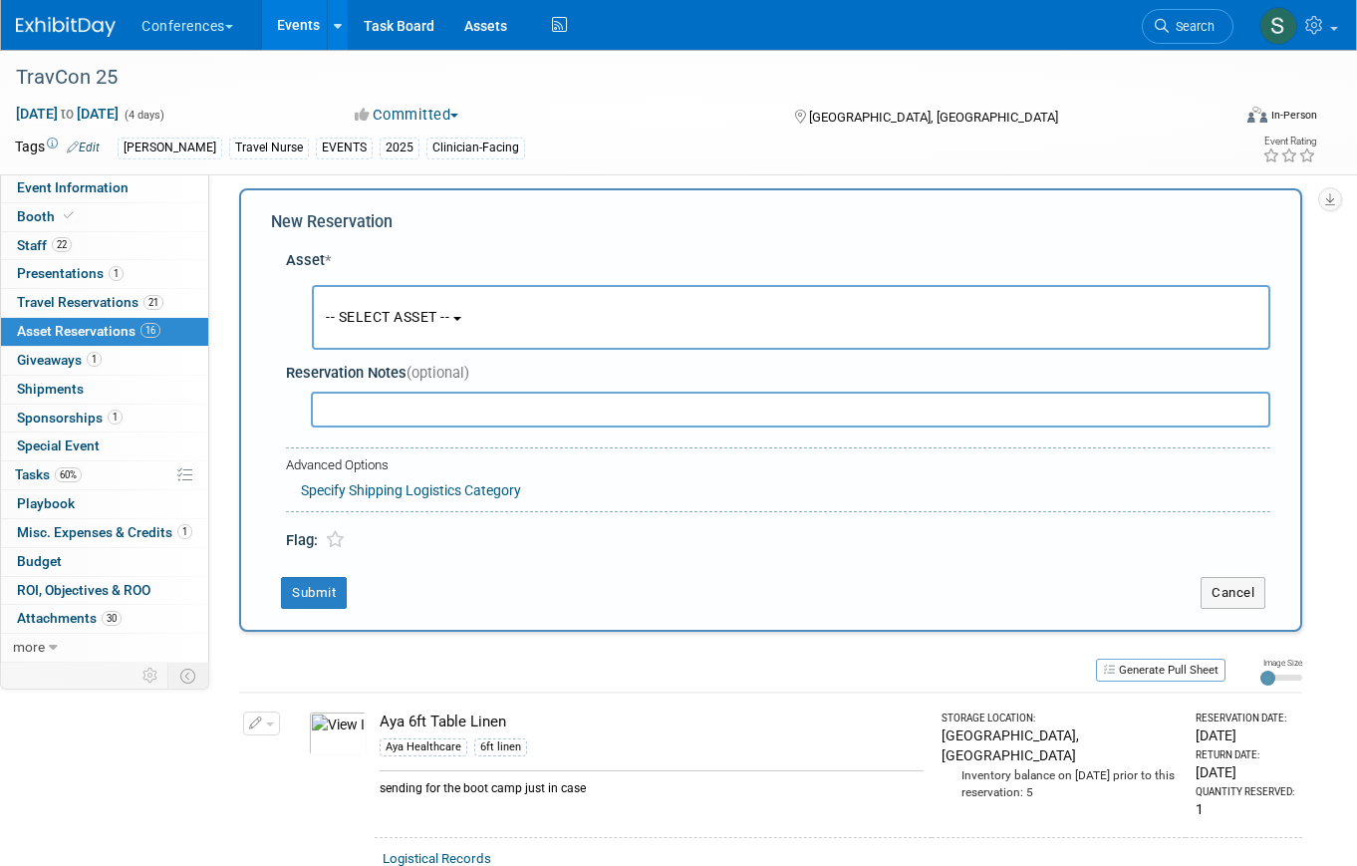
scroll to position [19, 0]
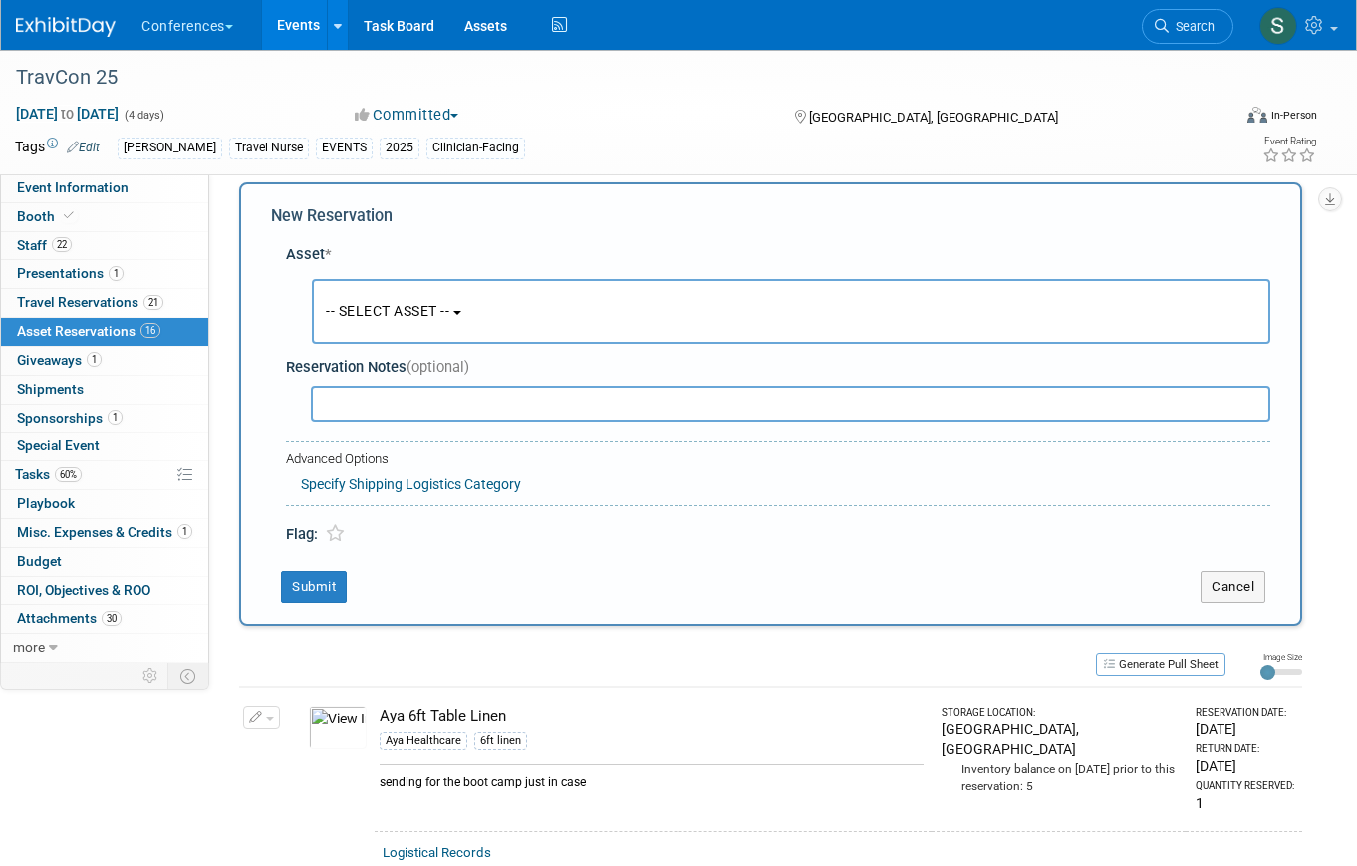
click at [397, 300] on button "-- SELECT ASSET --" at bounding box center [791, 311] width 958 height 65
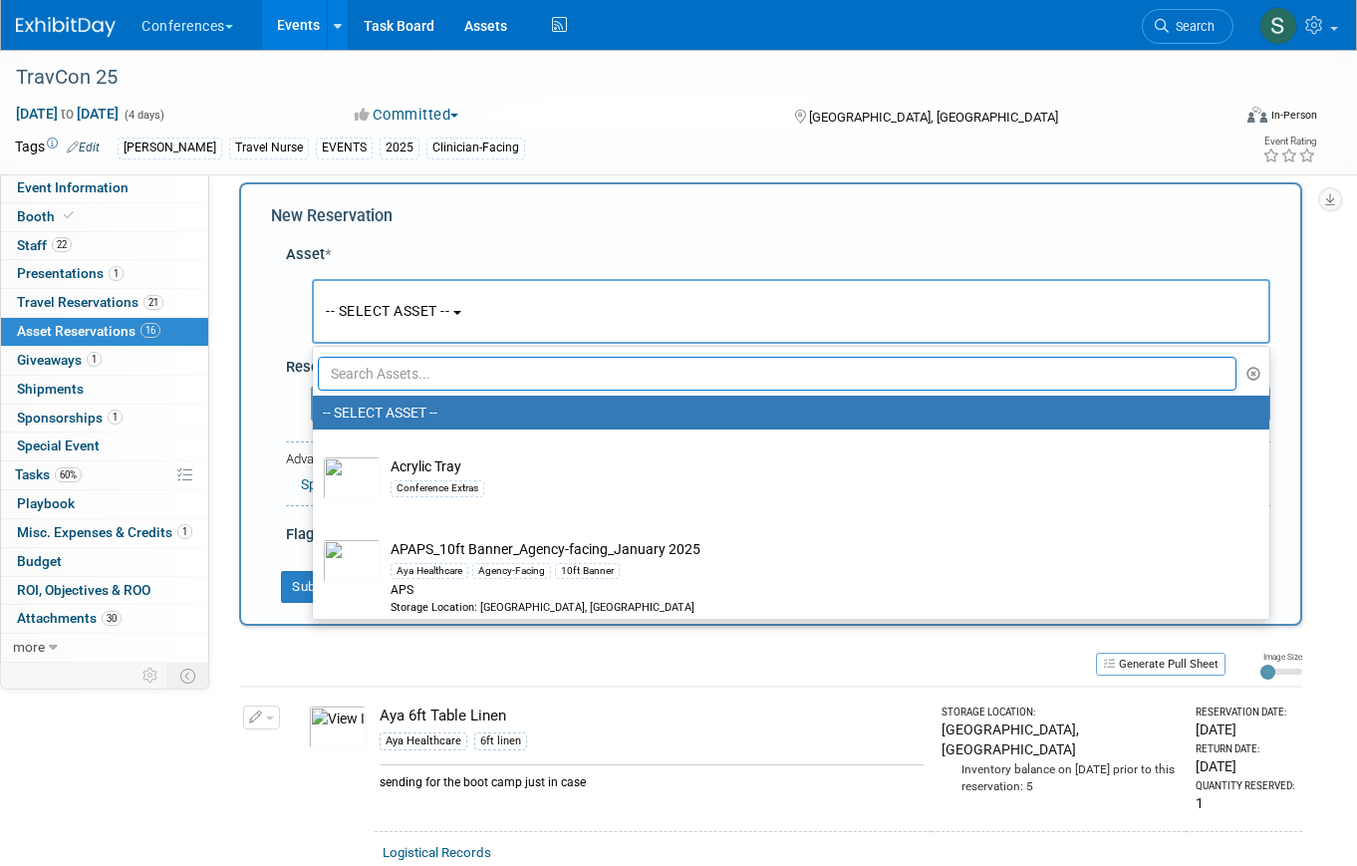
click at [390, 380] on input "text" at bounding box center [777, 374] width 918 height 34
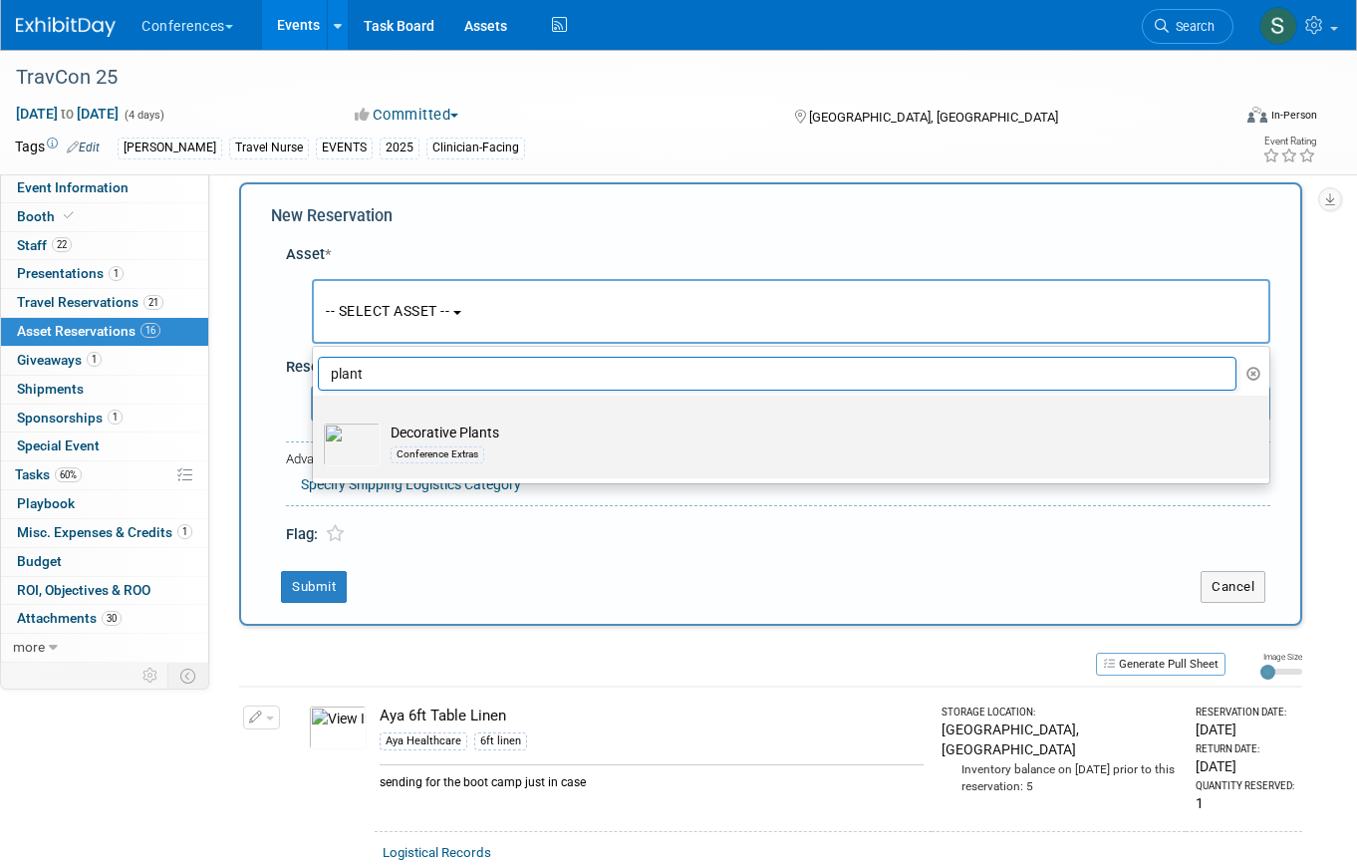
type input "plant"
click at [412, 430] on td "Decorative Plants Conference Extras" at bounding box center [805, 444] width 849 height 44
click at [316, 419] on input "Decorative Plants Conference Extras" at bounding box center [309, 412] width 13 height 13
select select "10710909"
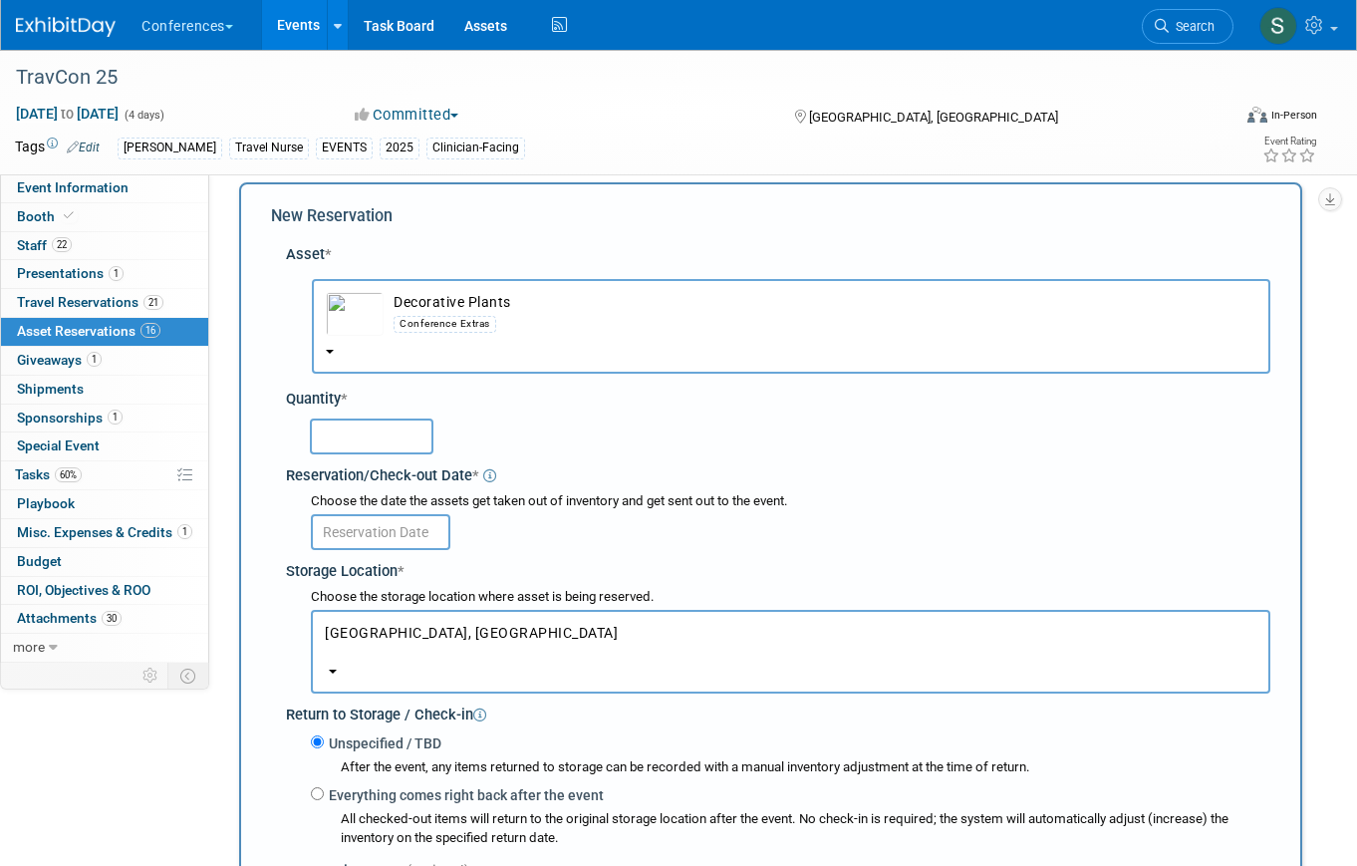
click at [359, 439] on input "text" at bounding box center [372, 436] width 124 height 36
type input "3"
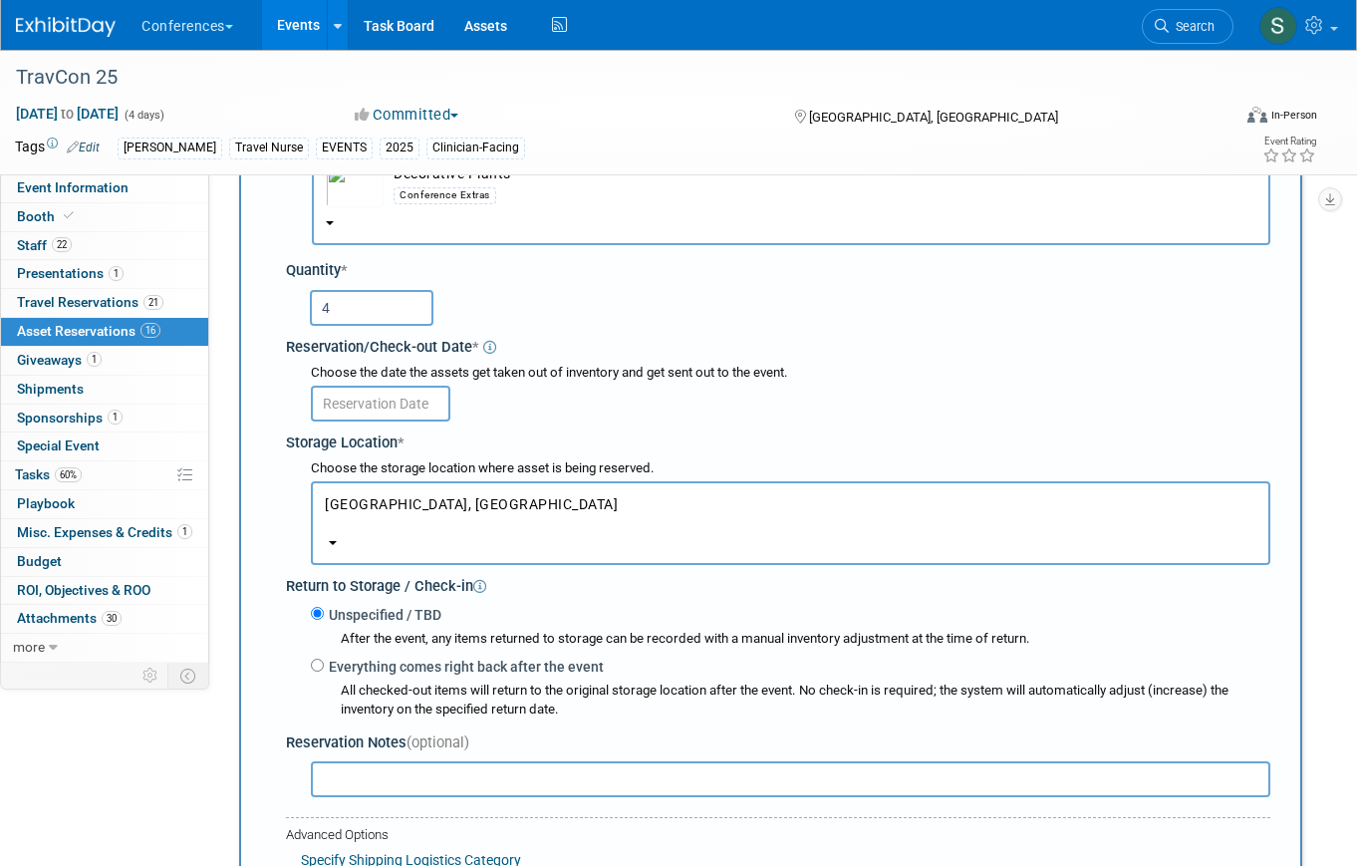
scroll to position [152, 0]
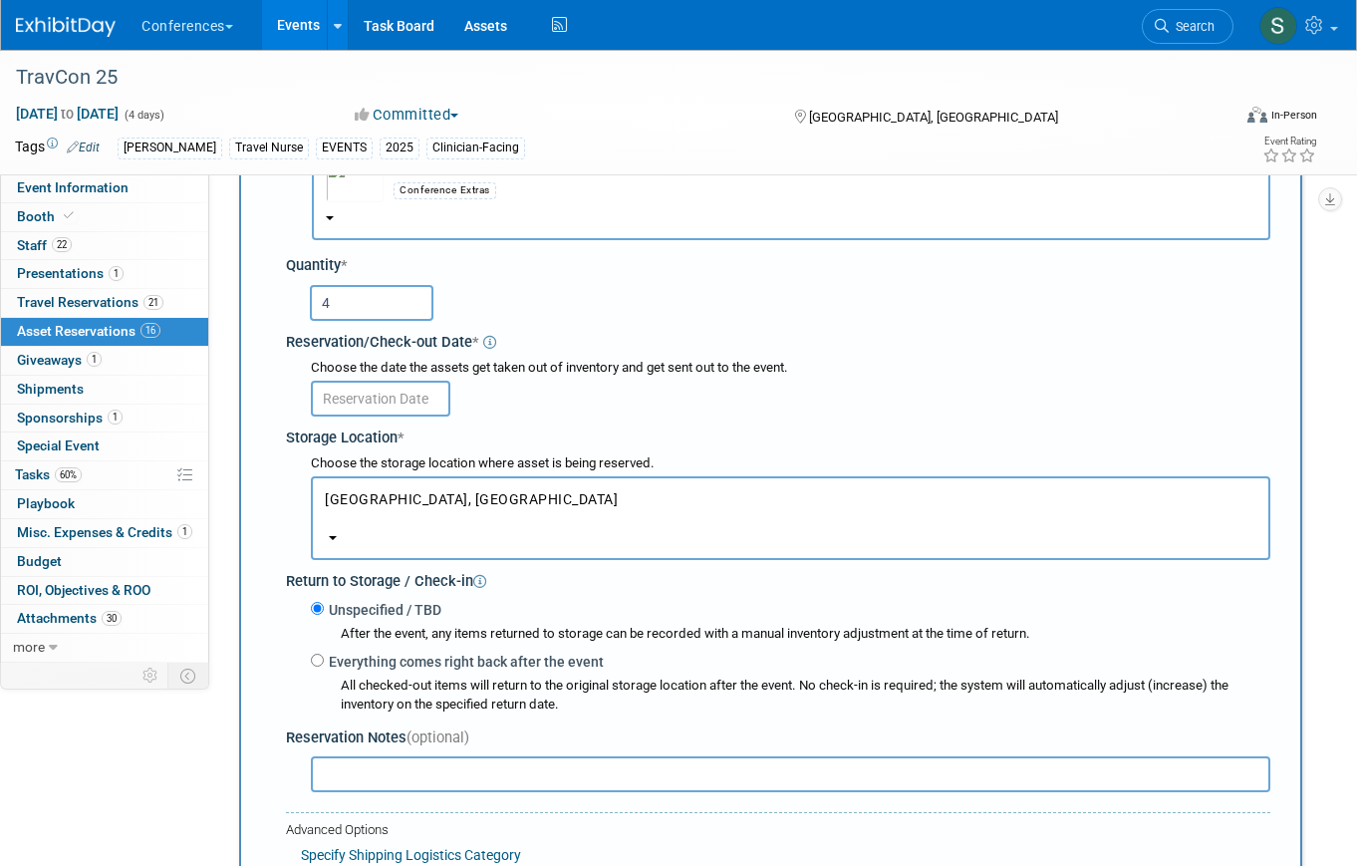
type input "4"
click at [386, 406] on input "text" at bounding box center [380, 399] width 139 height 36
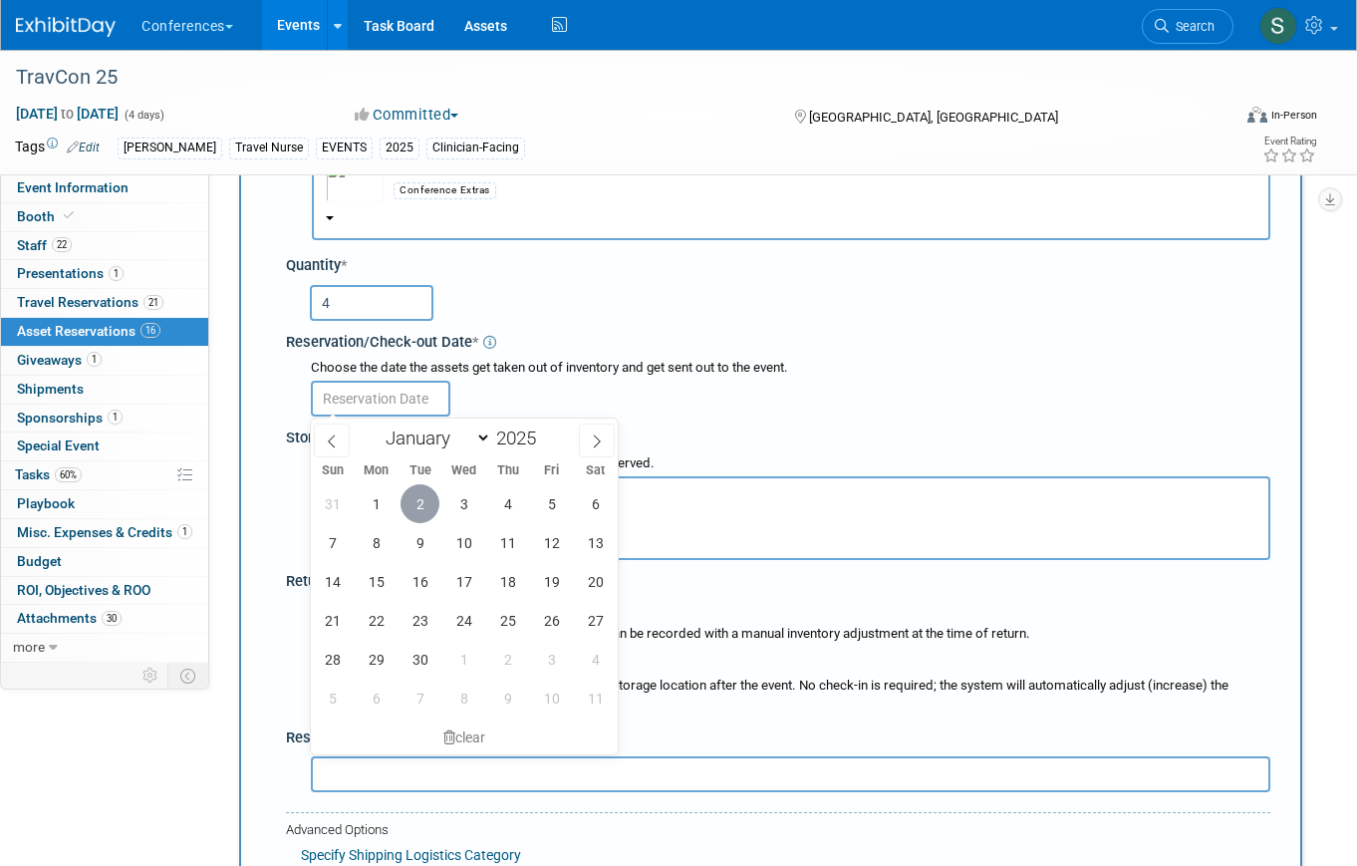
click at [421, 506] on span "2" at bounding box center [419, 503] width 39 height 39
type input "Sep 2, 2025"
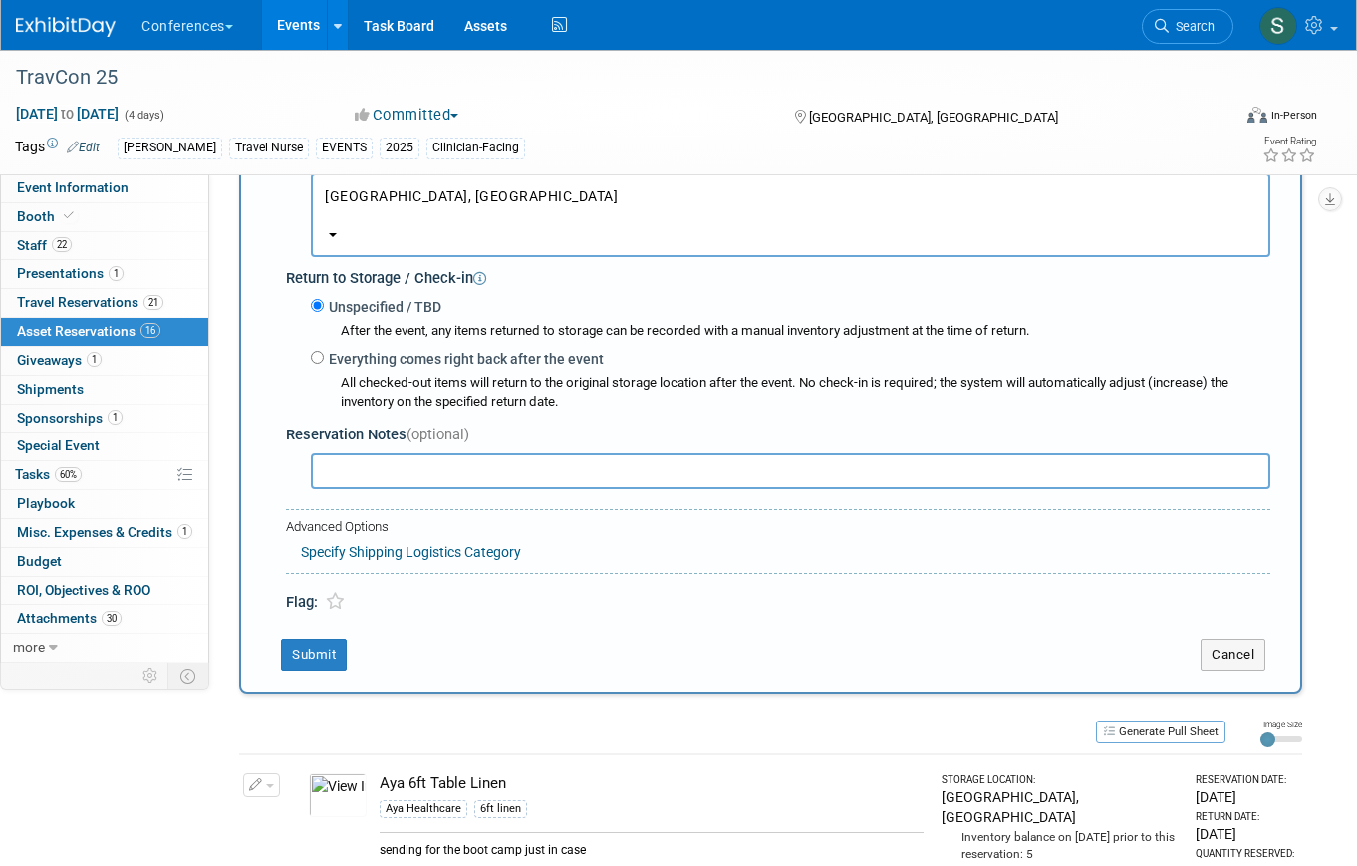
scroll to position [461, 0]
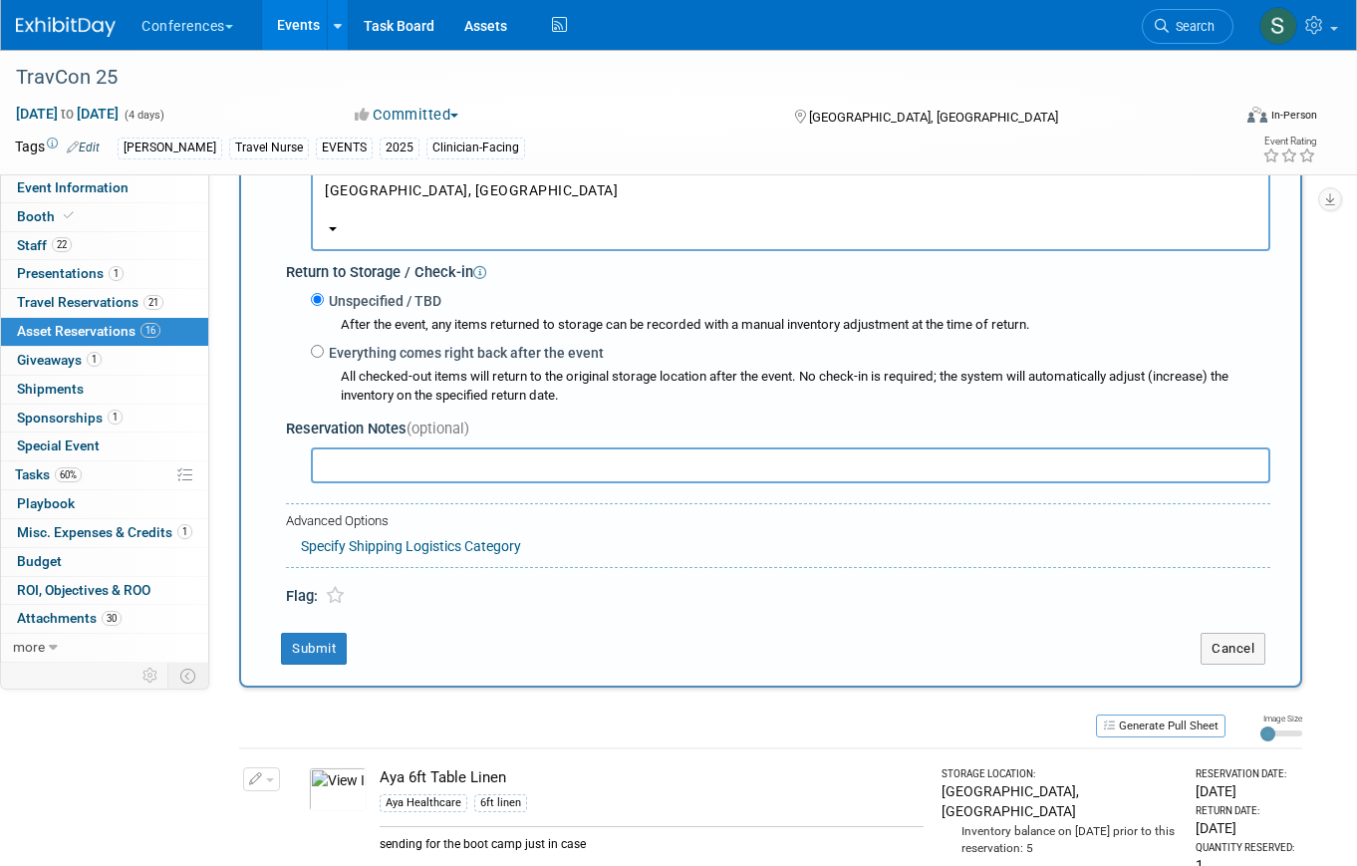
click at [376, 362] on label "Everything comes right back after the event" at bounding box center [464, 353] width 280 height 20
click at [324, 358] on input "Everything comes right back after the event" at bounding box center [317, 351] width 13 height 13
radio input "true"
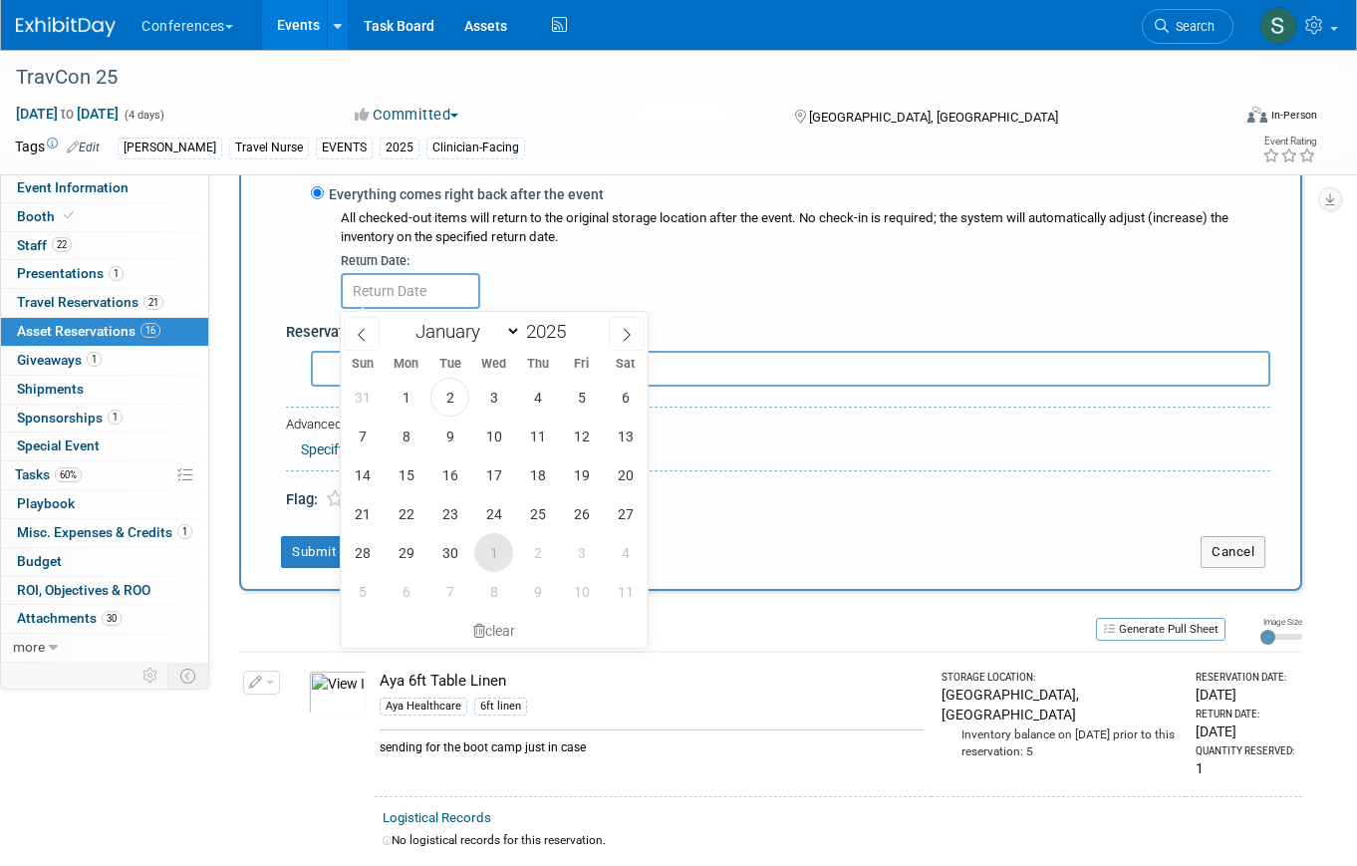
scroll to position [623, 0]
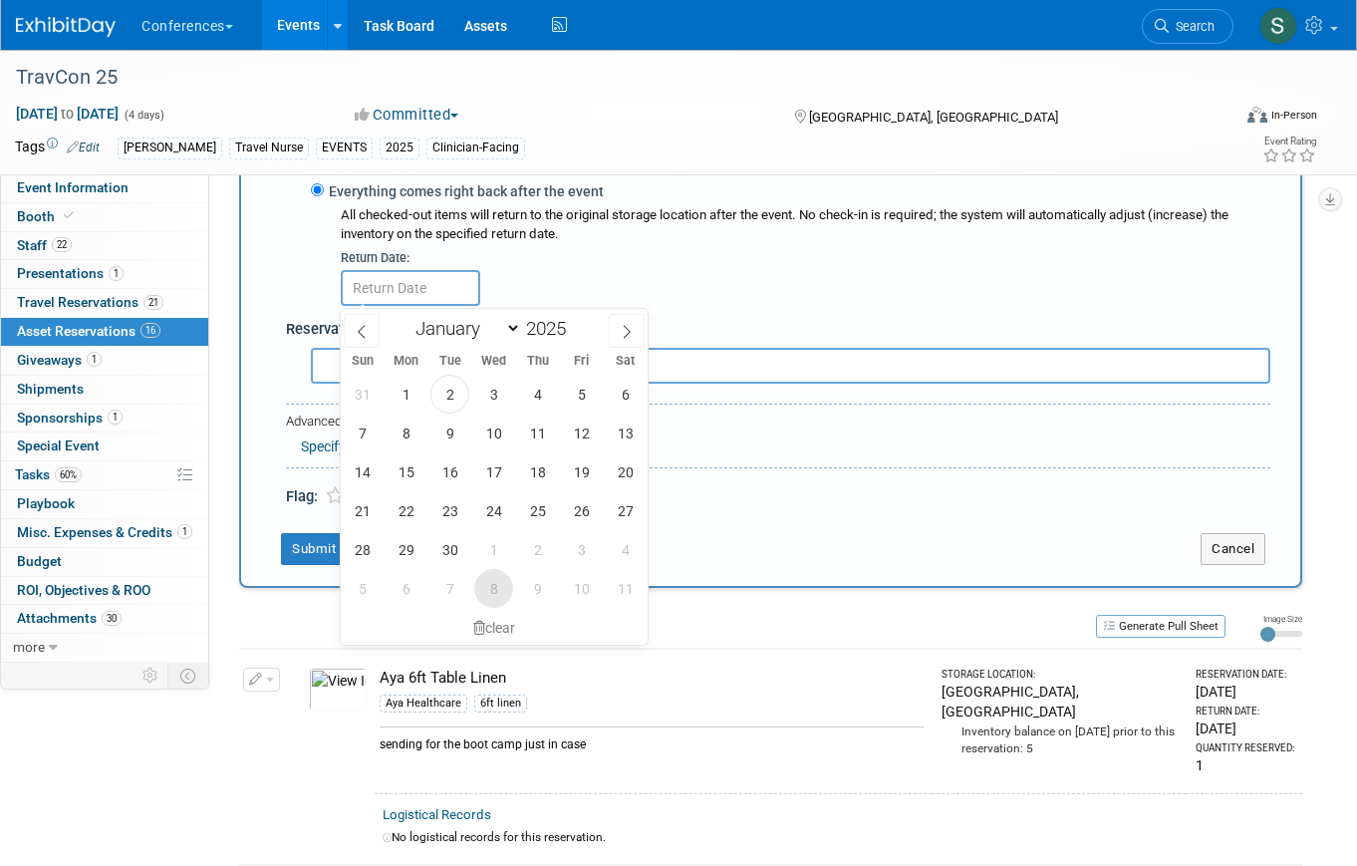
click at [489, 583] on span "8" at bounding box center [493, 588] width 39 height 39
type input "Oct 8, 2025"
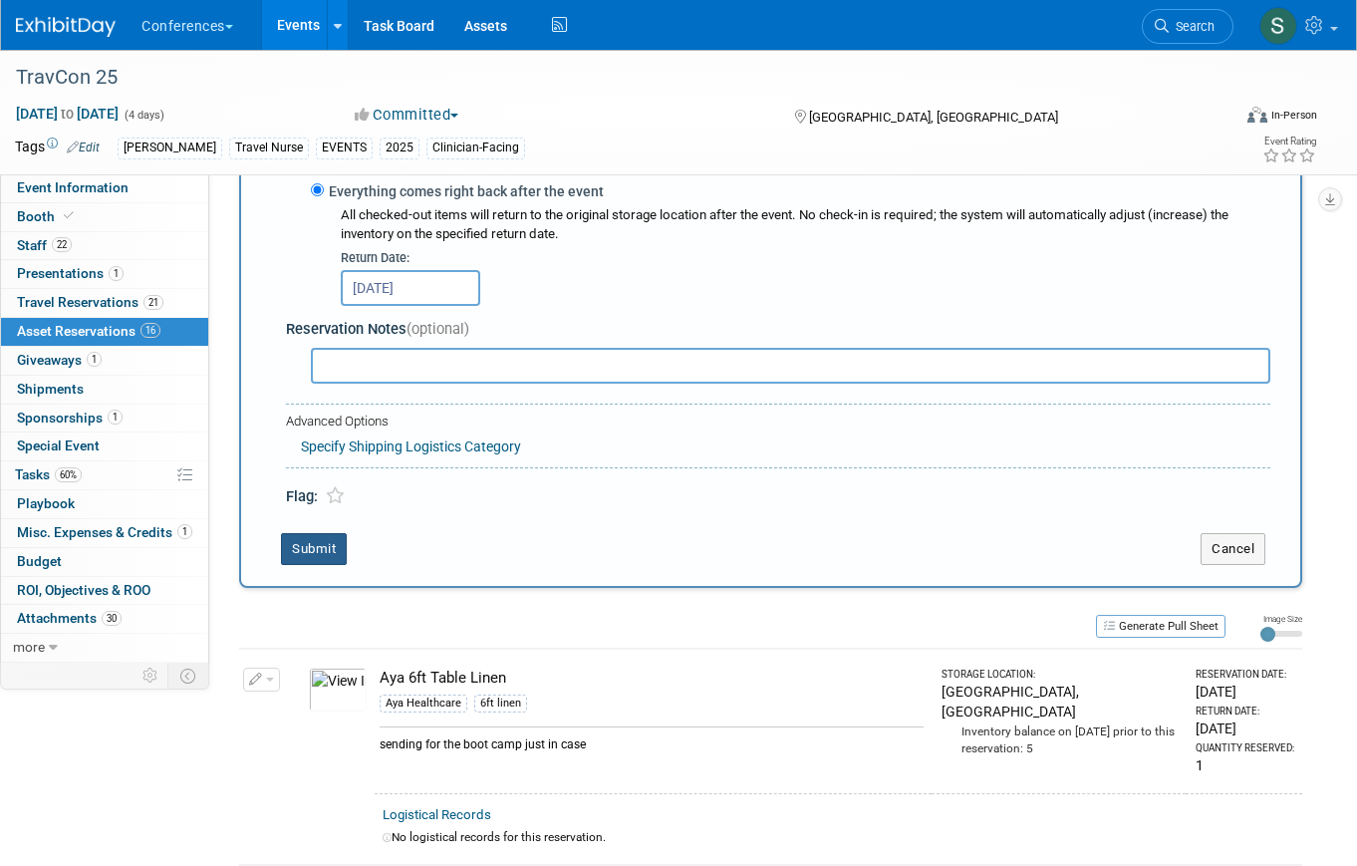
click at [318, 540] on button "Submit" at bounding box center [314, 549] width 66 height 32
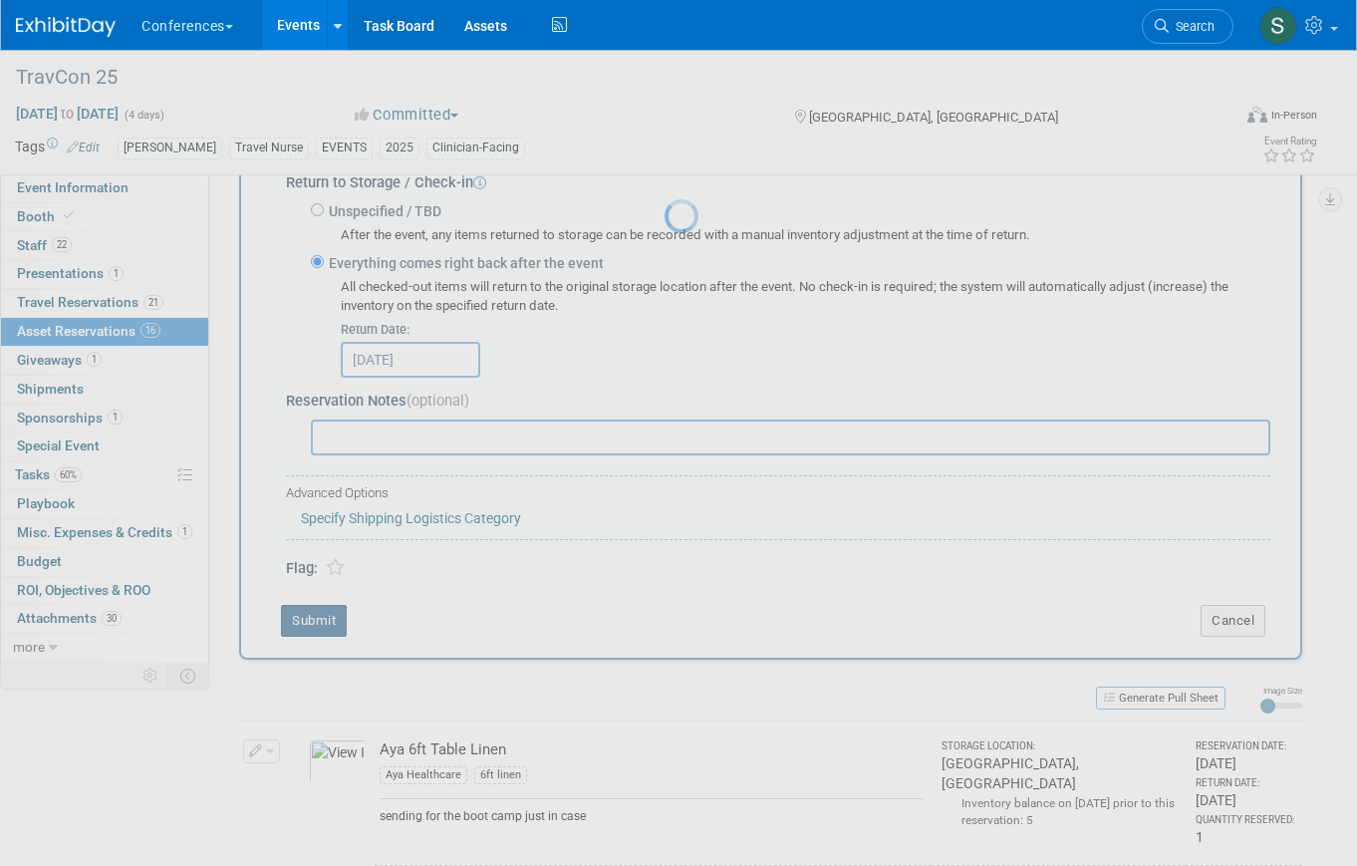
scroll to position [0, 0]
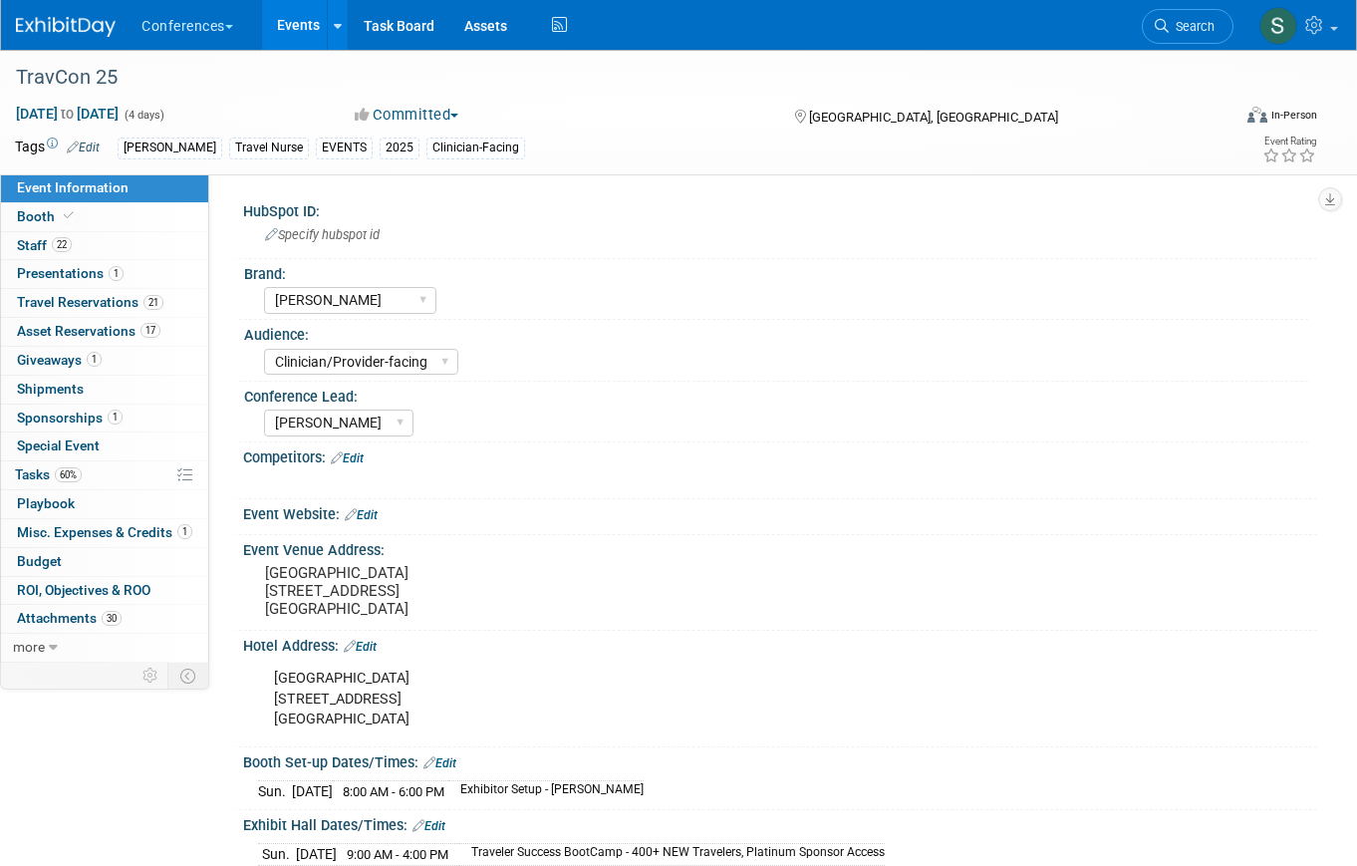
select select "[PERSON_NAME]"
select select "Clinician/Provider-facing"
select select "[PERSON_NAME]"
click at [109, 331] on span "Asset Reservations 17" at bounding box center [88, 331] width 143 height 16
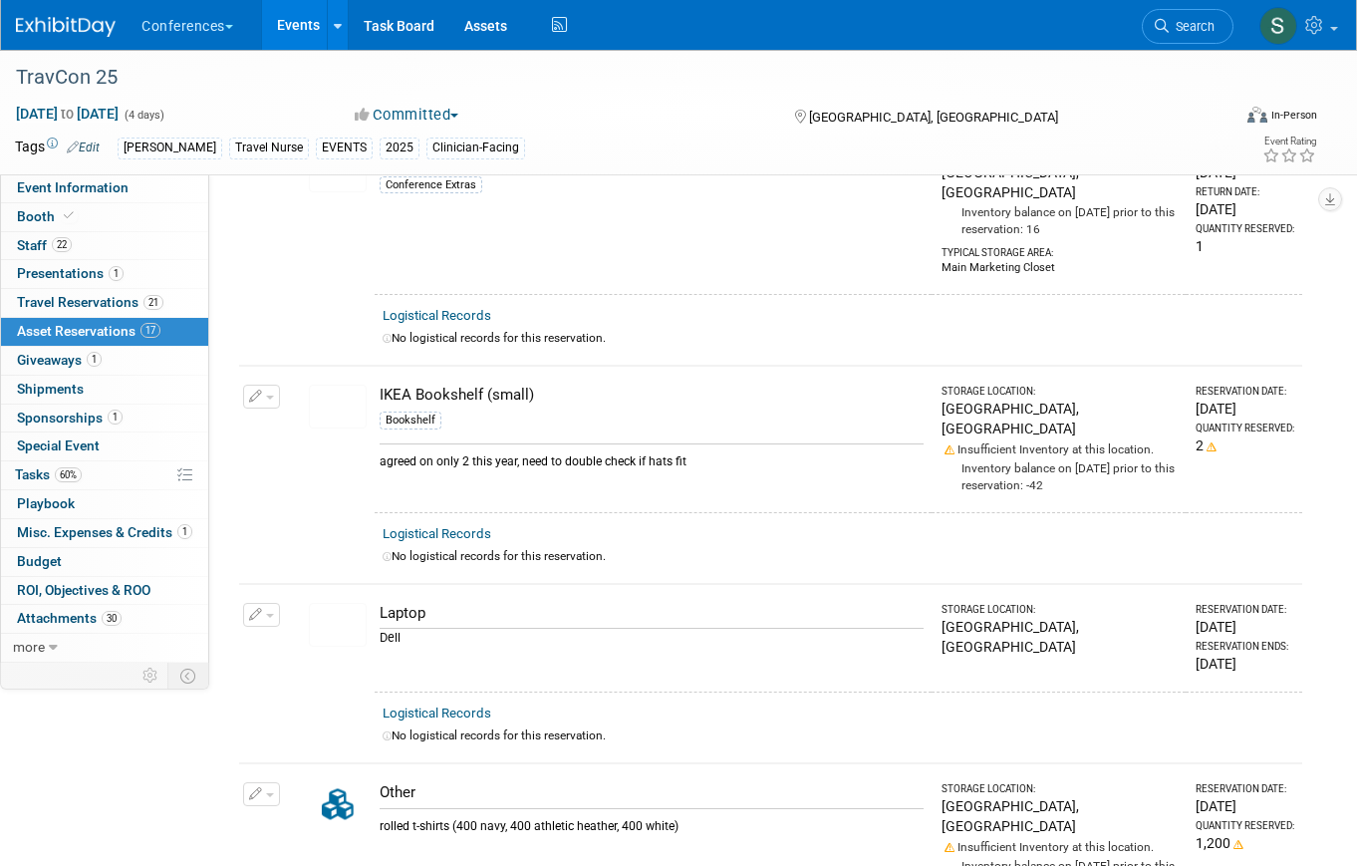
scroll to position [2744, 0]
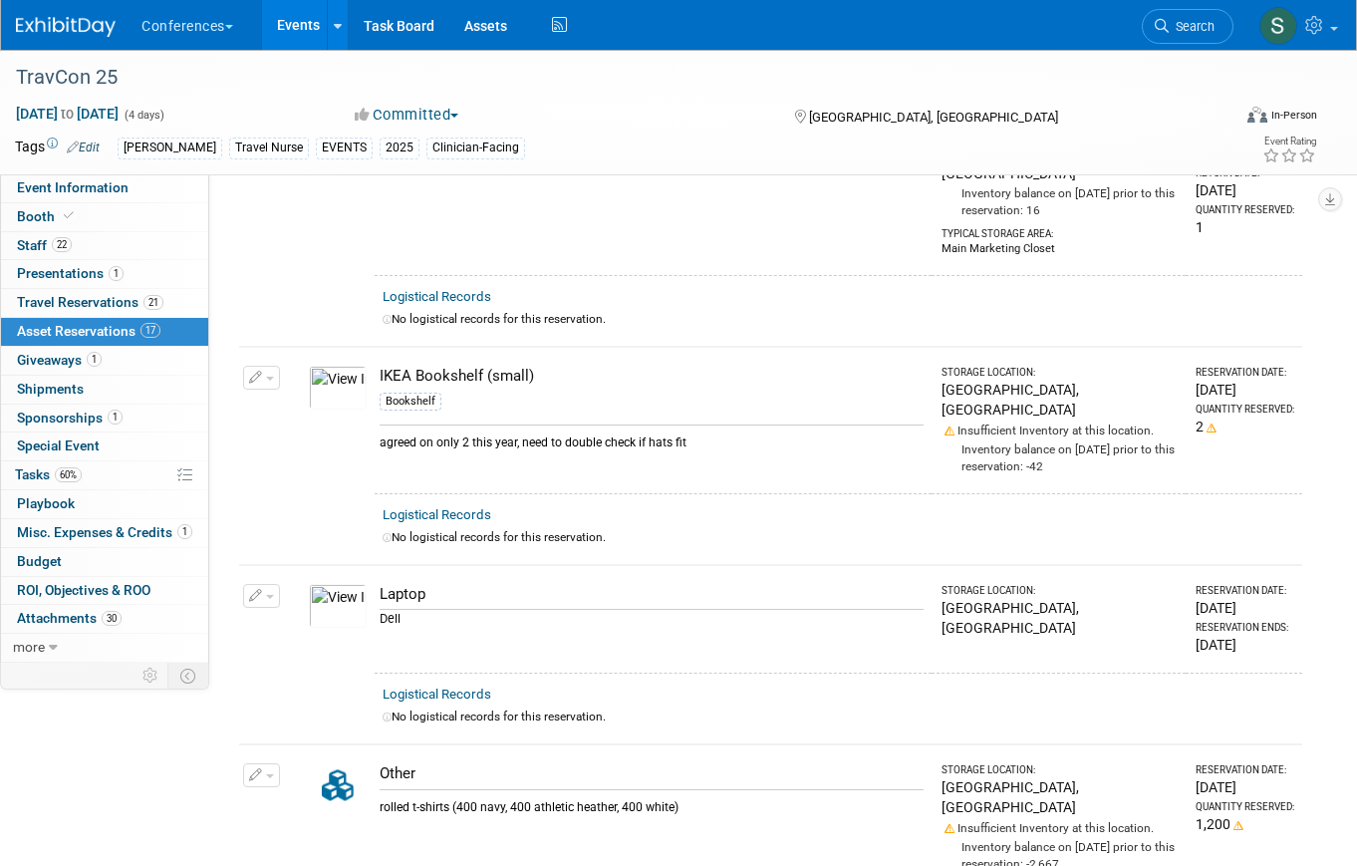
click at [254, 372] on icon "button" at bounding box center [256, 378] width 14 height 13
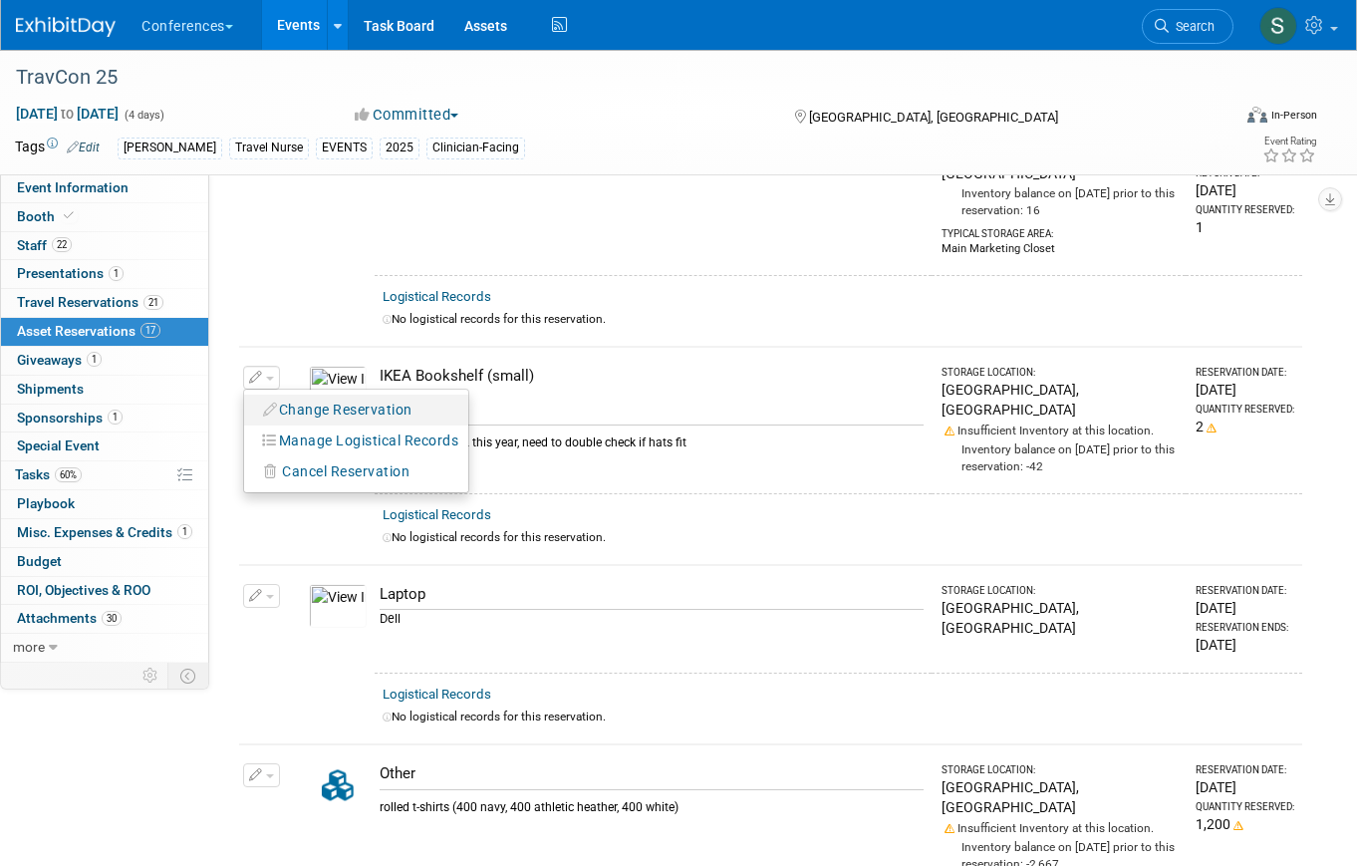
click at [312, 396] on button "Change Reservation" at bounding box center [338, 409] width 168 height 27
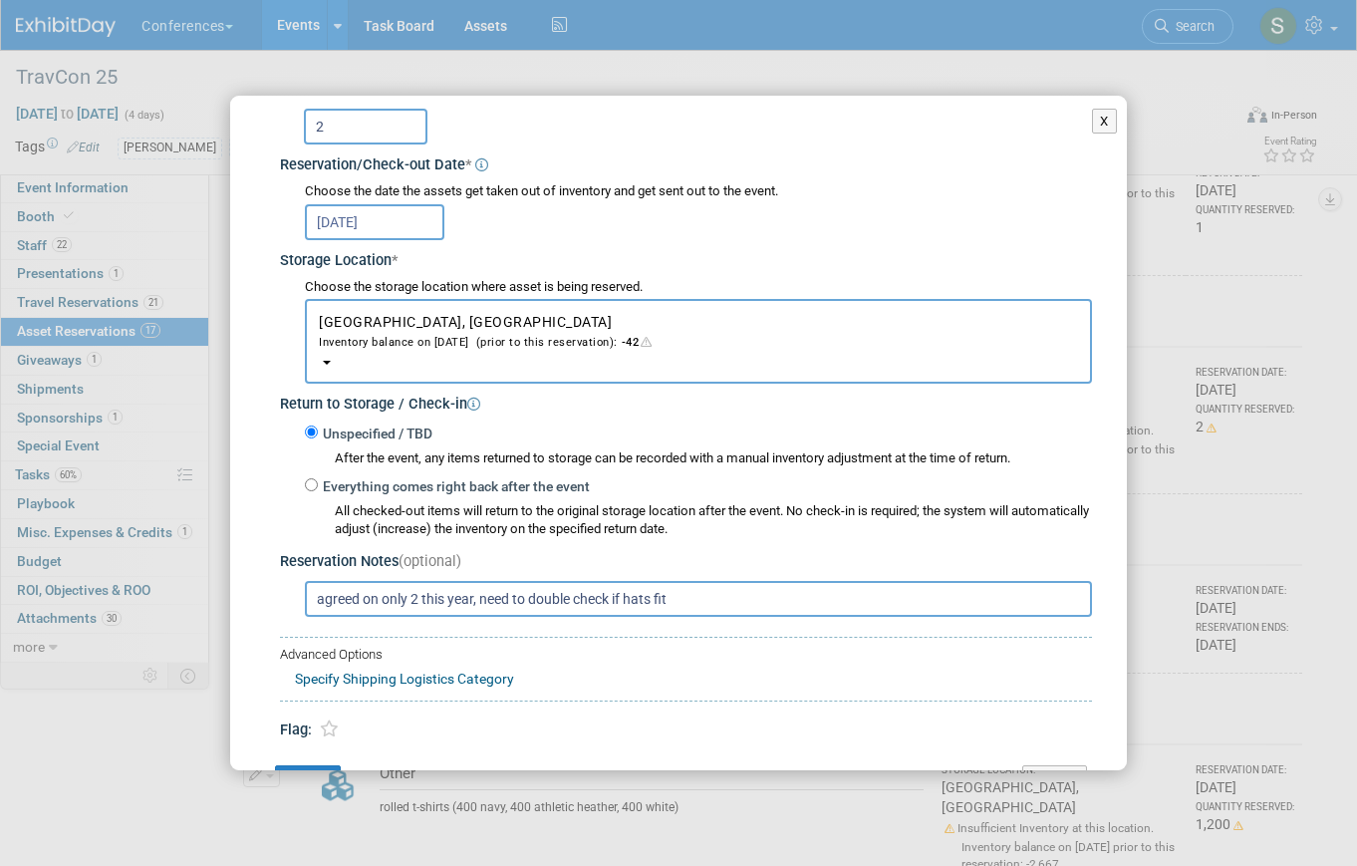
scroll to position [252, 0]
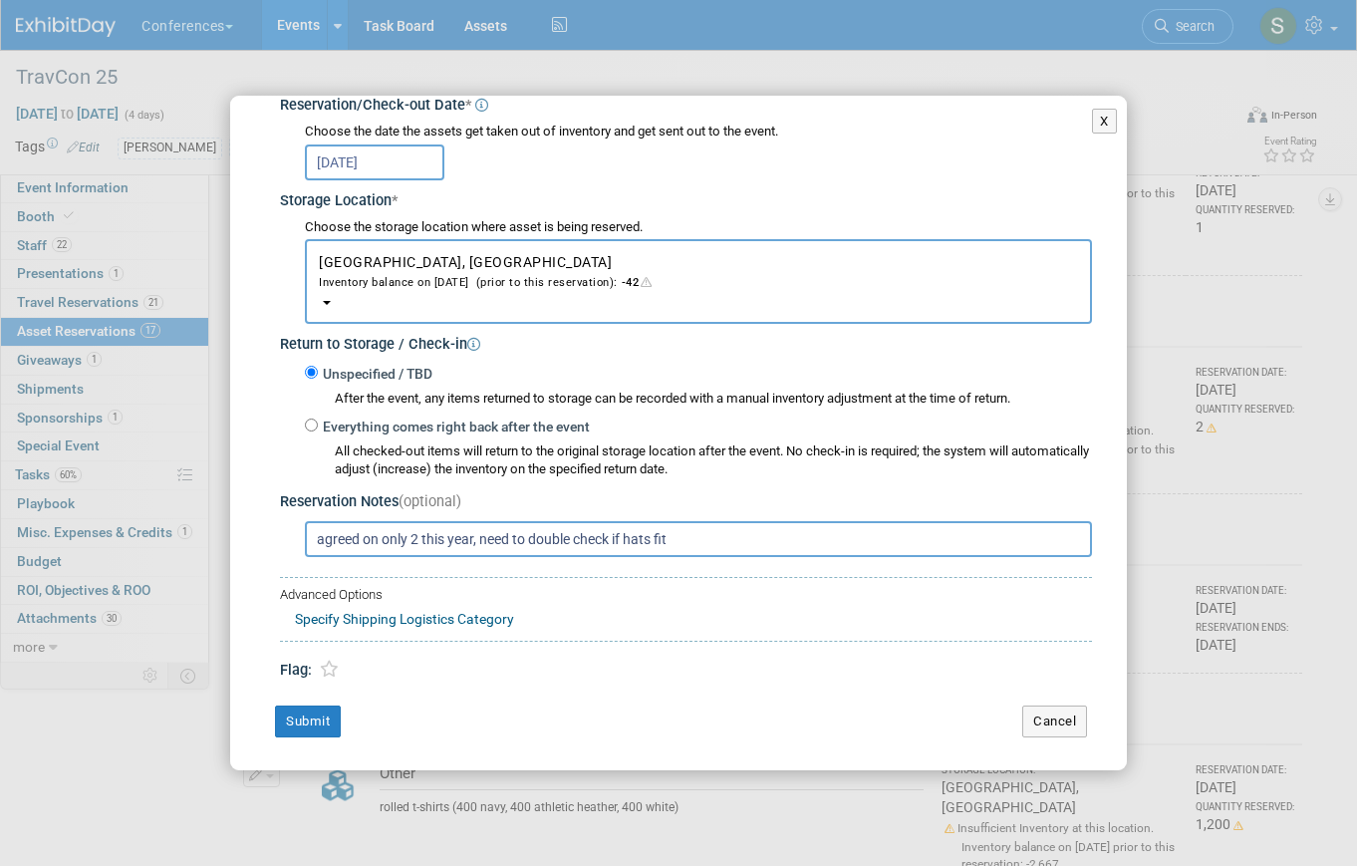
click at [423, 545] on input "agreed on only 2 this year, need to double check if hats fit" at bounding box center [698, 539] width 787 height 36
click at [307, 709] on button "Submit" at bounding box center [308, 721] width 66 height 32
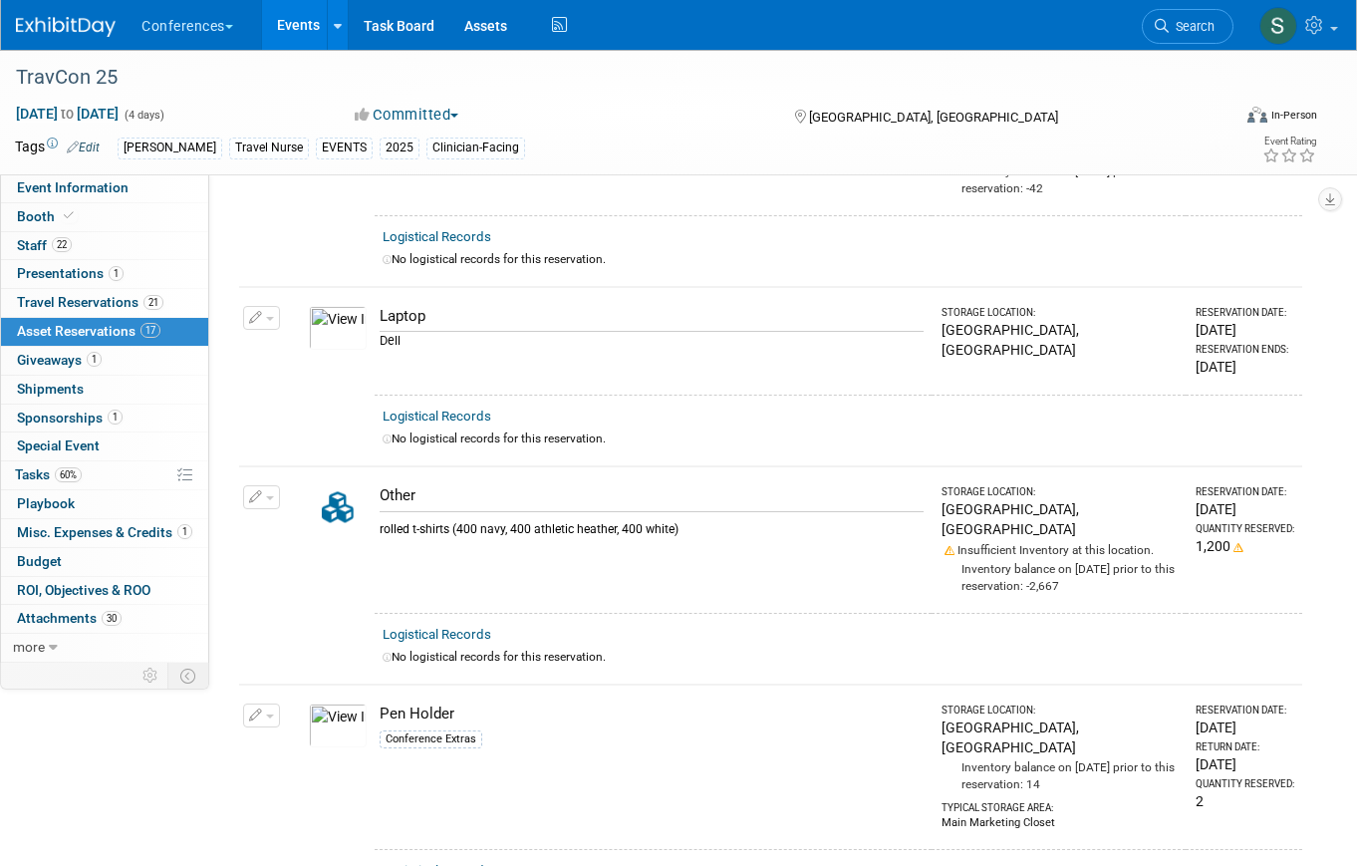
scroll to position [3128, 0]
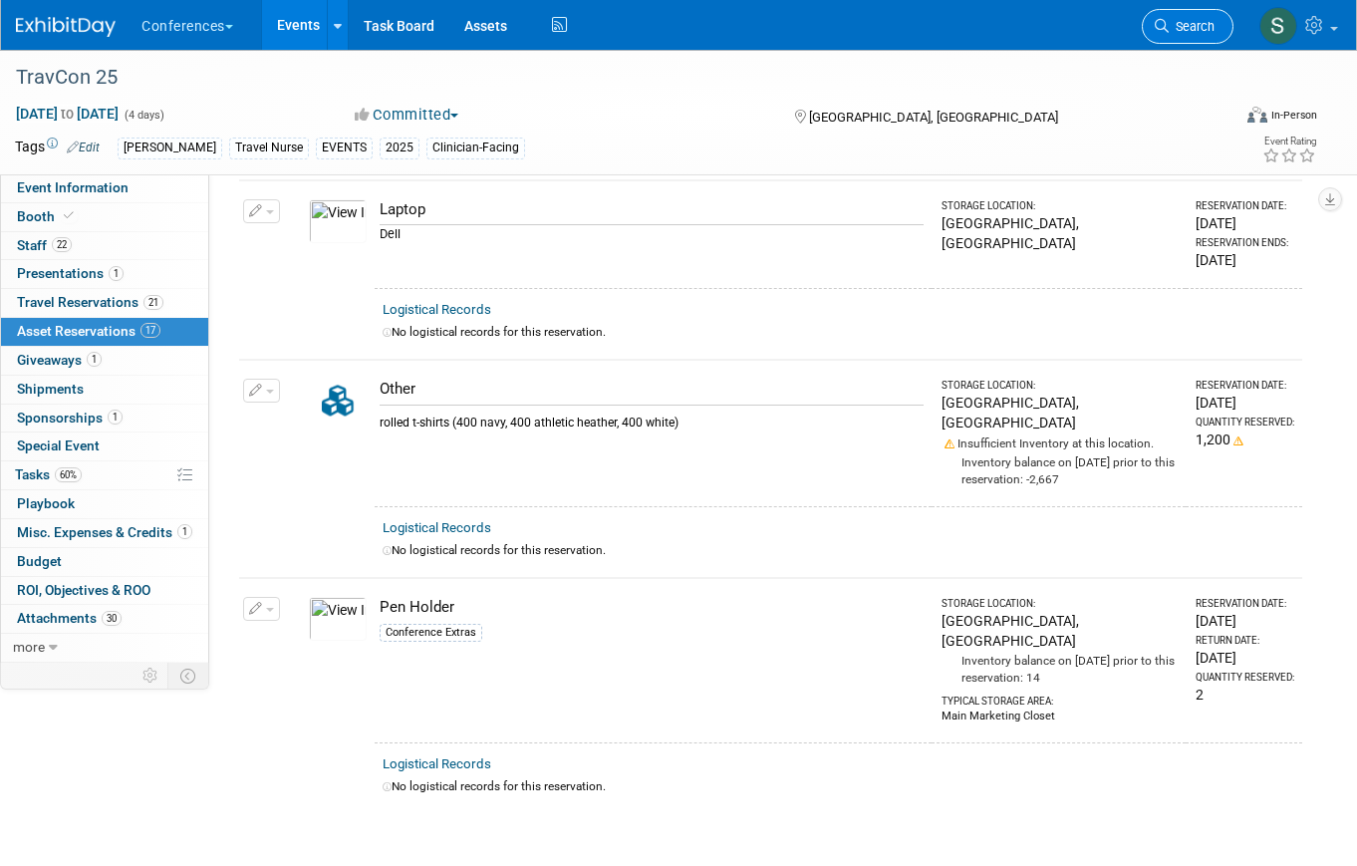
click at [1162, 31] on icon at bounding box center [1162, 26] width 14 height 14
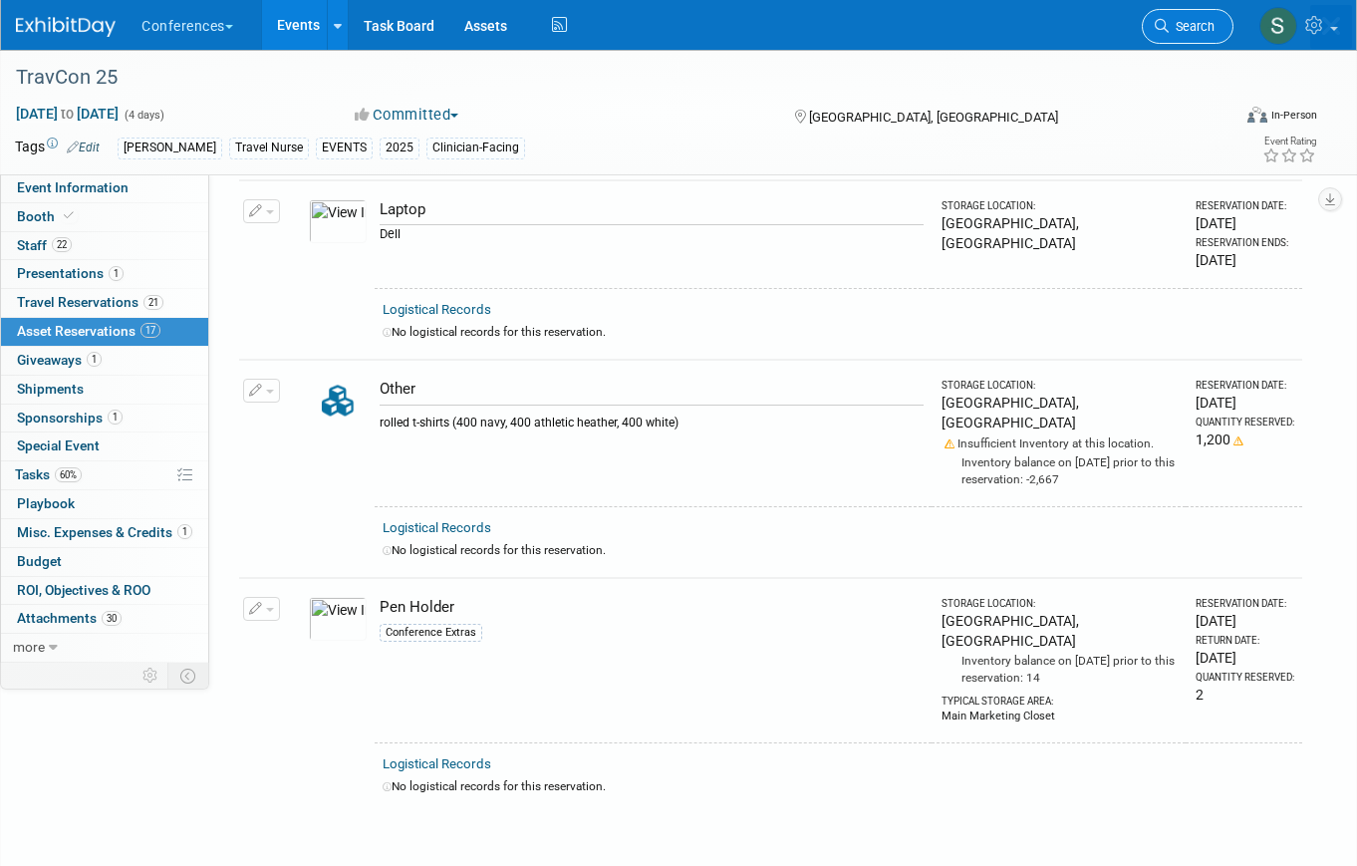
scroll to position [0, 0]
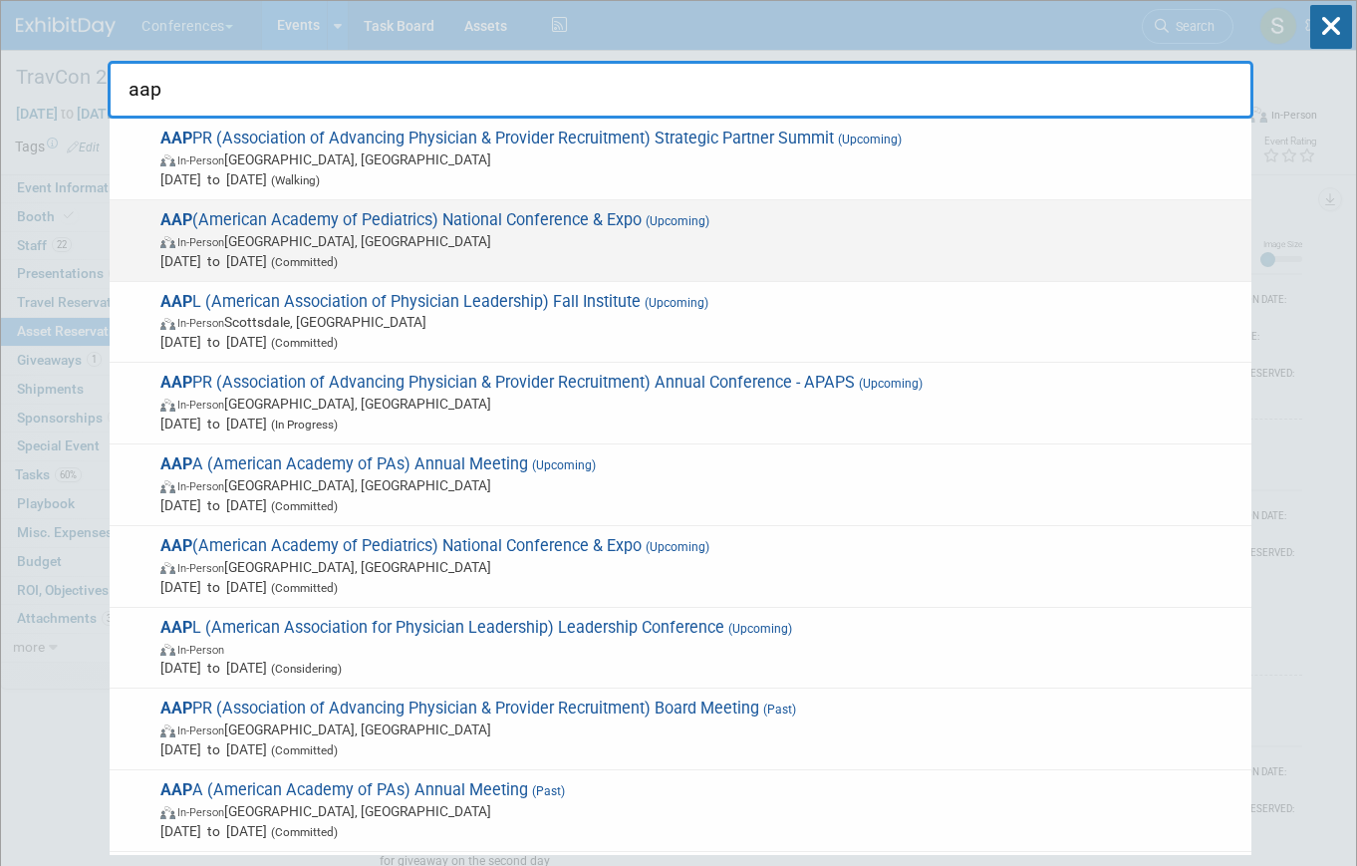
type input "aap"
click at [738, 252] on span "Sep 26, 2025 to Sep 29, 2025 (Committed)" at bounding box center [700, 261] width 1081 height 20
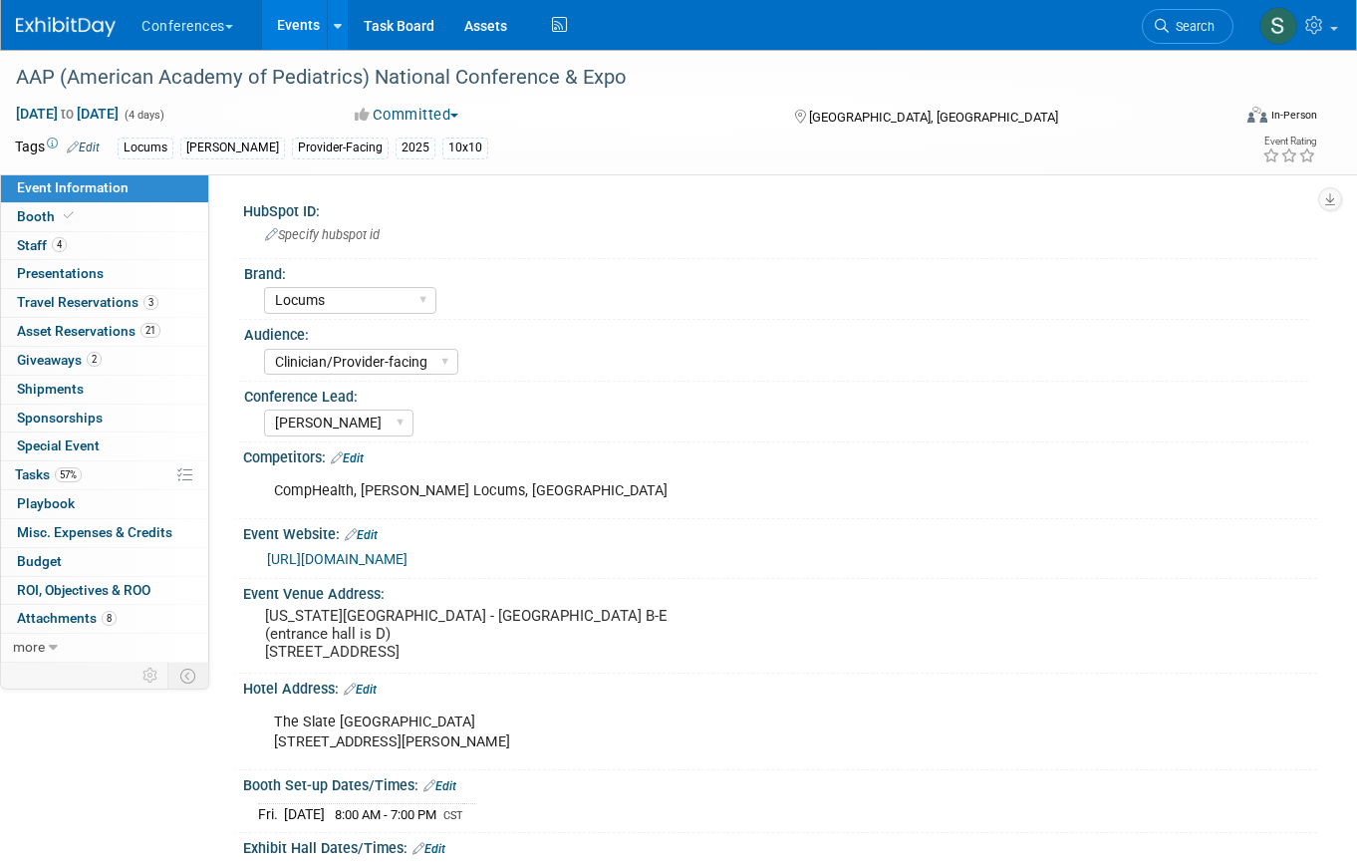
select select "Locums"
select select "Clinician/Provider-facing"
select select "[PERSON_NAME]"
click at [140, 326] on span "21" at bounding box center [150, 330] width 20 height 15
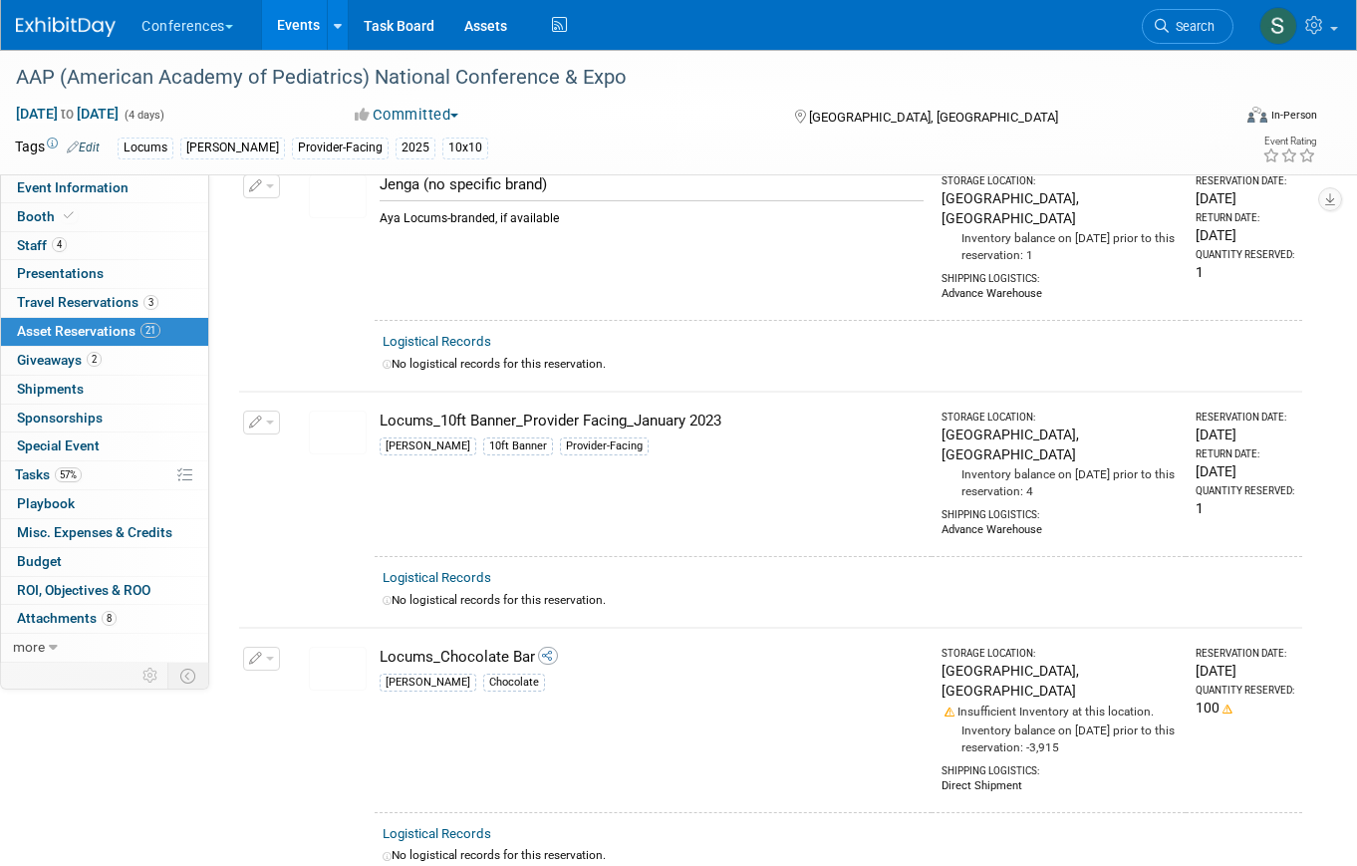
scroll to position [2089, 0]
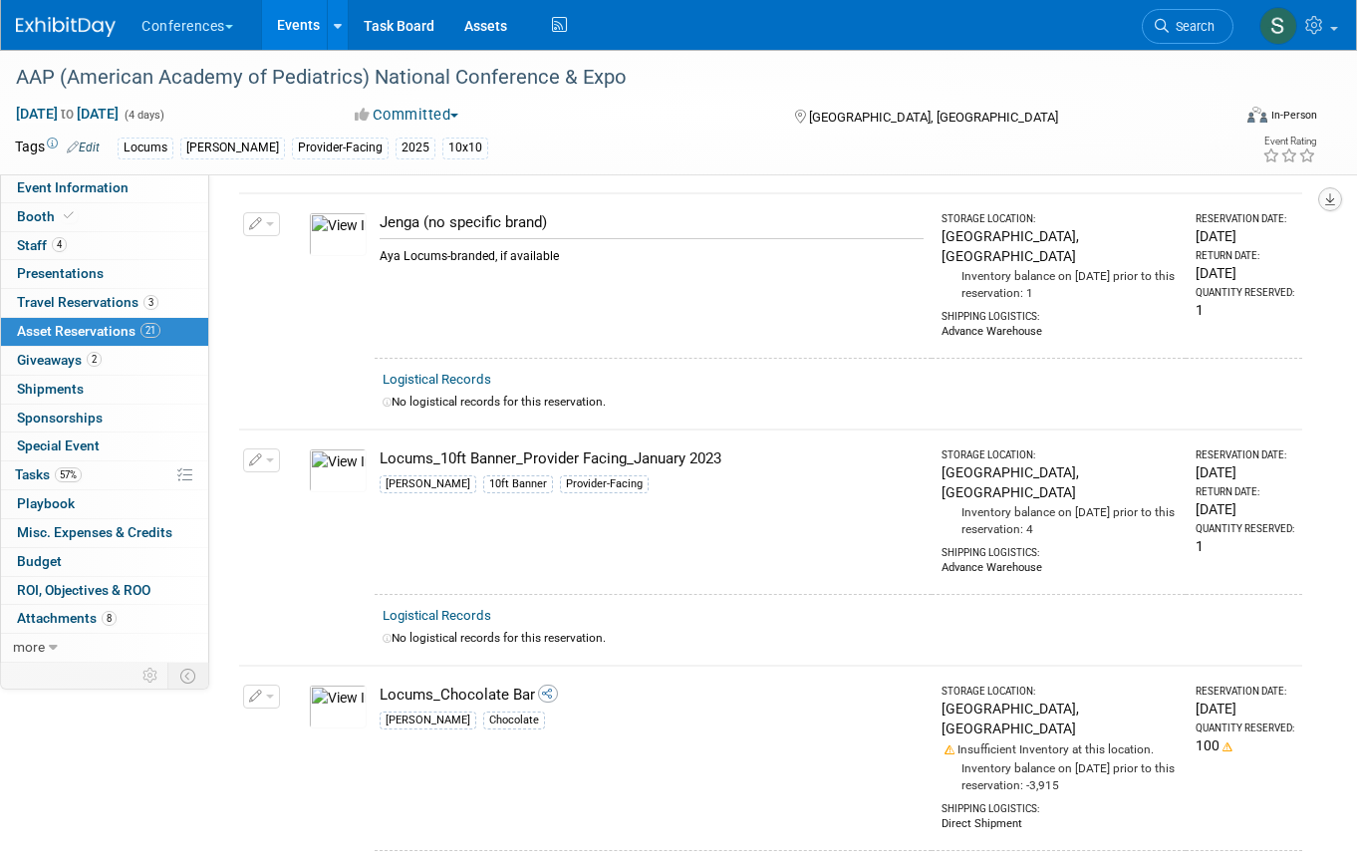
click at [1325, 206] on button "button" at bounding box center [1330, 199] width 24 height 24
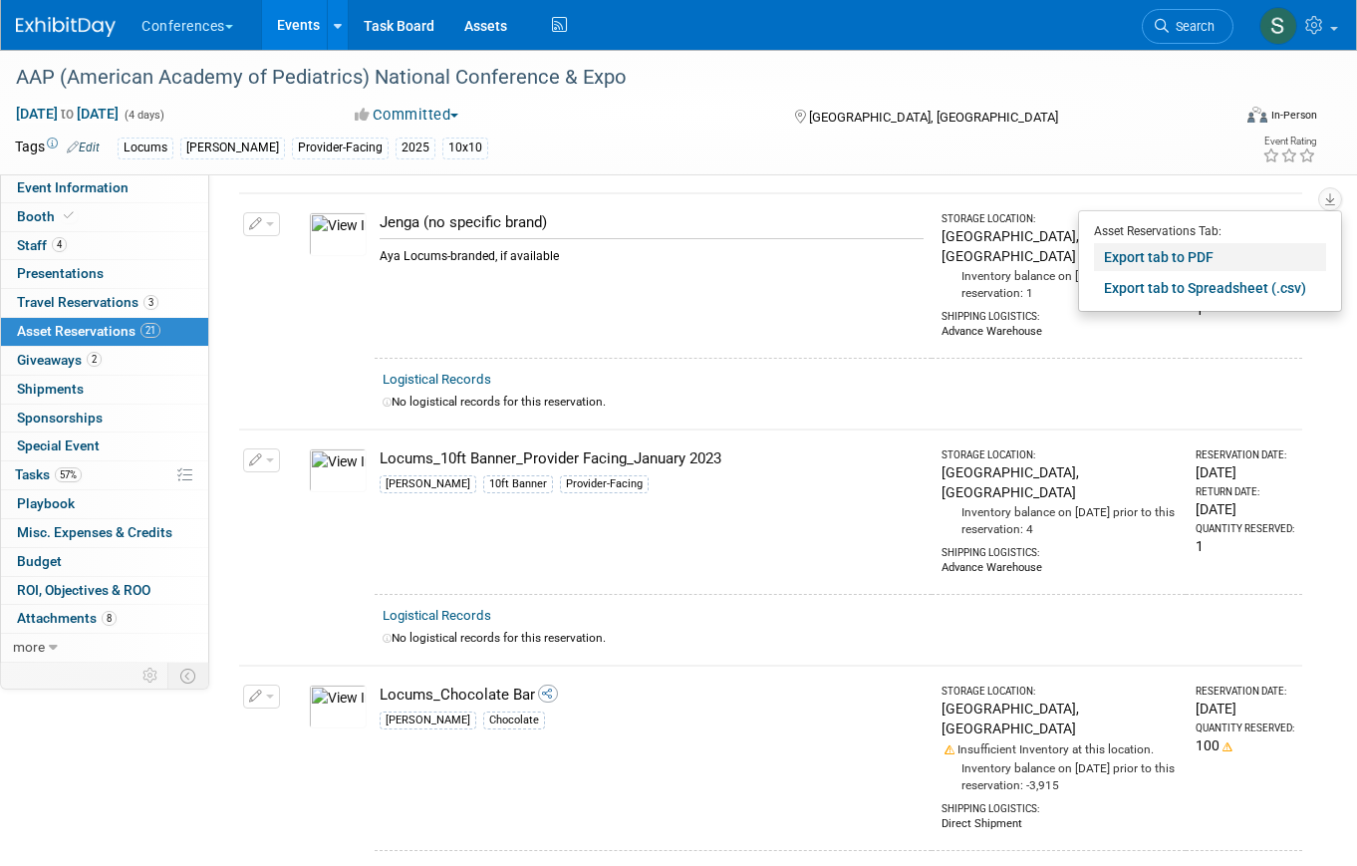
click at [1253, 255] on link "Export tab to PDF" at bounding box center [1210, 257] width 232 height 28
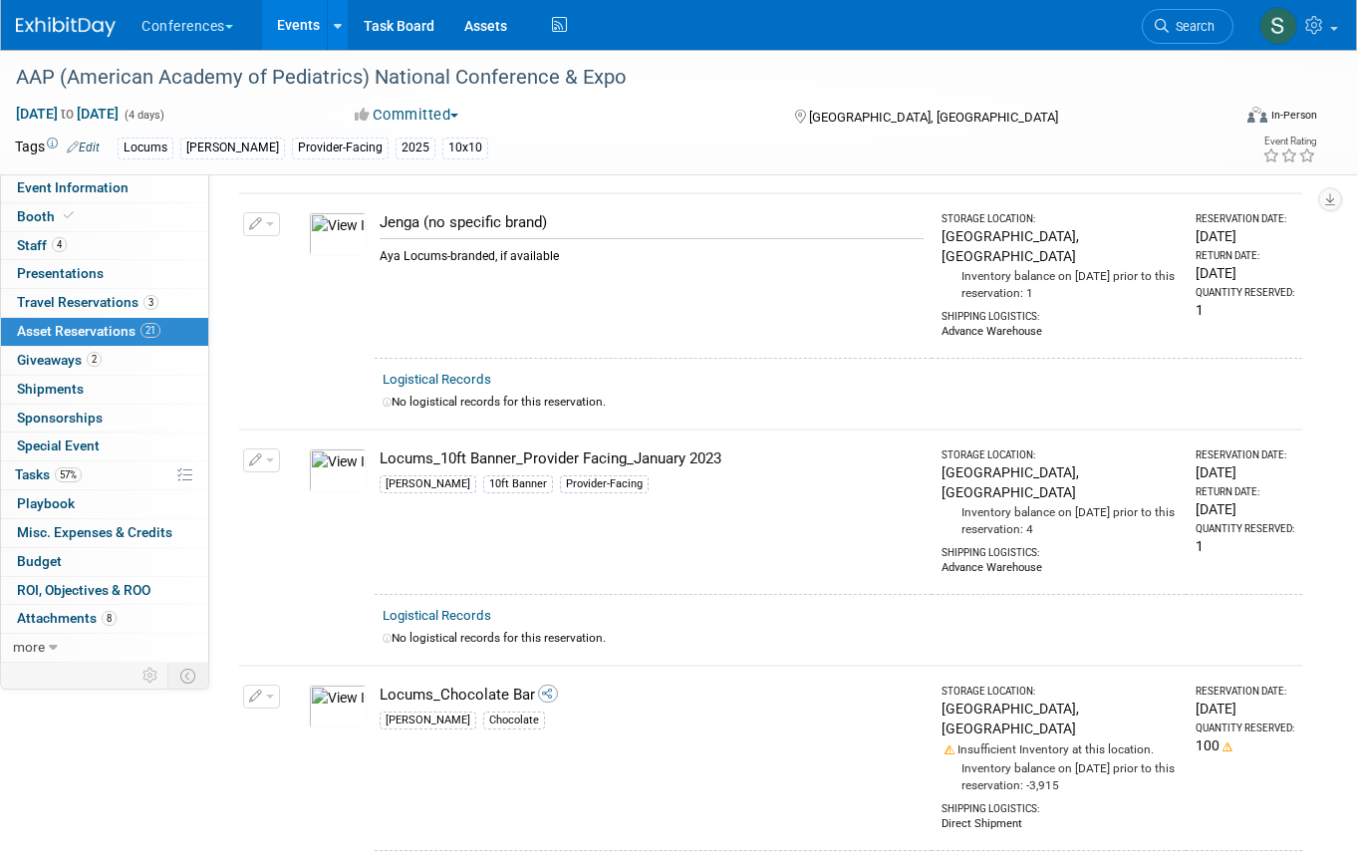
drag, startPoint x: 709, startPoint y: 854, endPoint x: 611, endPoint y: 133, distance: 727.0
click at [611, 133] on div "Tags Edit Locums Aya Locums Provider-Facing 2025 10x10" at bounding box center [555, 148] width 1080 height 30
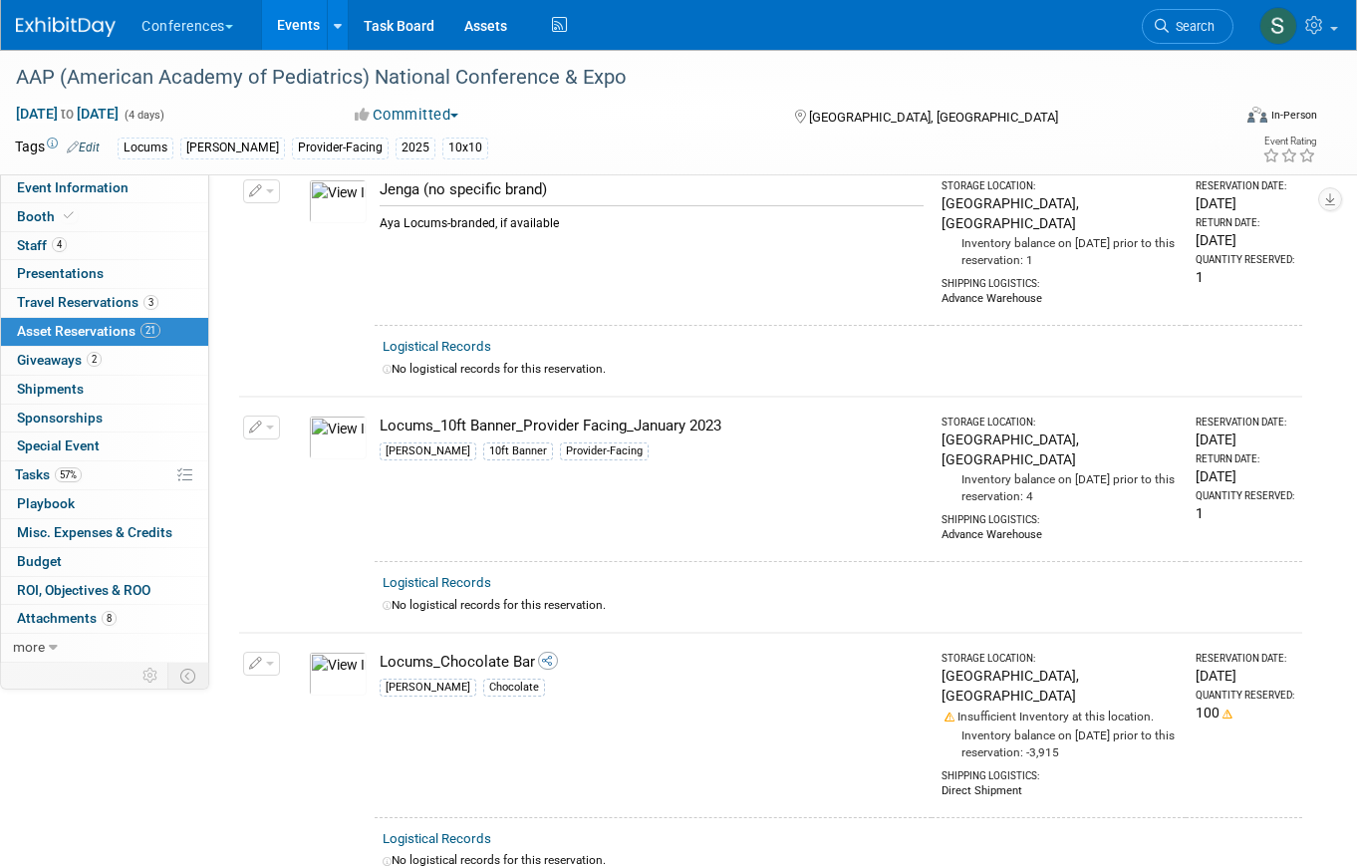
scroll to position [2023, 0]
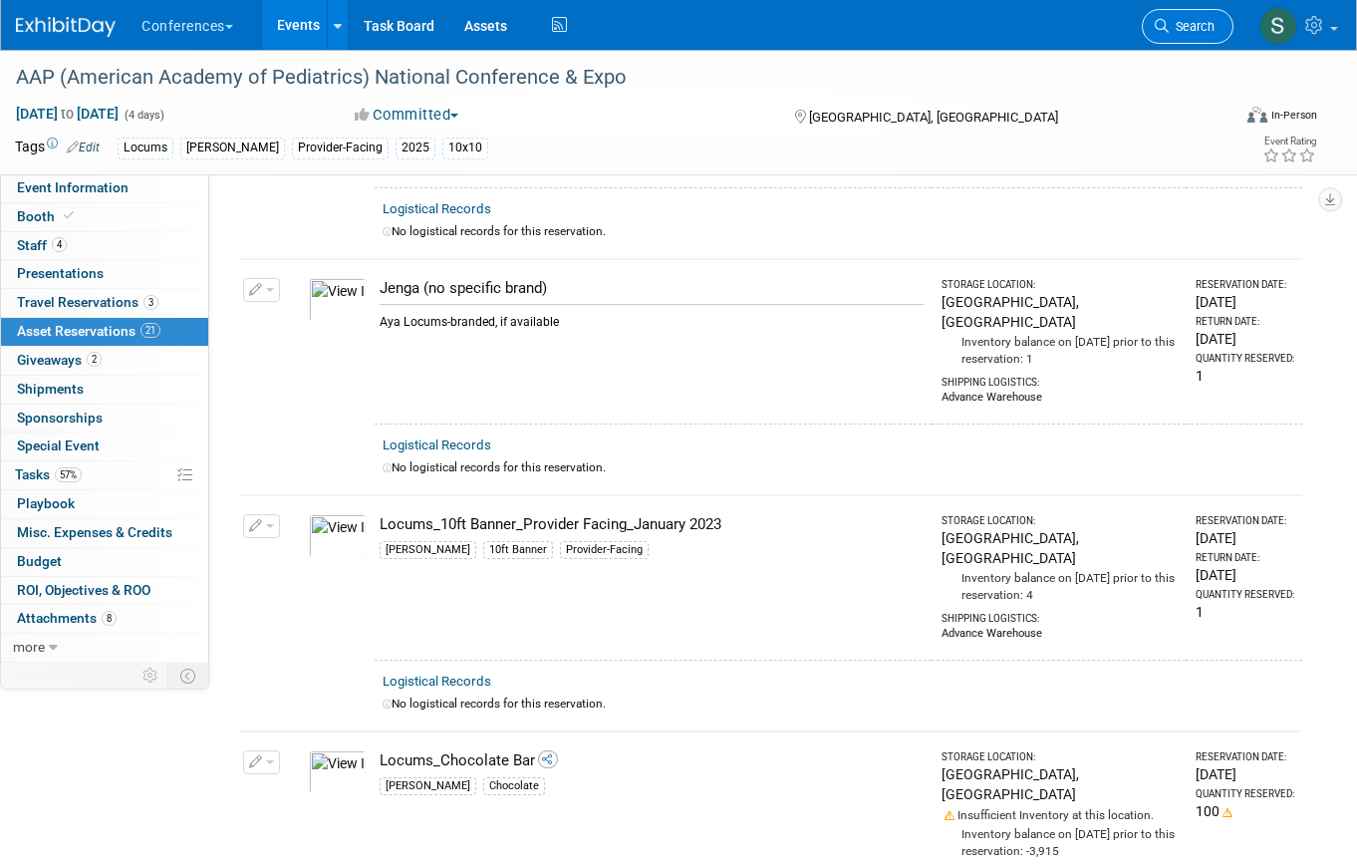
click at [1202, 23] on span "Search" at bounding box center [1192, 26] width 46 height 15
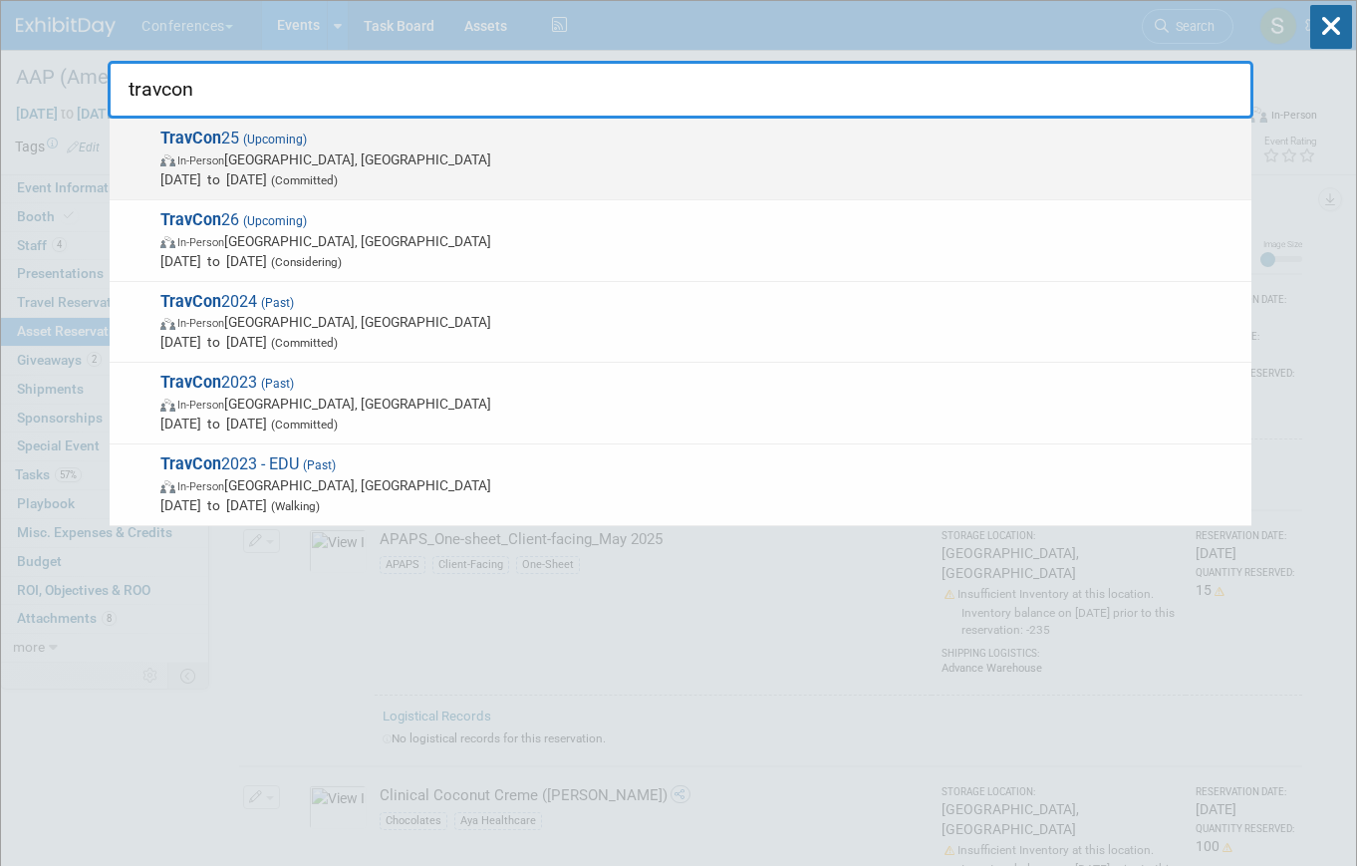
type input "travcon"
click at [286, 155] on span "In-Person Las Vegas, NV" at bounding box center [700, 159] width 1081 height 20
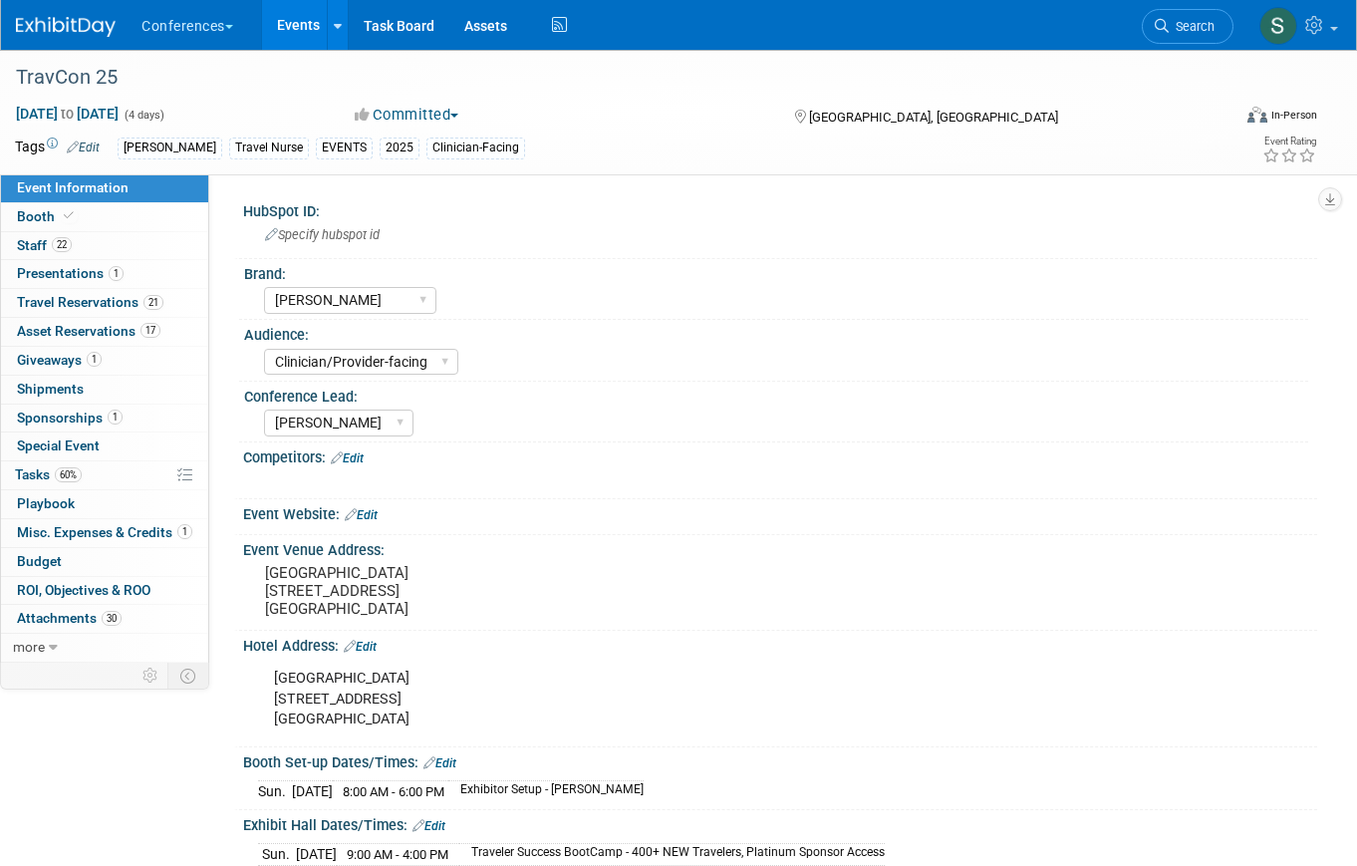
select select "[PERSON_NAME]"
select select "Clinician/Provider-facing"
select select "[PERSON_NAME]"
click at [127, 466] on link "60% Tasks 60%" at bounding box center [104, 475] width 207 height 28
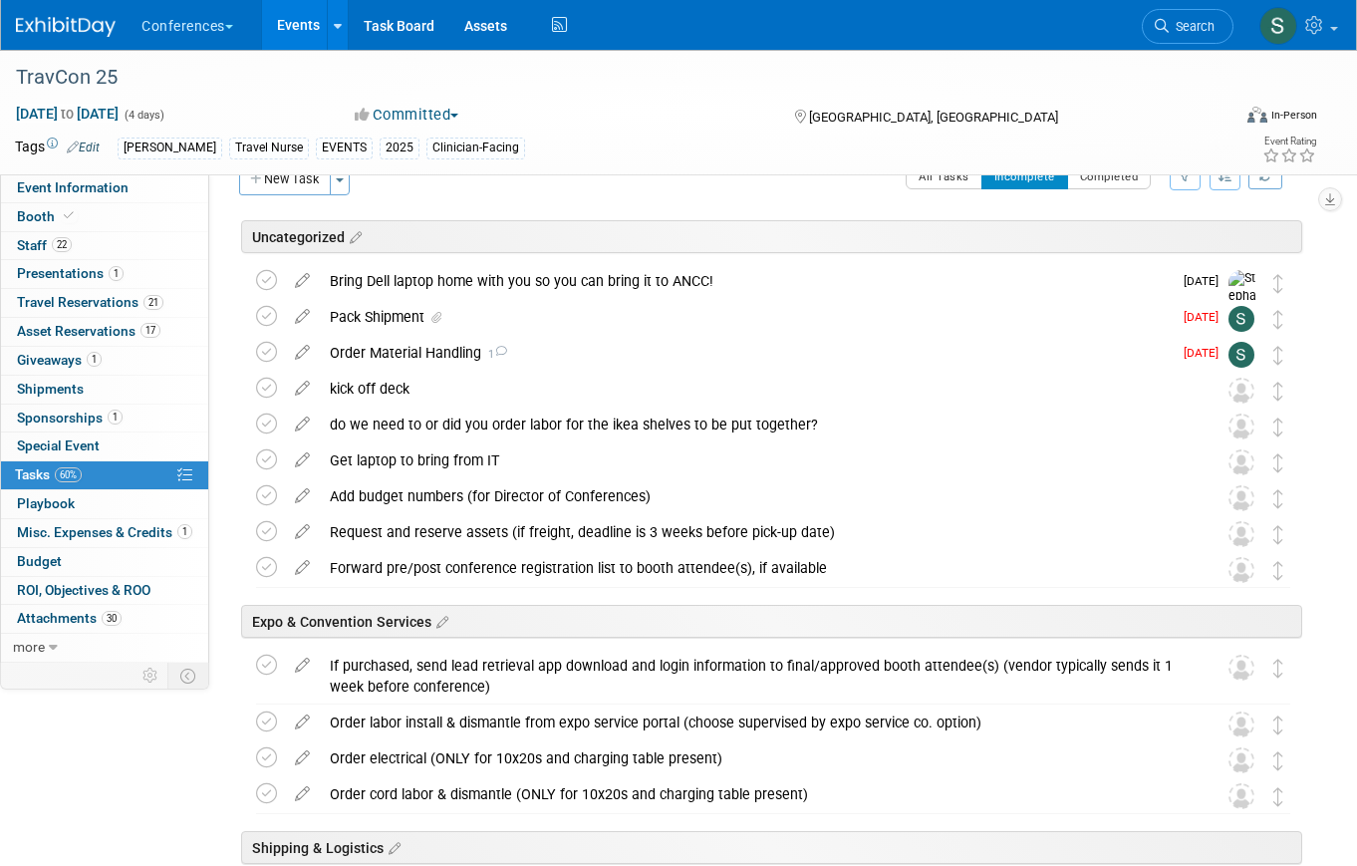
scroll to position [40, 0]
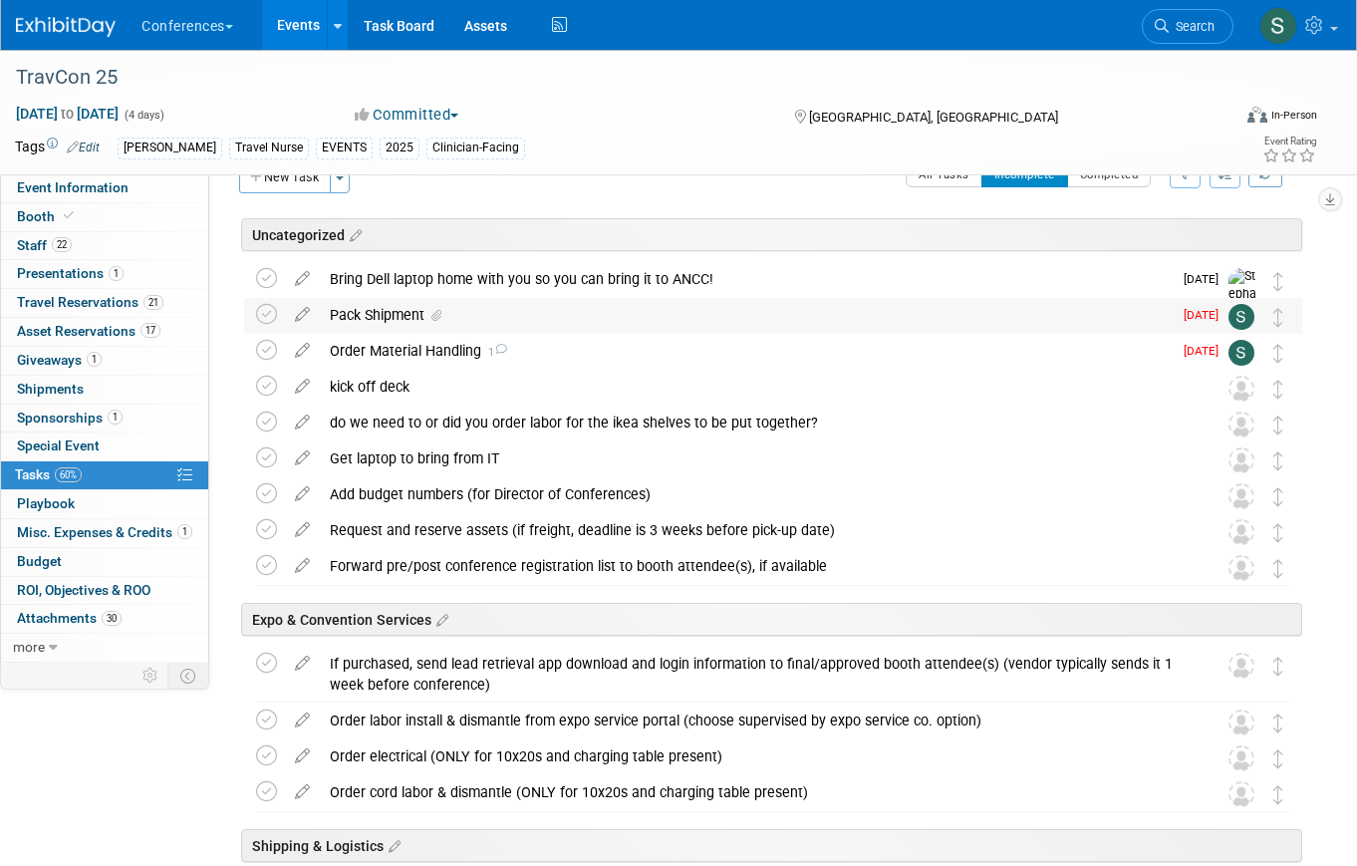
click at [402, 315] on div "Pack Shipment" at bounding box center [746, 315] width 852 height 34
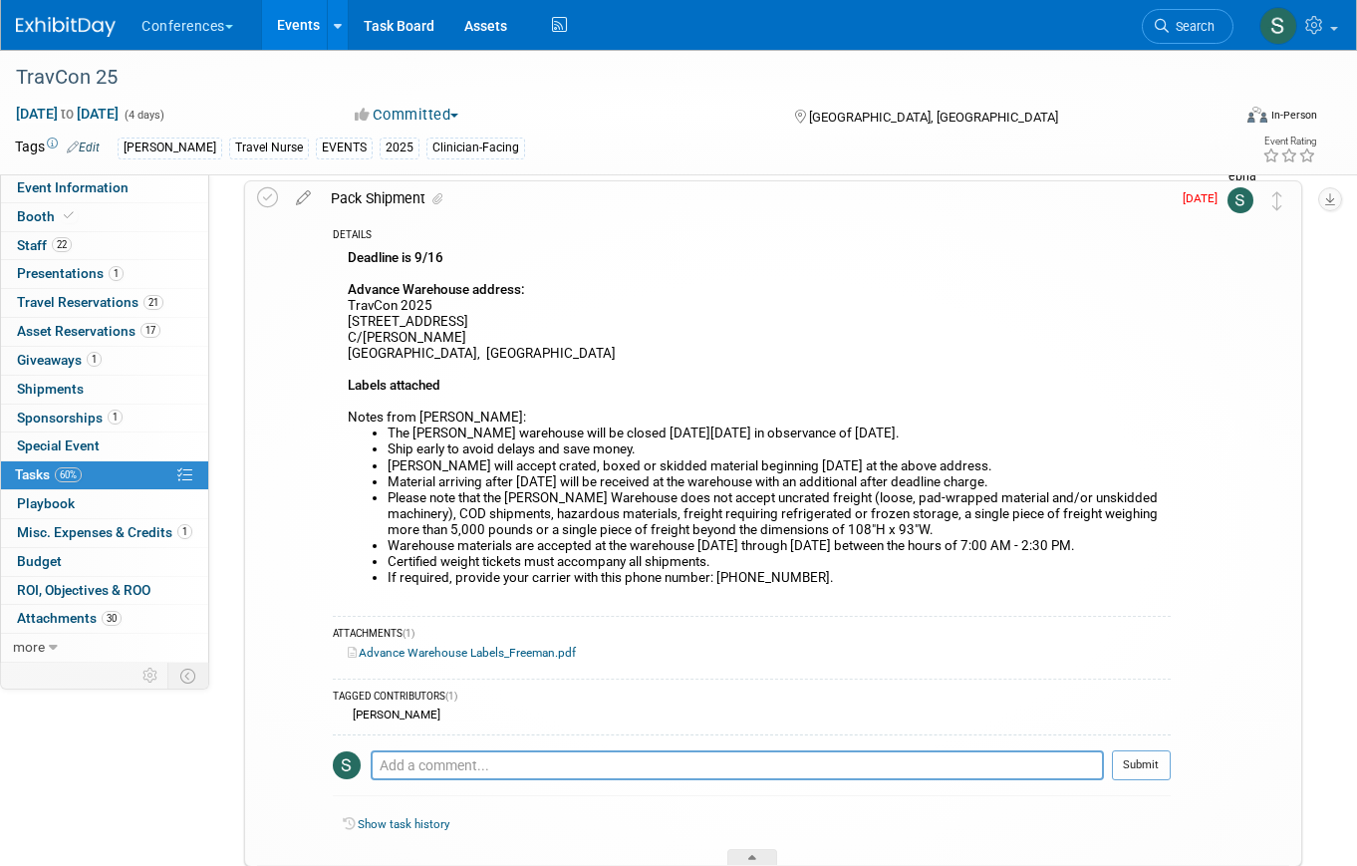
scroll to position [159, 0]
click at [413, 651] on link "Advance Warehouse Labels_Freeman.pdf" at bounding box center [462, 651] width 228 height 14
click at [123, 213] on link "Booth" at bounding box center [104, 217] width 207 height 28
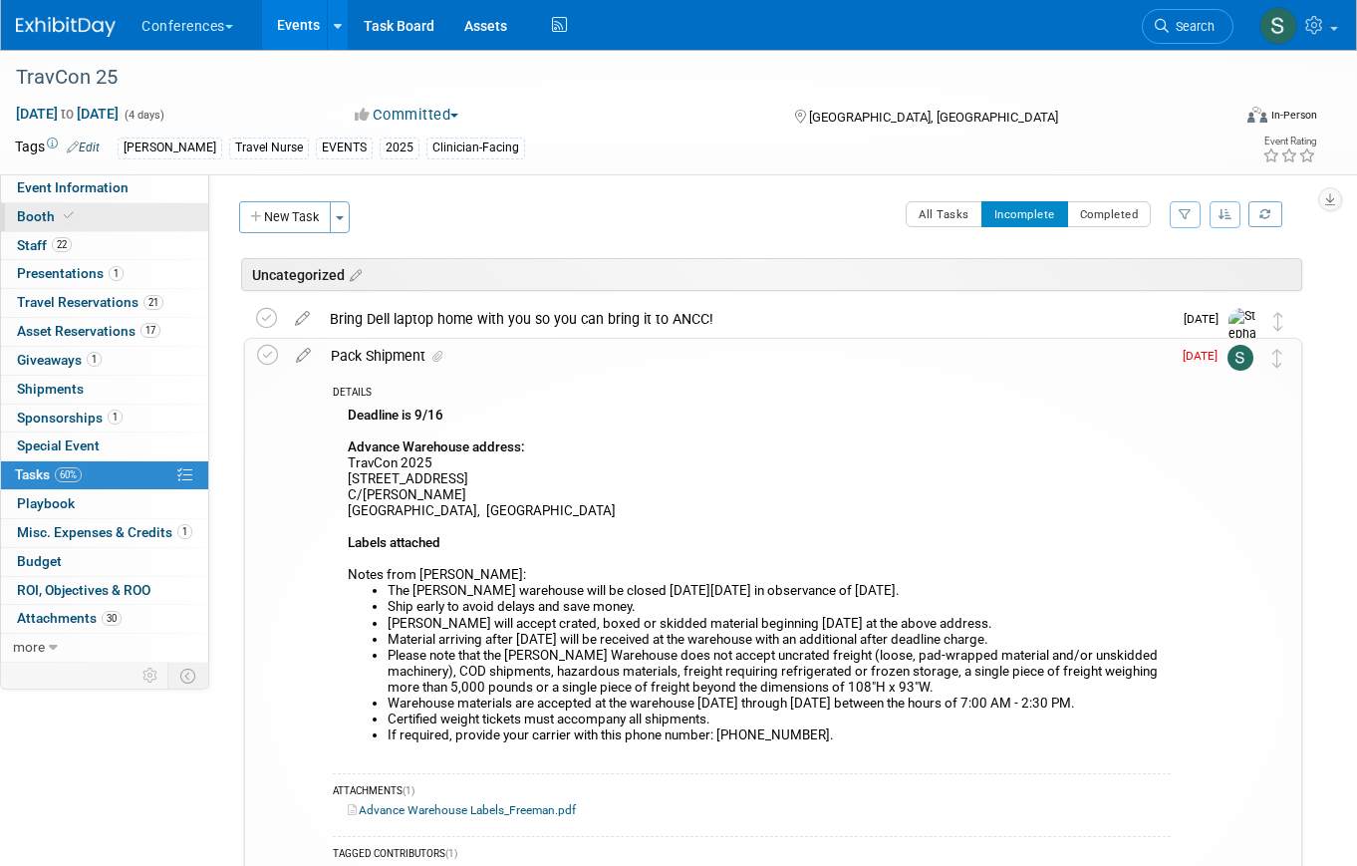
select select "20'x20'"
select select "Yes"
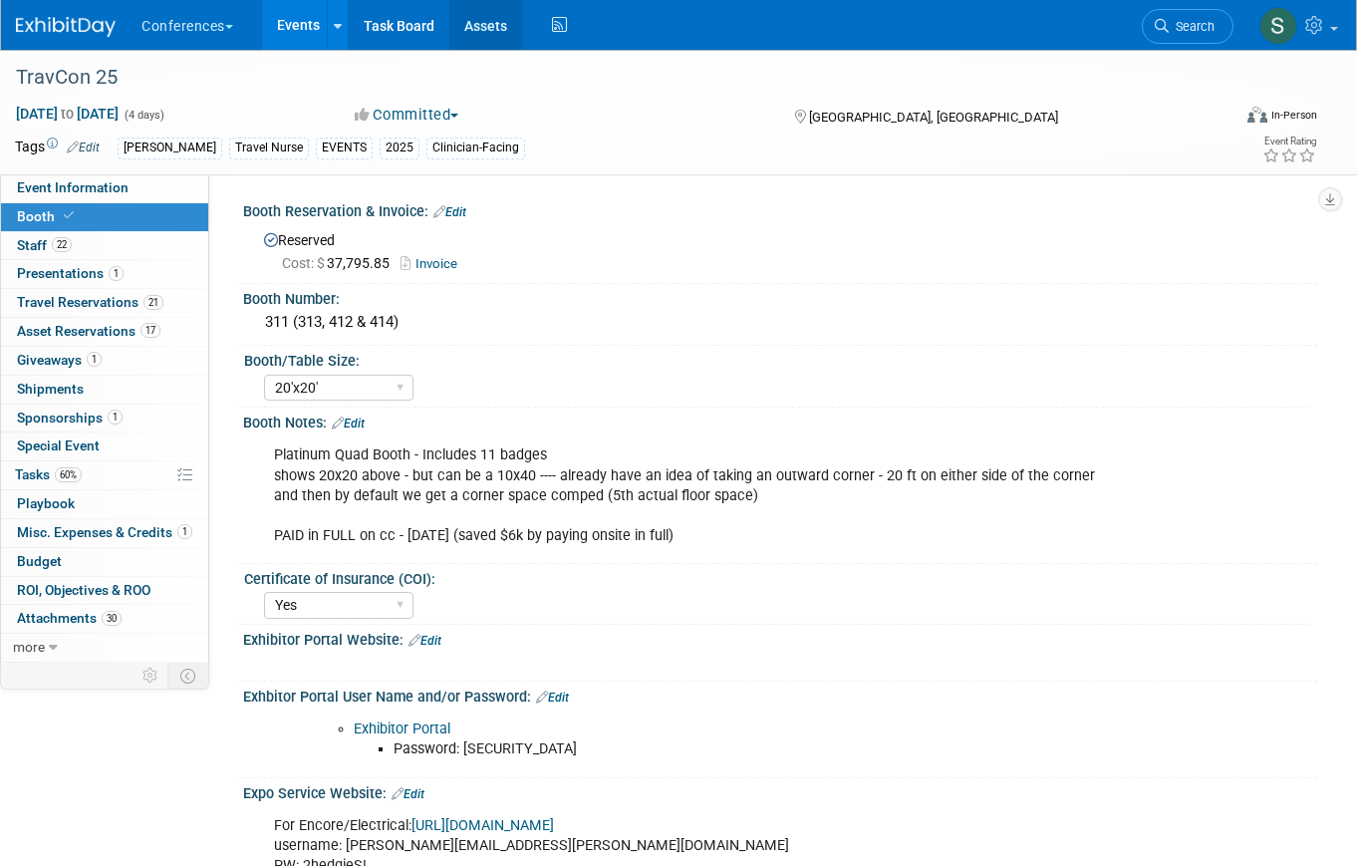
click at [480, 25] on link "Assets" at bounding box center [485, 25] width 73 height 50
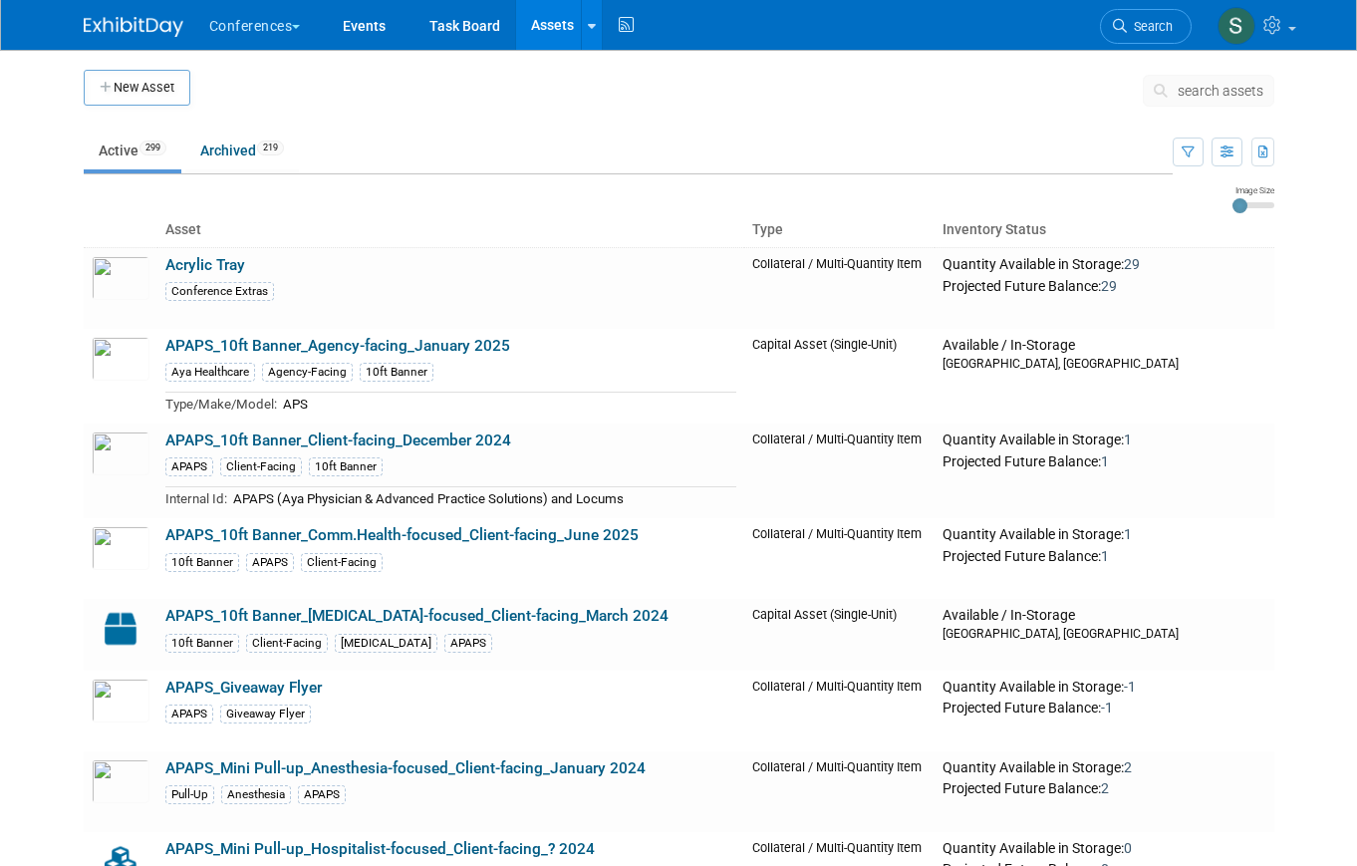
click at [1178, 90] on span "search assets" at bounding box center [1221, 91] width 86 height 16
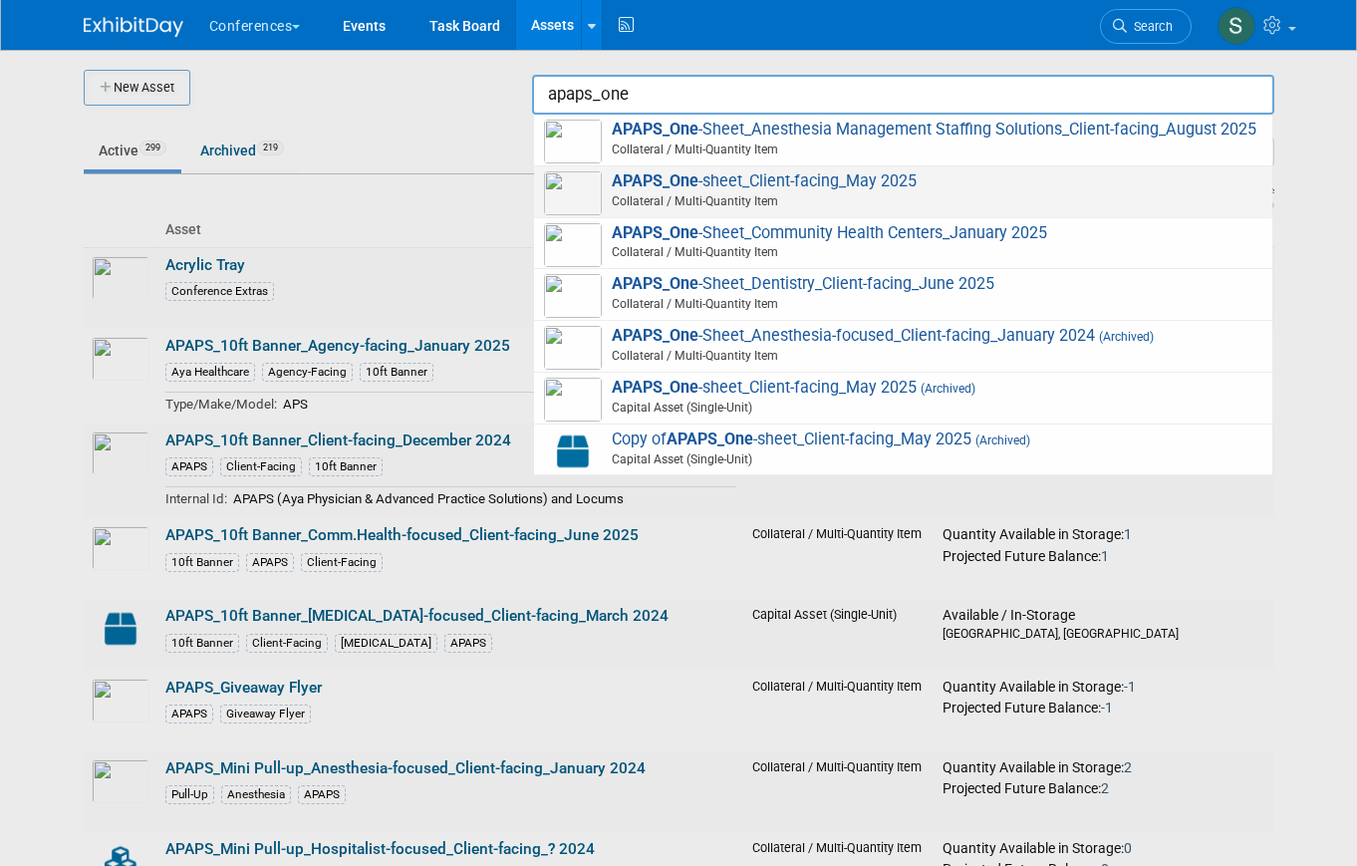
click at [1051, 188] on span "APAPS_One -sheet_Client-facing_May 2025 Collateral / Multi-Quantity Item" at bounding box center [903, 191] width 718 height 41
type input "APAPS_One-sheet_Client-facing_May 2025"
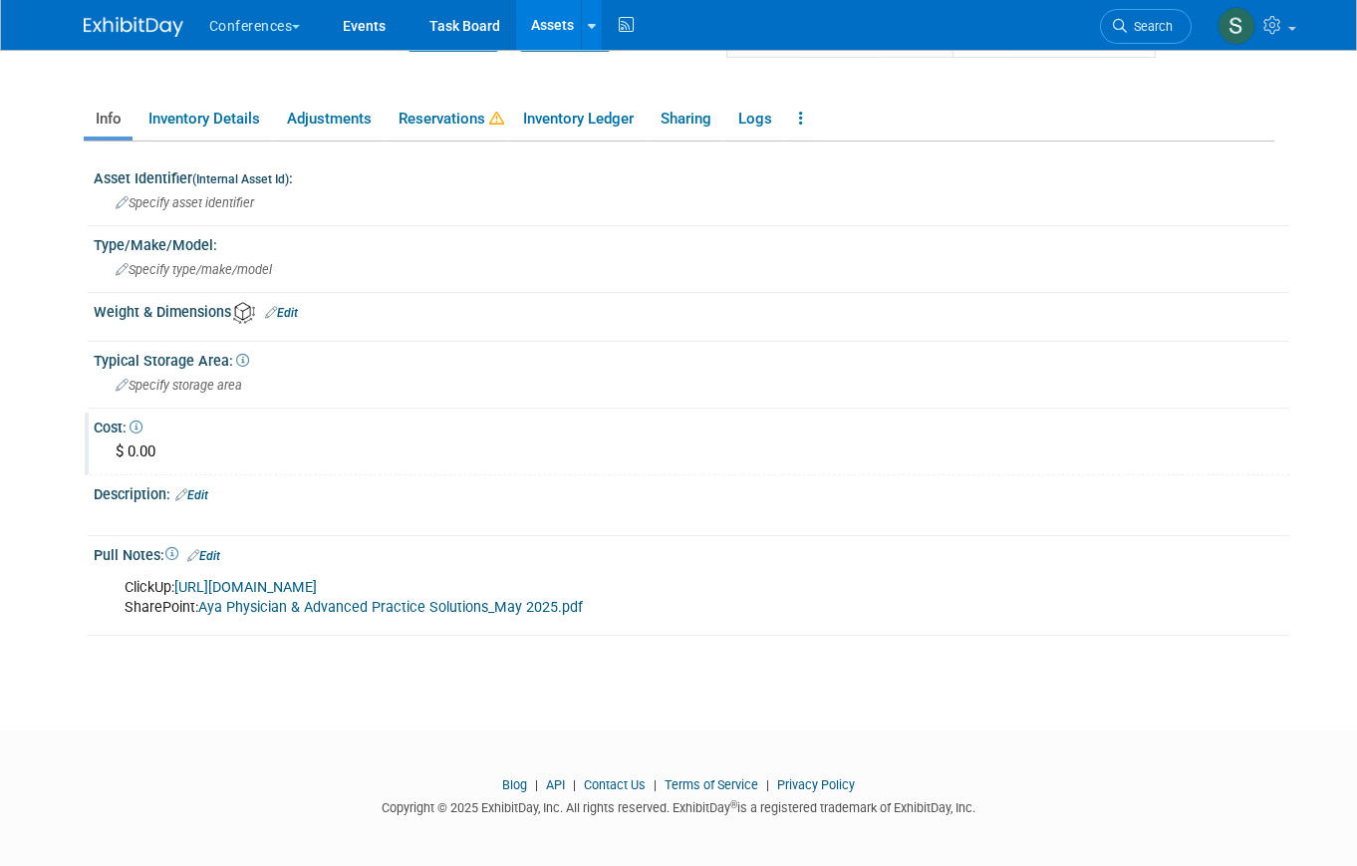
scroll to position [304, 0]
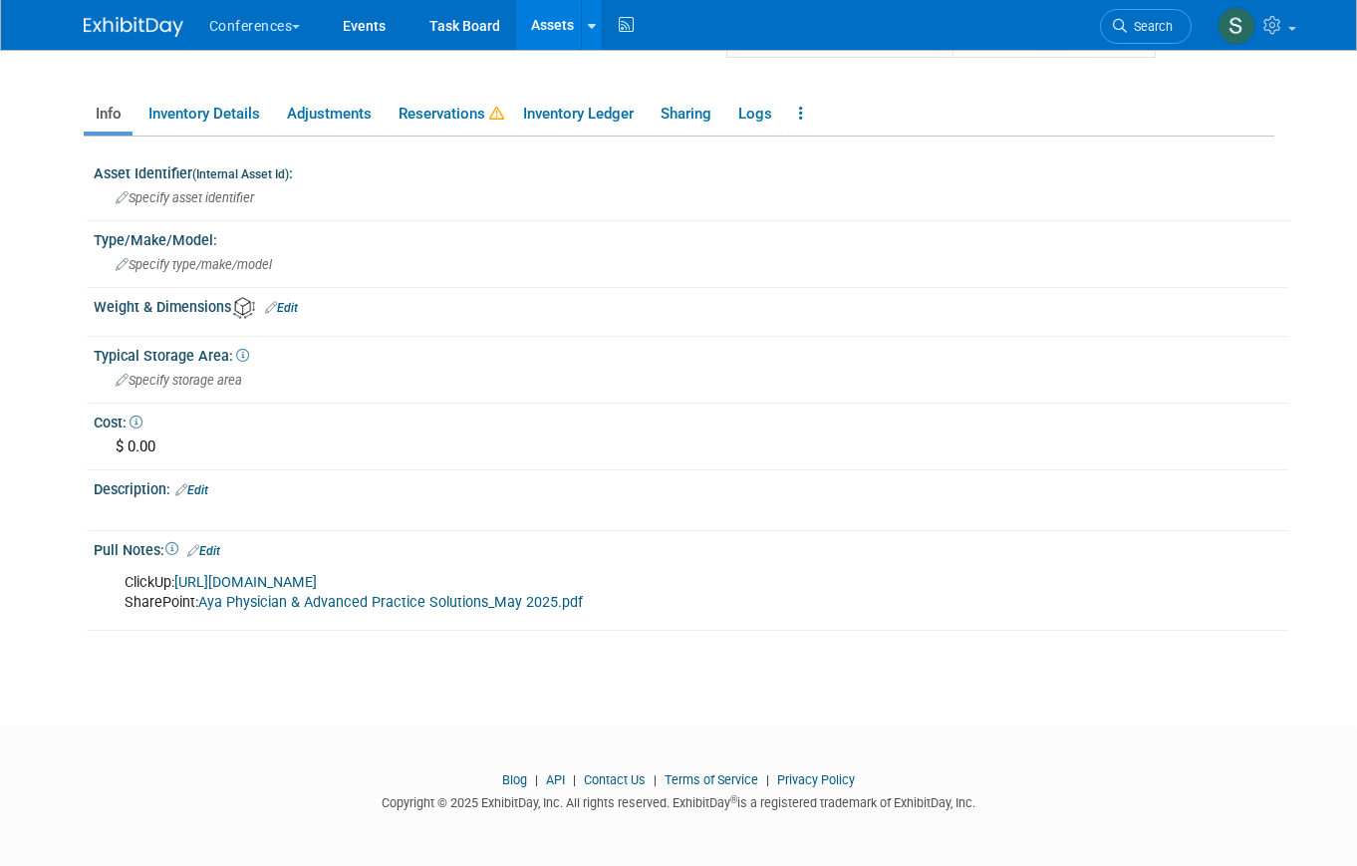
click at [323, 598] on link "Aya Physician & Advanced Practice Solutions_May 2025.pdf" at bounding box center [390, 602] width 385 height 17
click at [1153, 28] on span "Search" at bounding box center [1150, 26] width 46 height 15
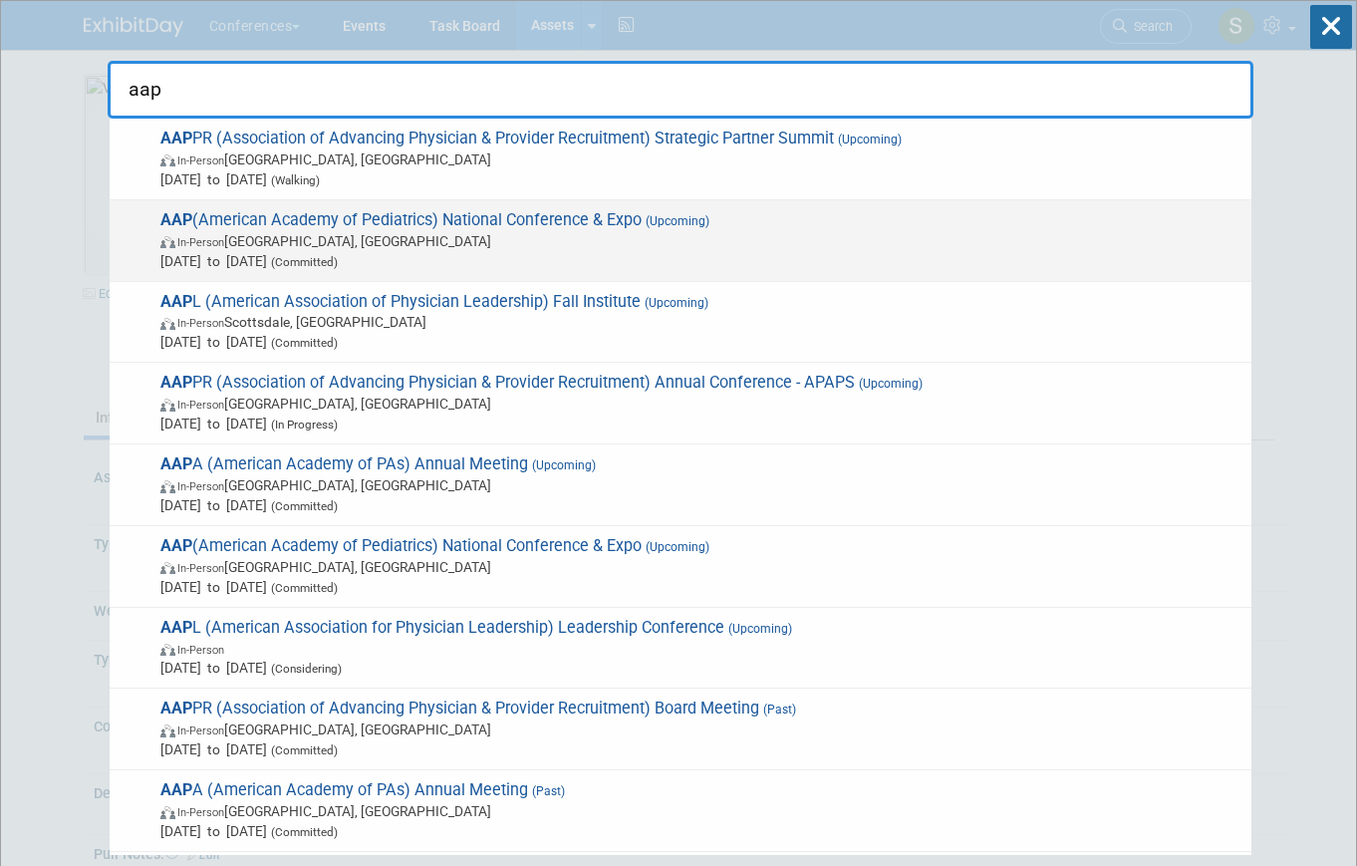
type input "aap"
click at [478, 260] on span "Sep 26, 2025 to Sep 29, 2025 (Committed)" at bounding box center [700, 261] width 1081 height 20
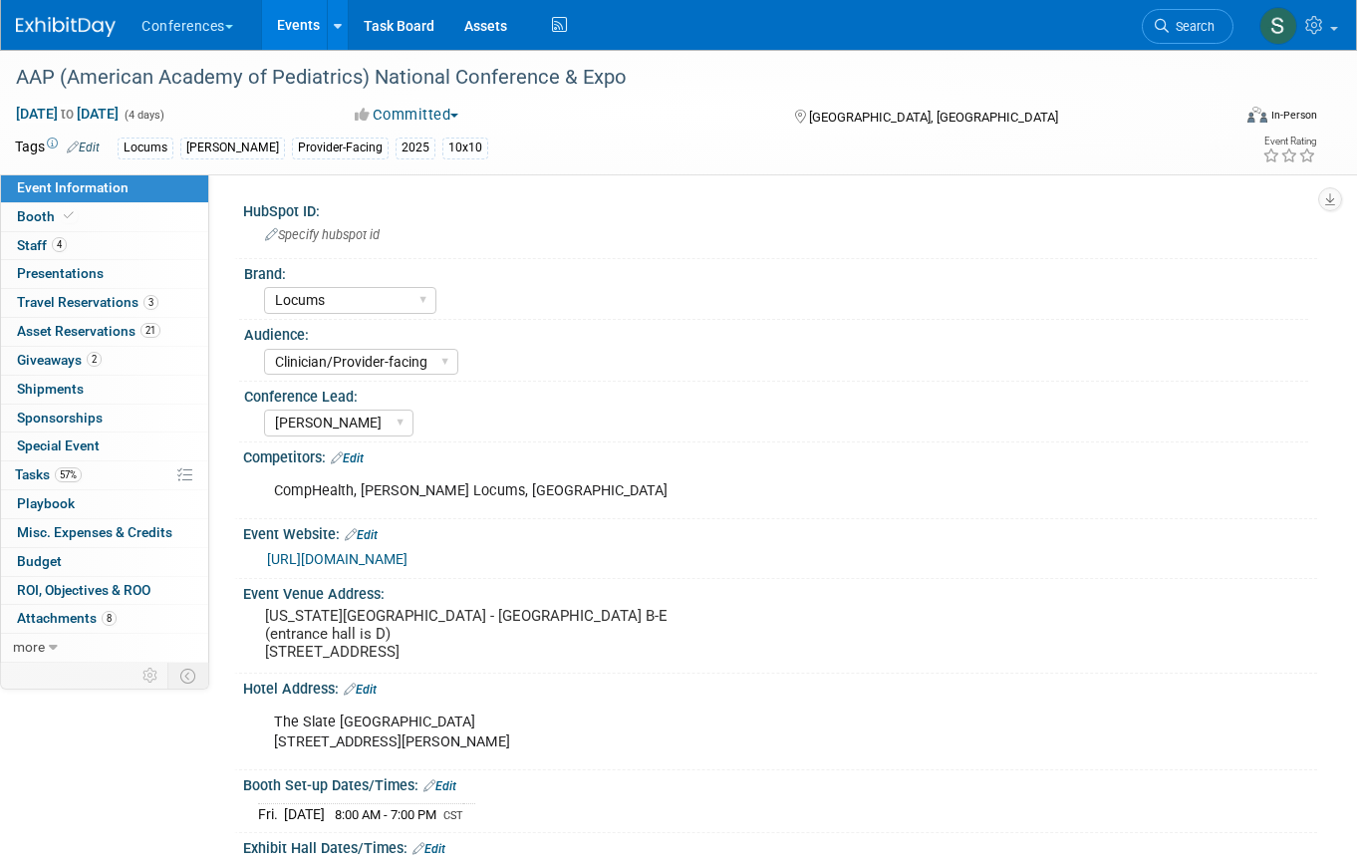
select select "Locums"
select select "Clinician/Provider-facing"
select select "[PERSON_NAME]"
click at [110, 467] on link "57% Tasks 57%" at bounding box center [104, 475] width 207 height 28
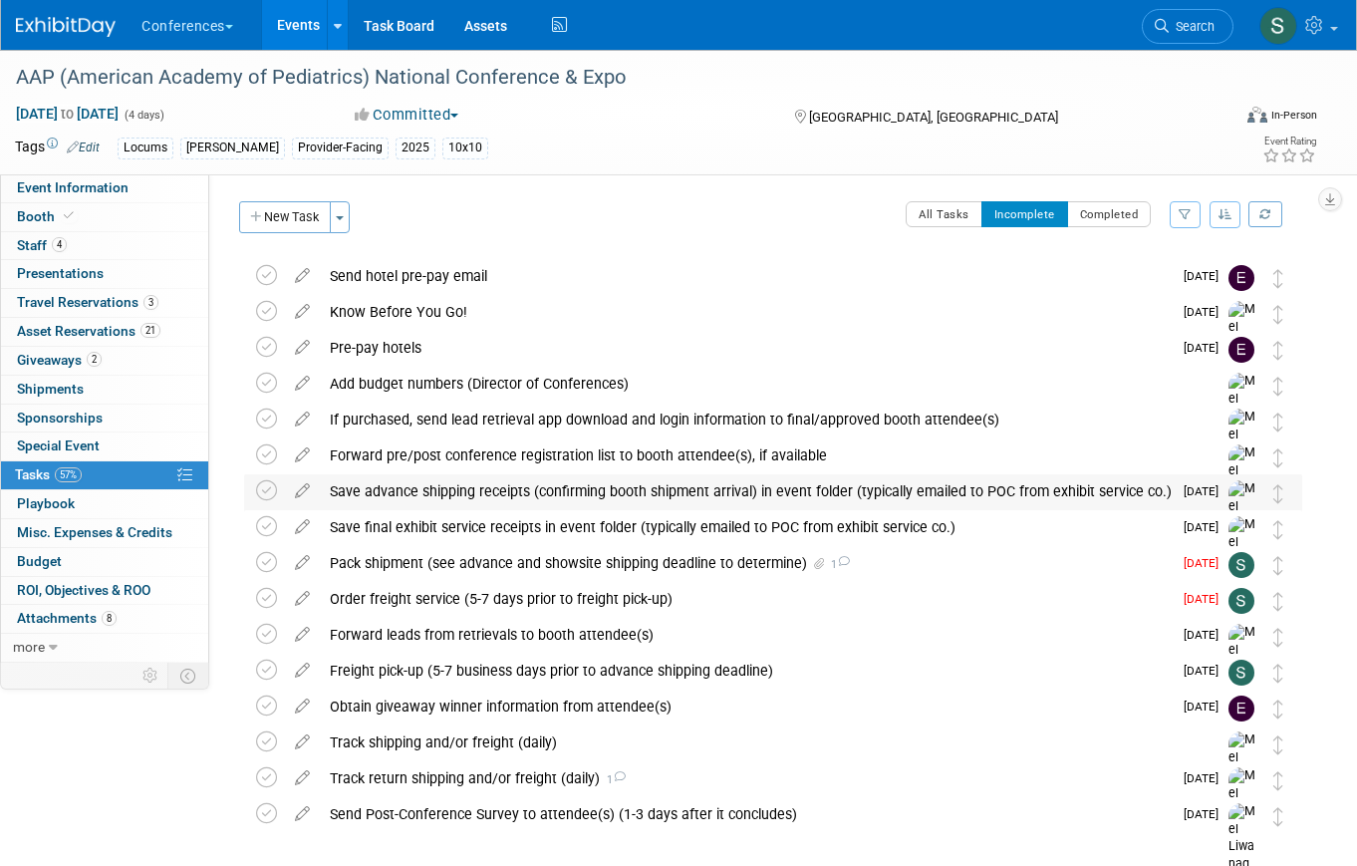
scroll to position [89, 0]
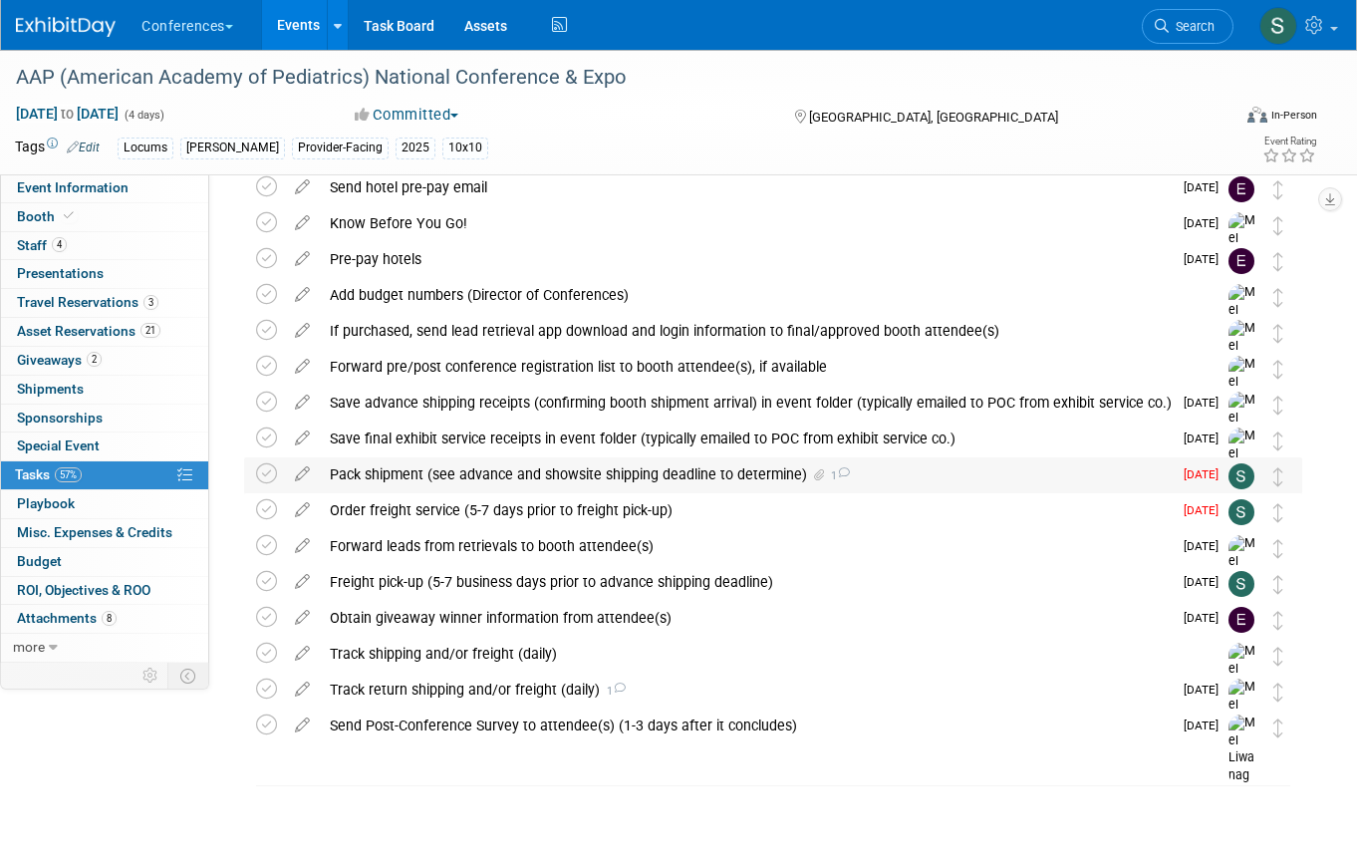
click at [590, 480] on div "Pack shipment (see advance and showsite shipping deadline to determine) 1" at bounding box center [746, 474] width 852 height 34
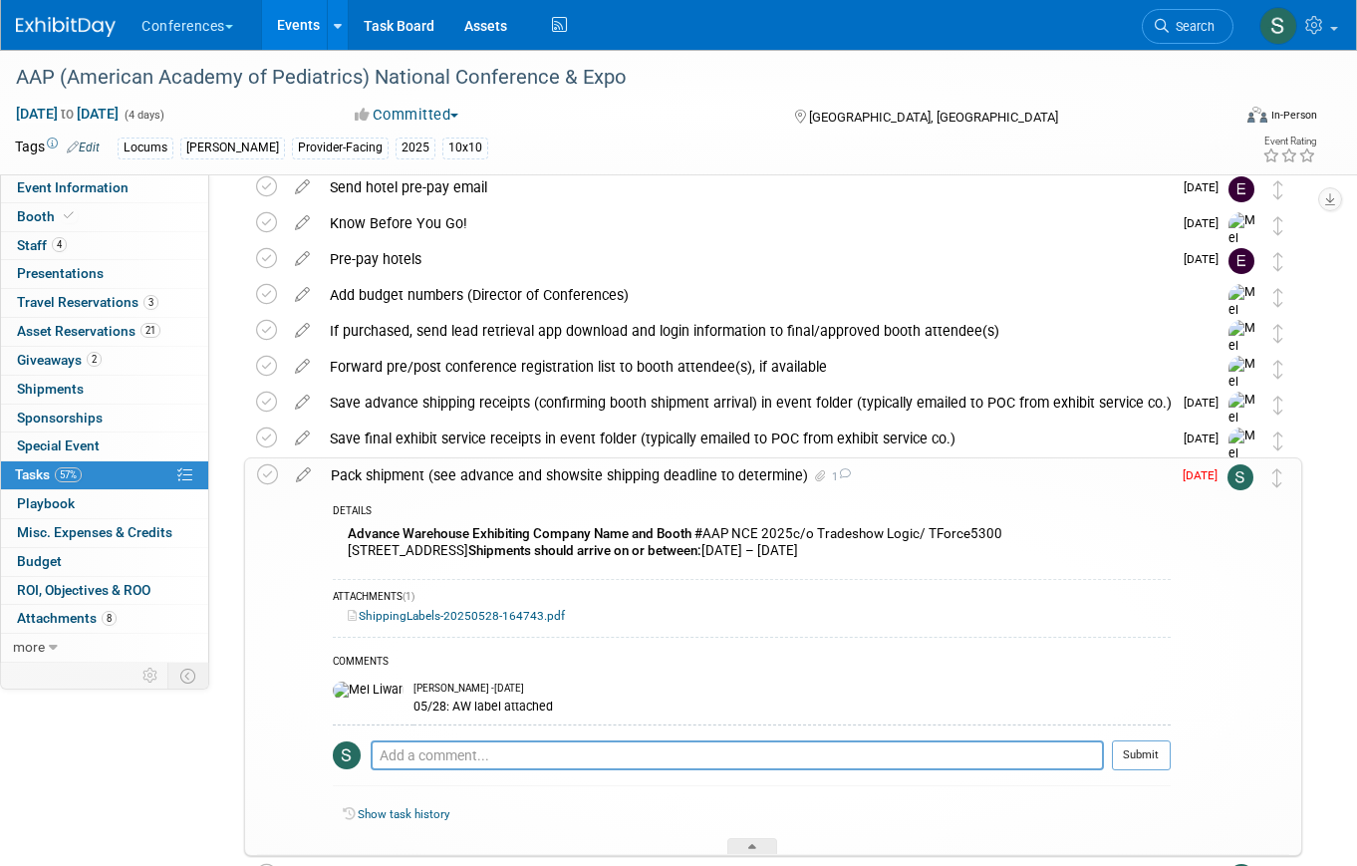
click at [483, 616] on link "ShippingLabels-20250528-164743.pdf" at bounding box center [456, 616] width 217 height 14
